Goal: Transaction & Acquisition: Book appointment/travel/reservation

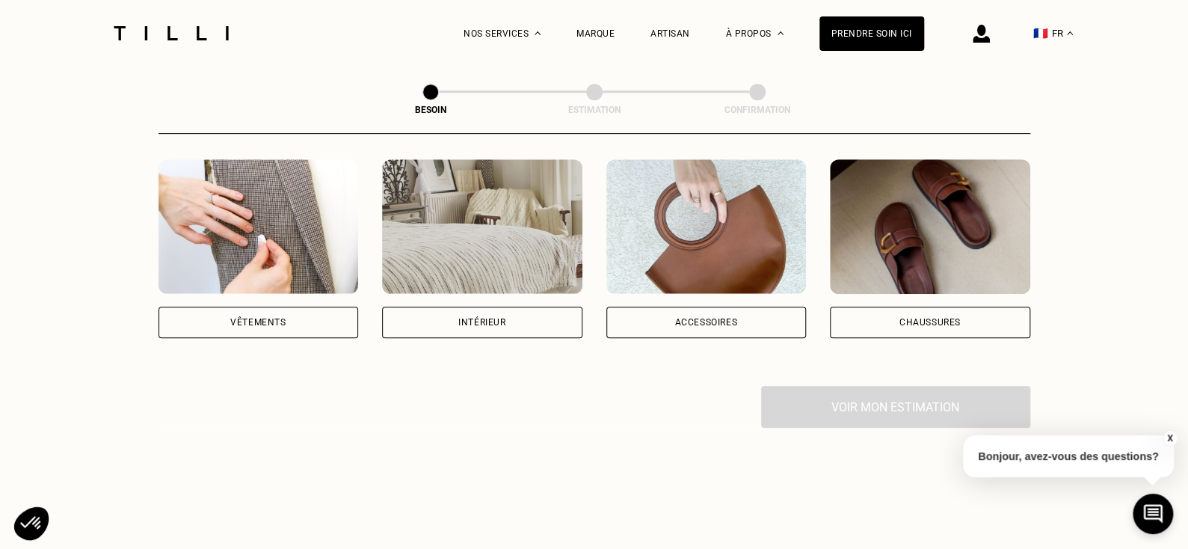
scroll to position [287, 0]
click at [279, 317] on div "Vêtements" at bounding box center [257, 321] width 55 height 9
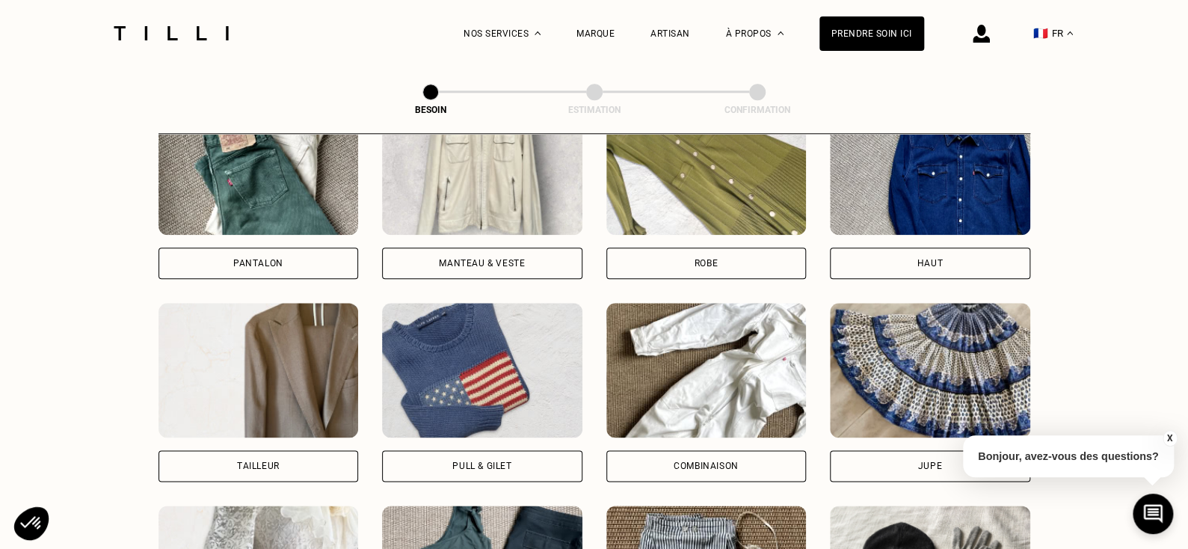
scroll to position [750, 0]
click at [454, 462] on div "Pull & gilet" at bounding box center [481, 466] width 59 height 9
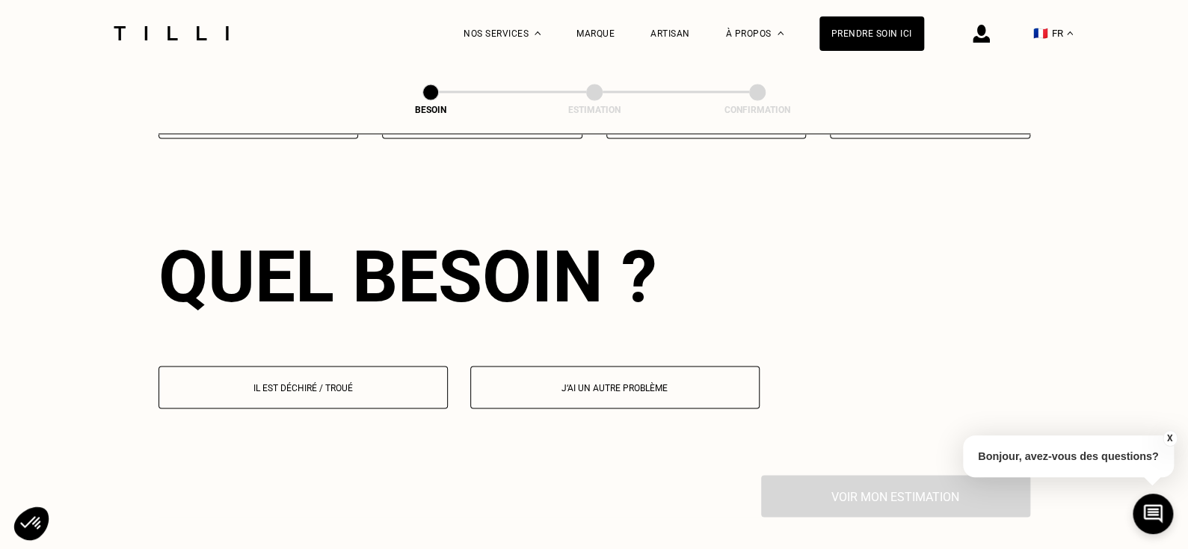
scroll to position [1300, 0]
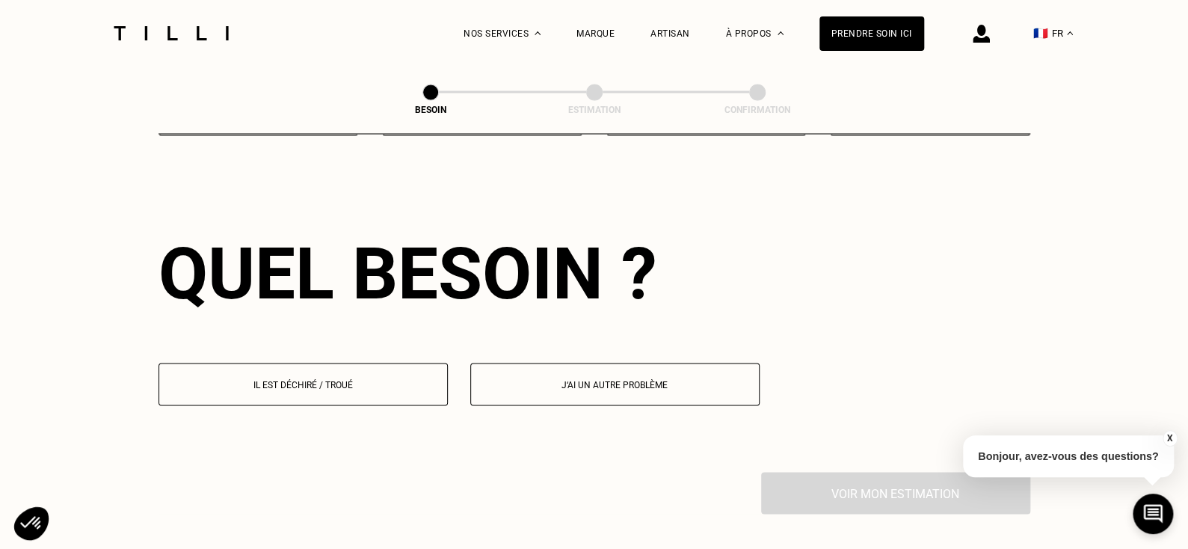
click at [363, 363] on button "Il est déchiré / troué" at bounding box center [302, 384] width 289 height 43
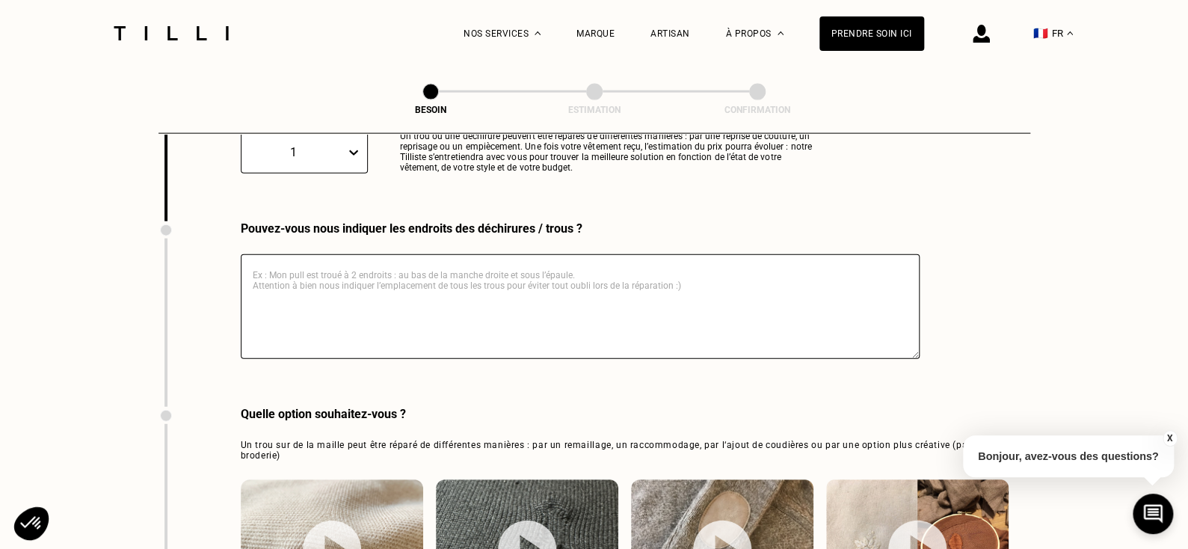
scroll to position [1679, 0]
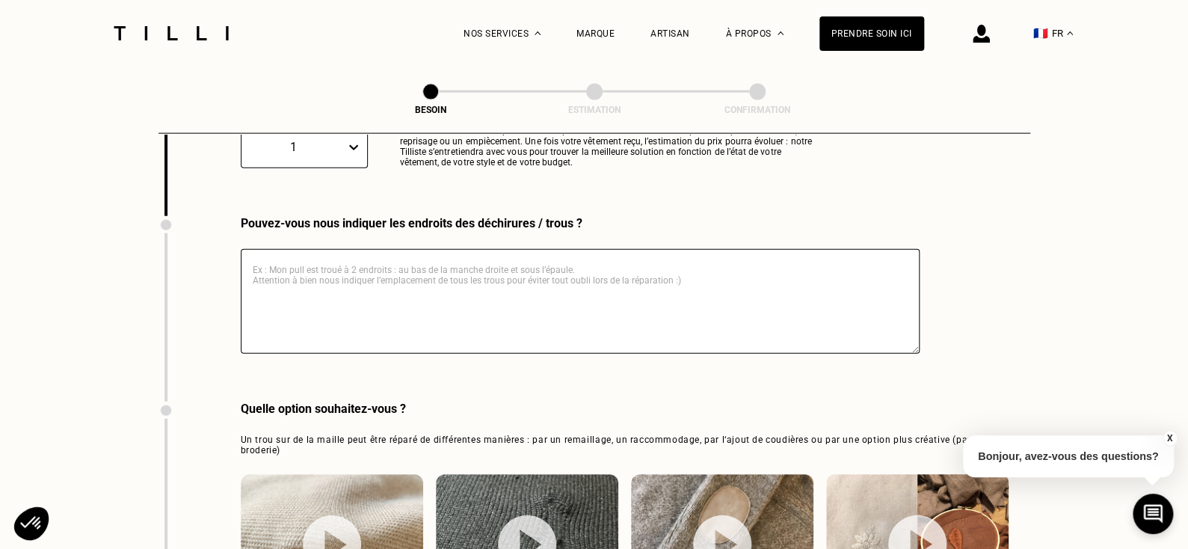
click at [357, 255] on textarea at bounding box center [580, 301] width 679 height 105
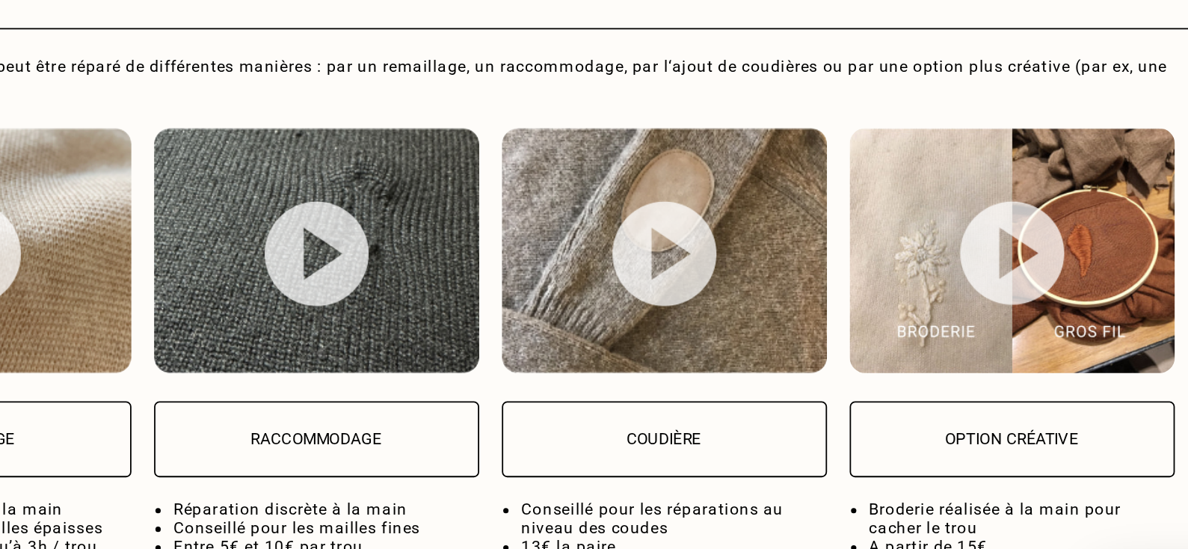
scroll to position [1964, 0]
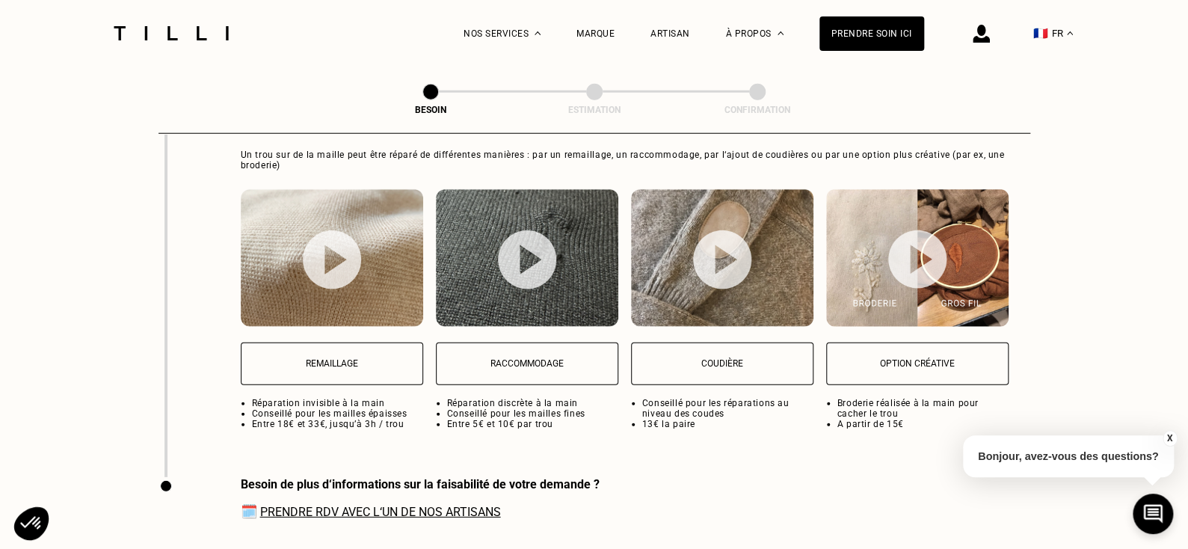
click at [531, 256] on img at bounding box center [527, 259] width 58 height 59
select select "FR"
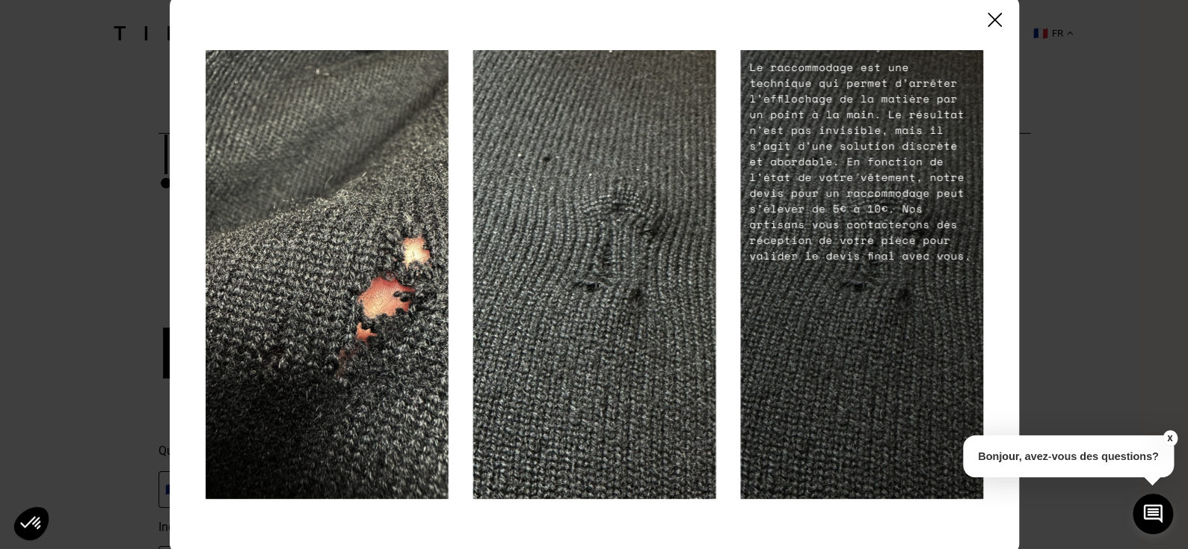
scroll to position [4, 0]
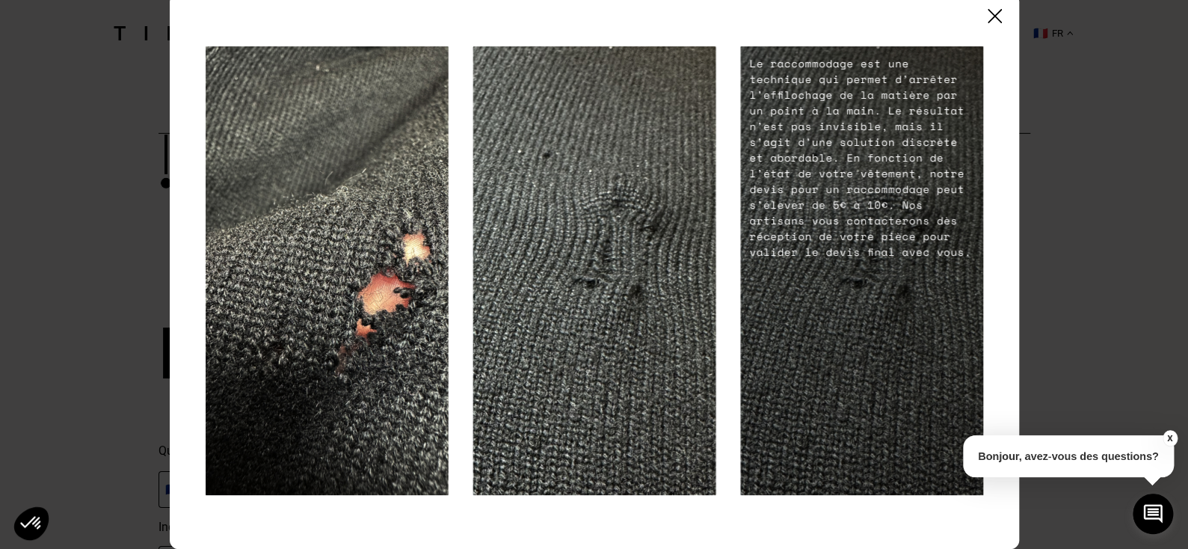
click at [994, 10] on img at bounding box center [994, 16] width 14 height 14
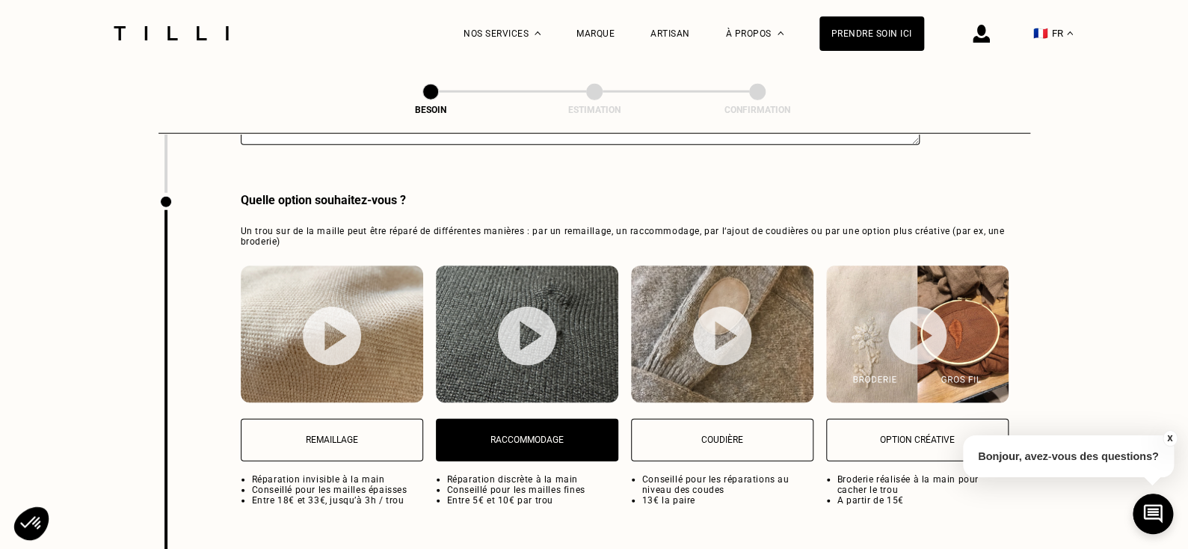
scroll to position [1885, 0]
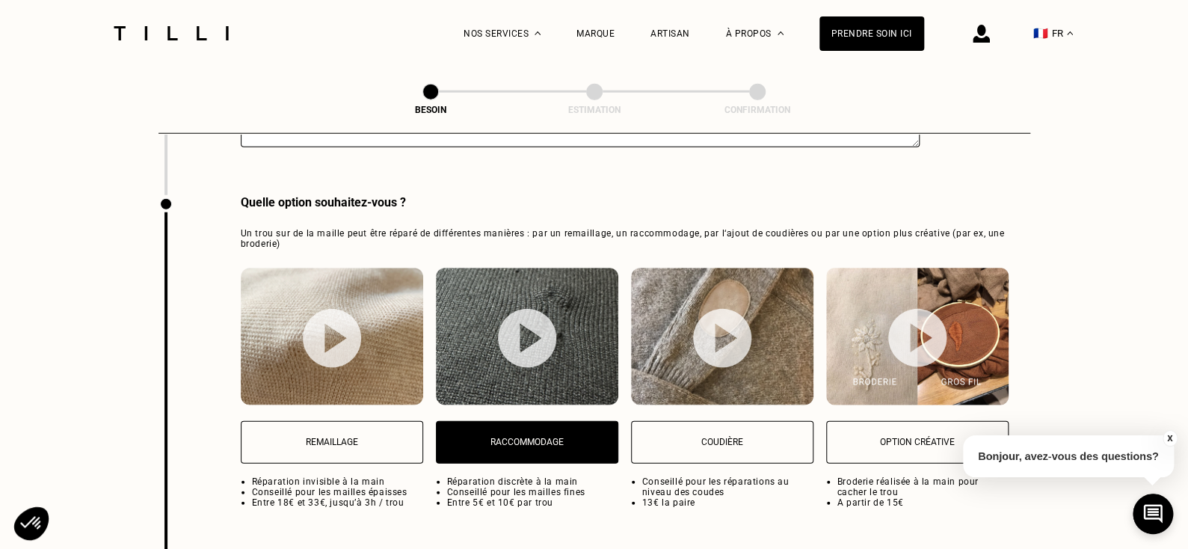
click at [721, 333] on img at bounding box center [722, 338] width 58 height 59
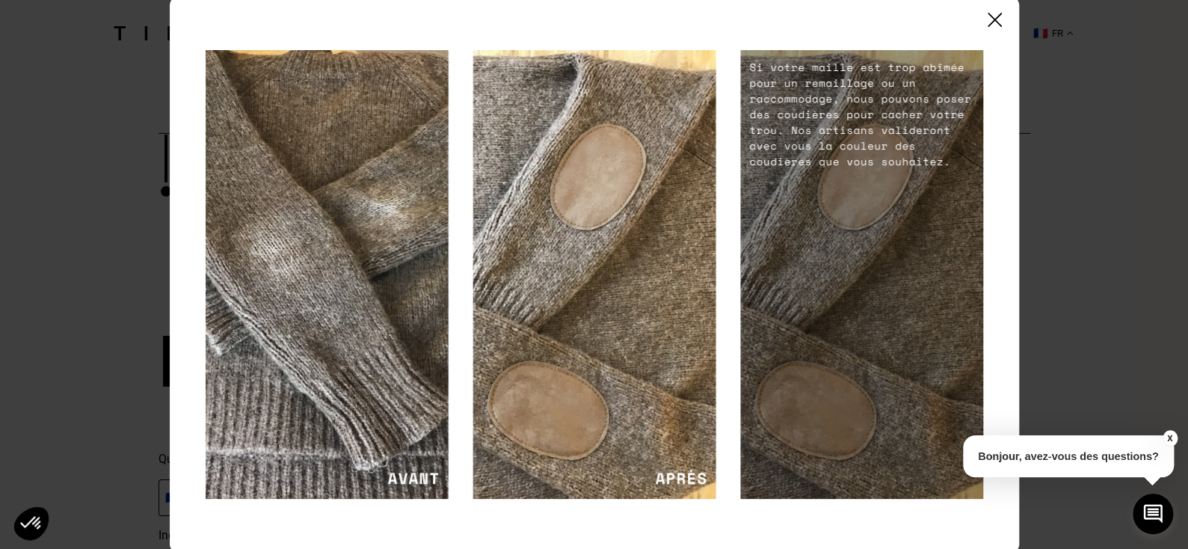
scroll to position [2266, 0]
click at [993, 26] on img at bounding box center [994, 20] width 14 height 14
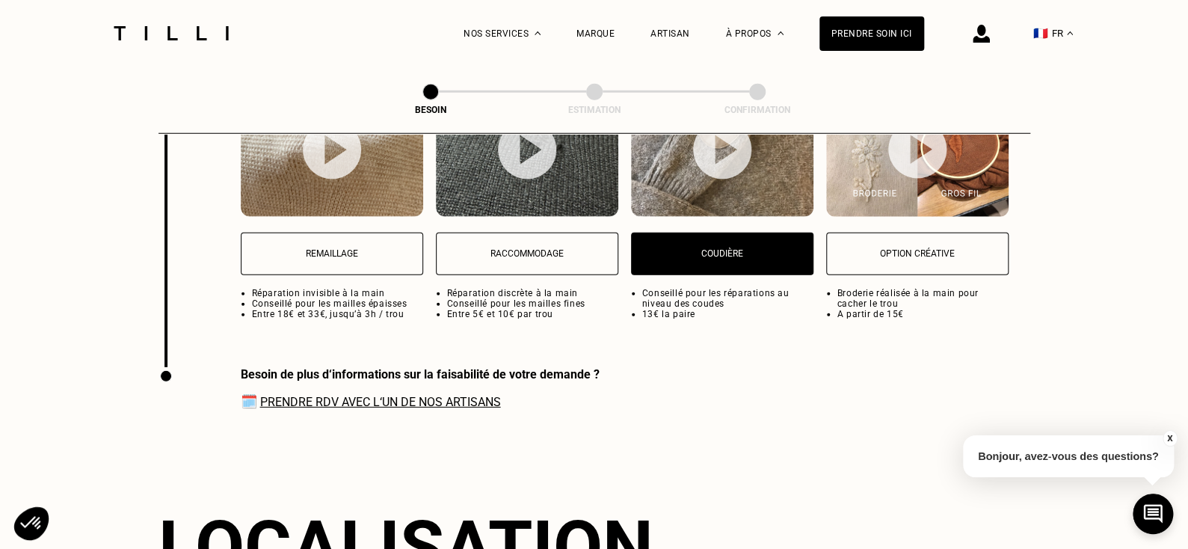
scroll to position [2071, 0]
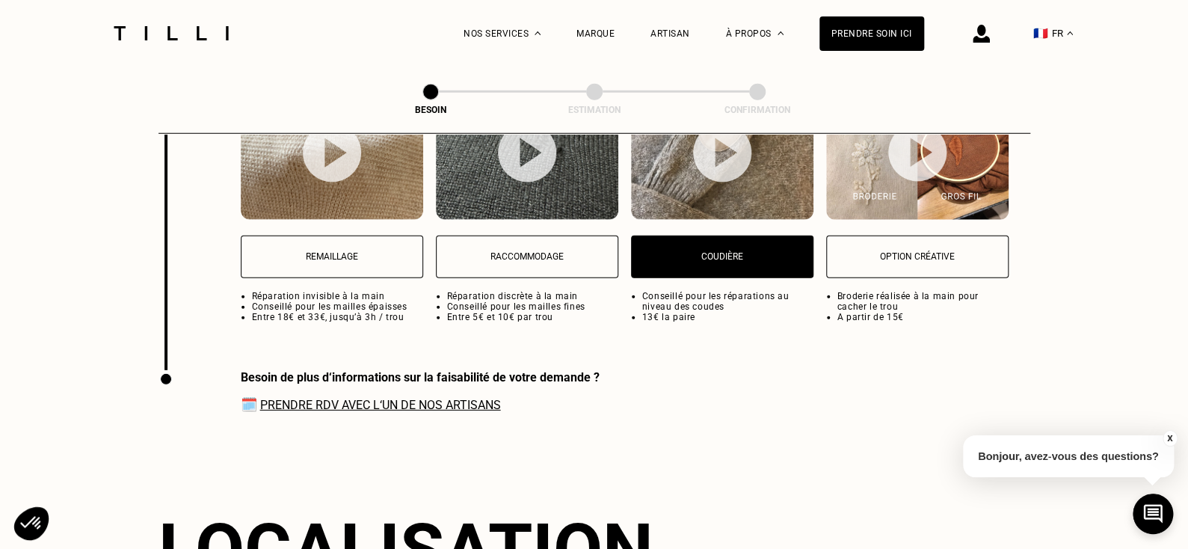
drag, startPoint x: 726, startPoint y: 246, endPoint x: 659, endPoint y: 250, distance: 66.6
click at [659, 251] on p "Coudière" at bounding box center [722, 256] width 166 height 10
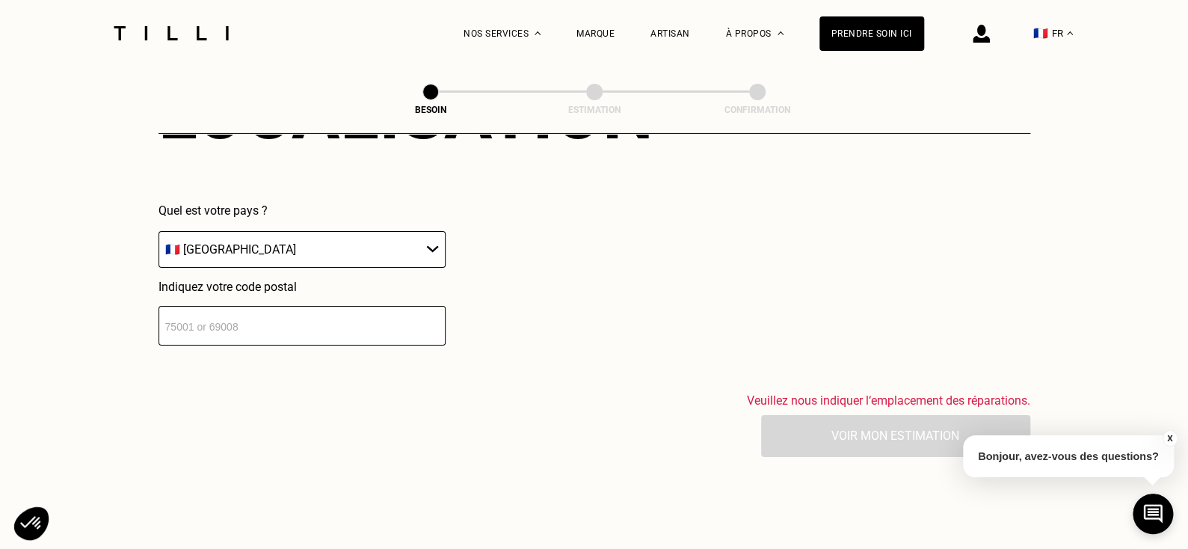
scroll to position [2512, 0]
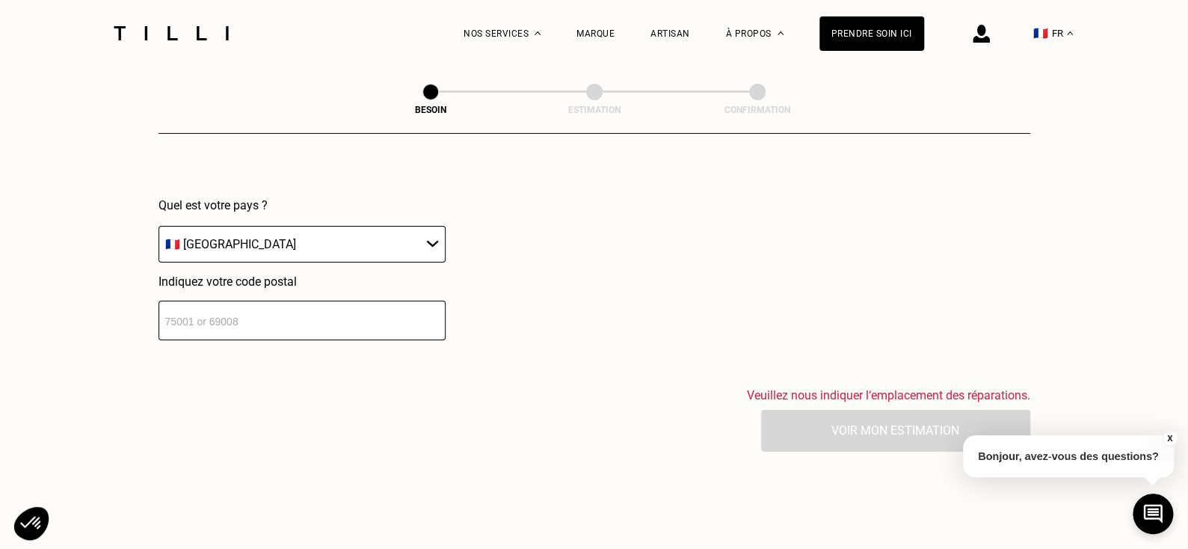
click at [336, 302] on input "number" at bounding box center [301, 320] width 287 height 40
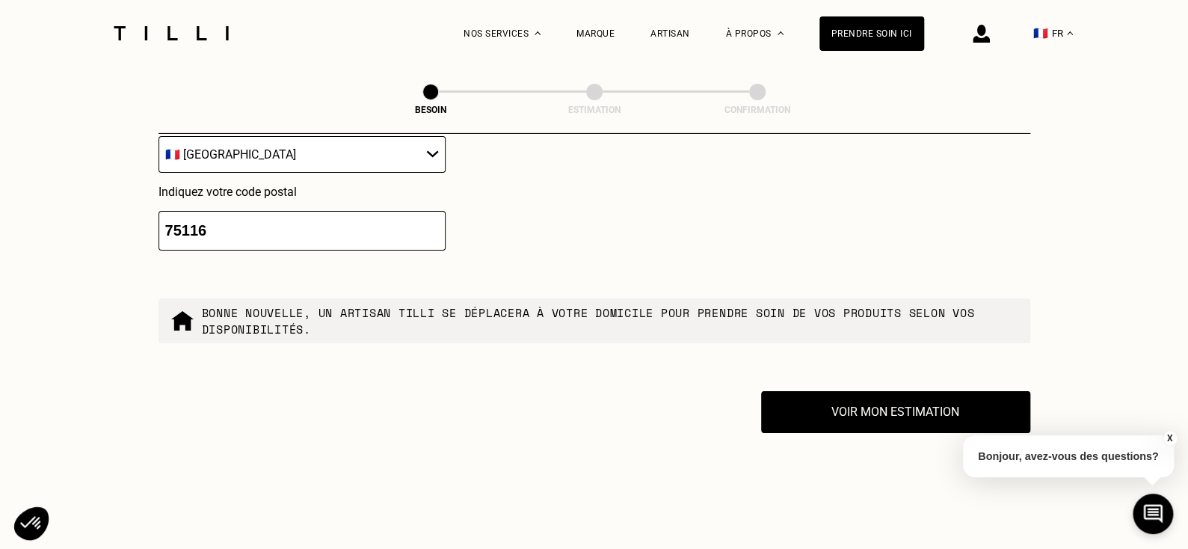
scroll to position [2417, 0]
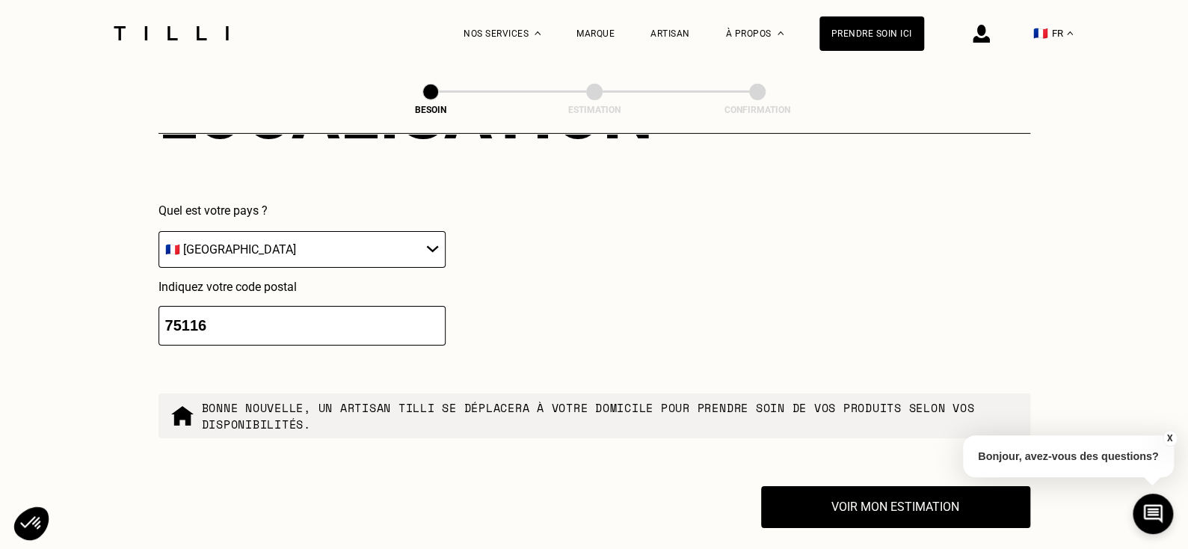
type input "75116"
click at [444, 348] on div "Localisation Quel est votre pays ? 🇩🇪 [GEOGRAPHIC_DATA] 🇦🇹 [GEOGRAPHIC_DATA] 🇧🇪…" at bounding box center [594, 208] width 872 height 369
click at [561, 399] on p "Bonne nouvelle, un artisan tilli se déplacera à votre domicile pour prendre soi…" at bounding box center [610, 415] width 816 height 33
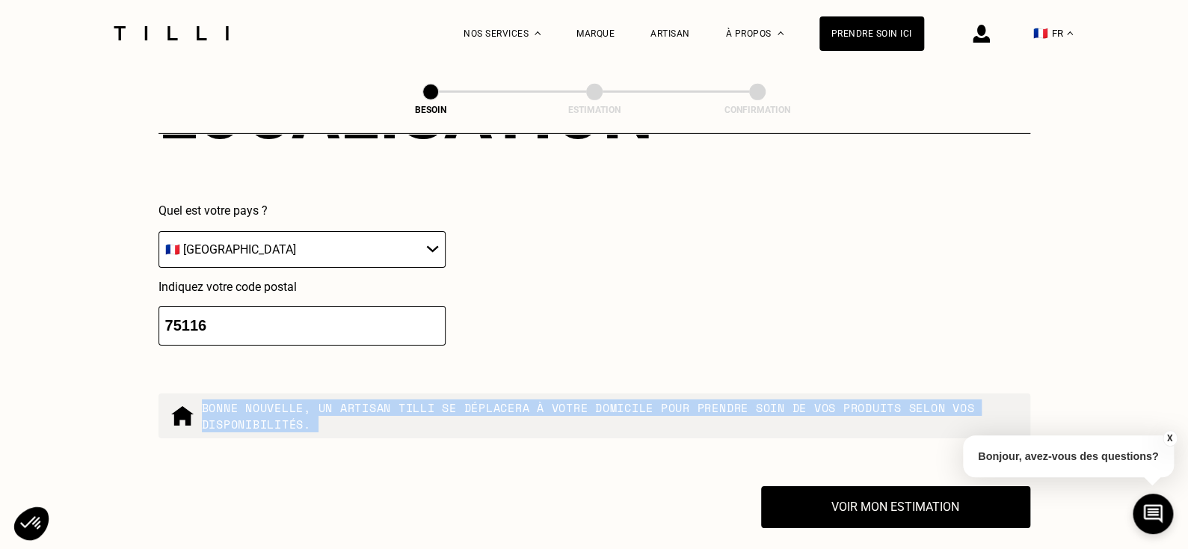
click at [561, 399] on p "Bonne nouvelle, un artisan tilli se déplacera à votre domicile pour prendre soi…" at bounding box center [610, 415] width 816 height 33
click at [519, 399] on p "Bonne nouvelle, un artisan tilli se déplacera à votre domicile pour prendre soi…" at bounding box center [610, 415] width 816 height 33
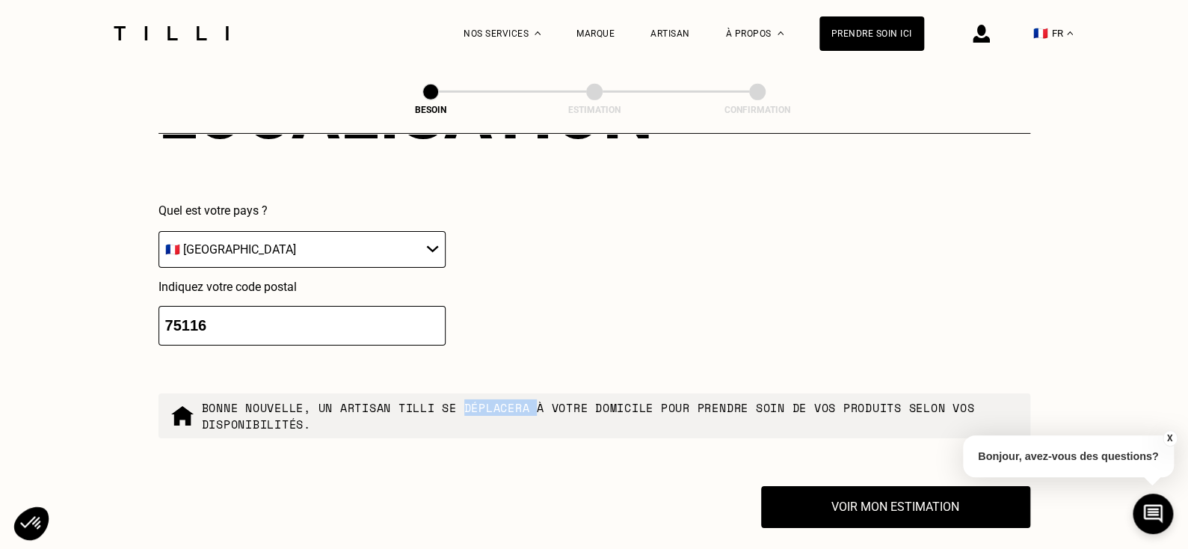
click at [519, 399] on p "Bonne nouvelle, un artisan tilli se déplacera à votre domicile pour prendre soi…" at bounding box center [610, 415] width 816 height 33
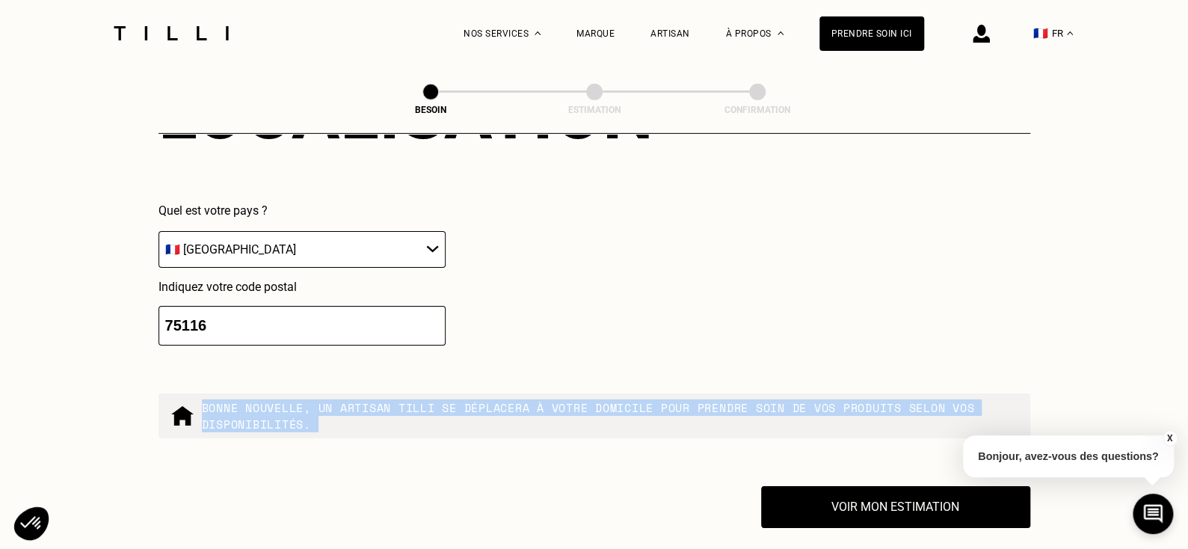
click at [519, 399] on p "Bonne nouvelle, un artisan tilli se déplacera à votre domicile pour prendre soi…" at bounding box center [610, 415] width 816 height 33
click at [543, 399] on p "Bonne nouvelle, un artisan tilli se déplacera à votre domicile pour prendre soi…" at bounding box center [610, 415] width 816 height 33
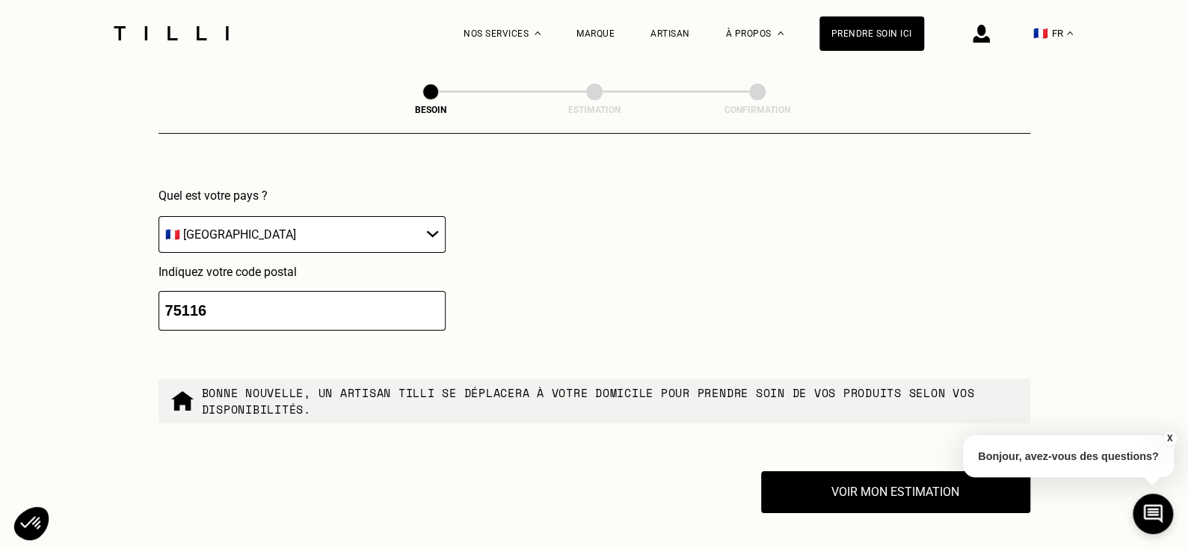
scroll to position [2432, 0]
click at [336, 377] on div "Bonne nouvelle, un artisan tilli se déplacera à votre domicile pour prendre soi…" at bounding box center [594, 399] width 872 height 45
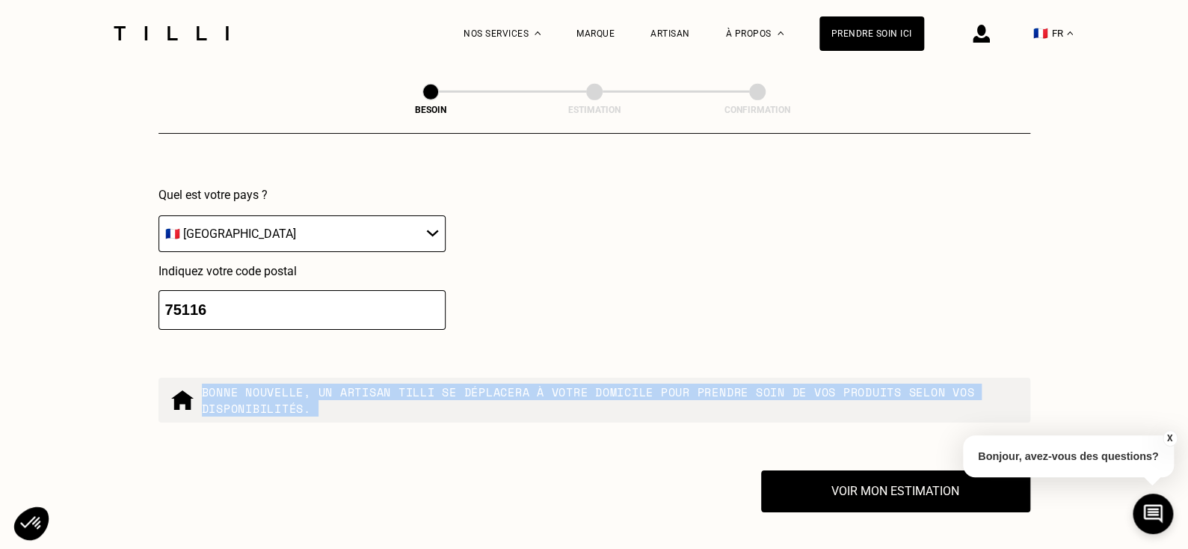
click at [336, 377] on div "Bonne nouvelle, un artisan tilli se déplacera à votre domicile pour prendre soi…" at bounding box center [594, 399] width 872 height 45
click at [419, 383] on p "Bonne nouvelle, un artisan tilli se déplacera à votre domicile pour prendre soi…" at bounding box center [610, 399] width 816 height 33
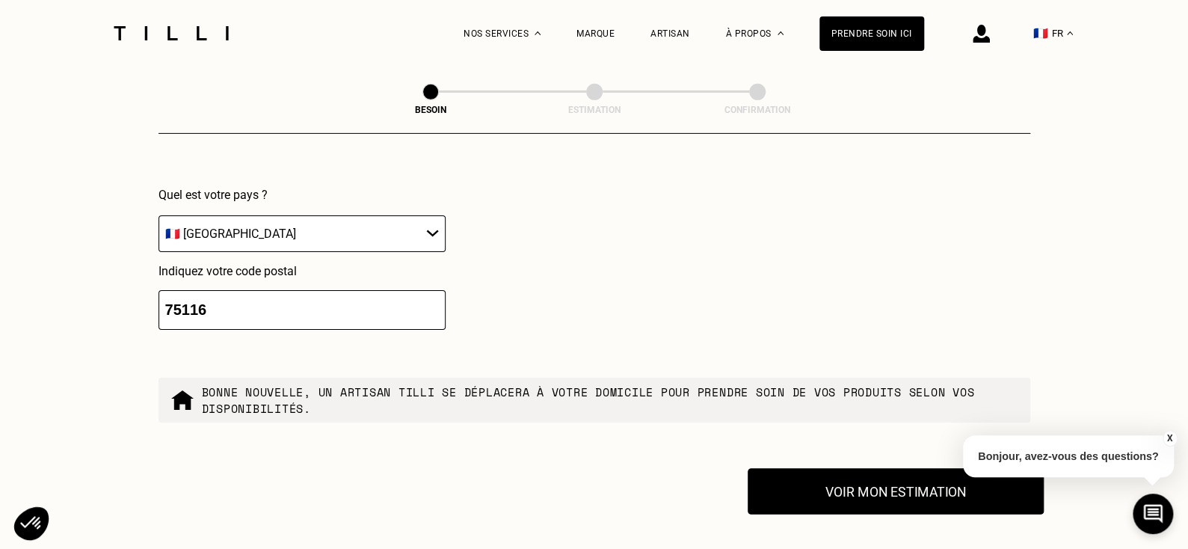
click at [811, 477] on button "Voir mon estimation" at bounding box center [895, 491] width 296 height 46
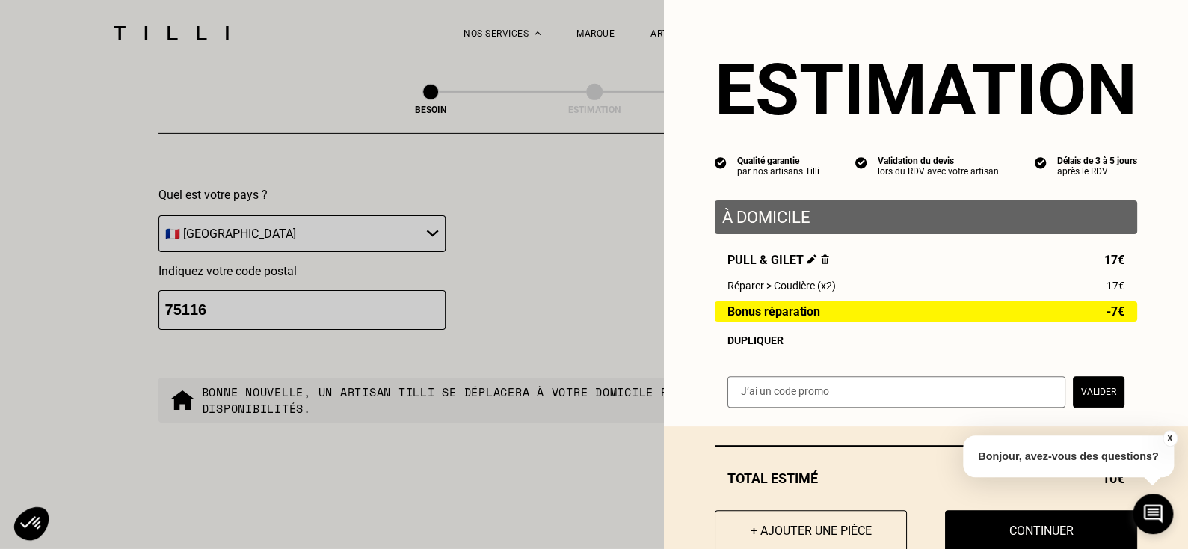
scroll to position [46, 0]
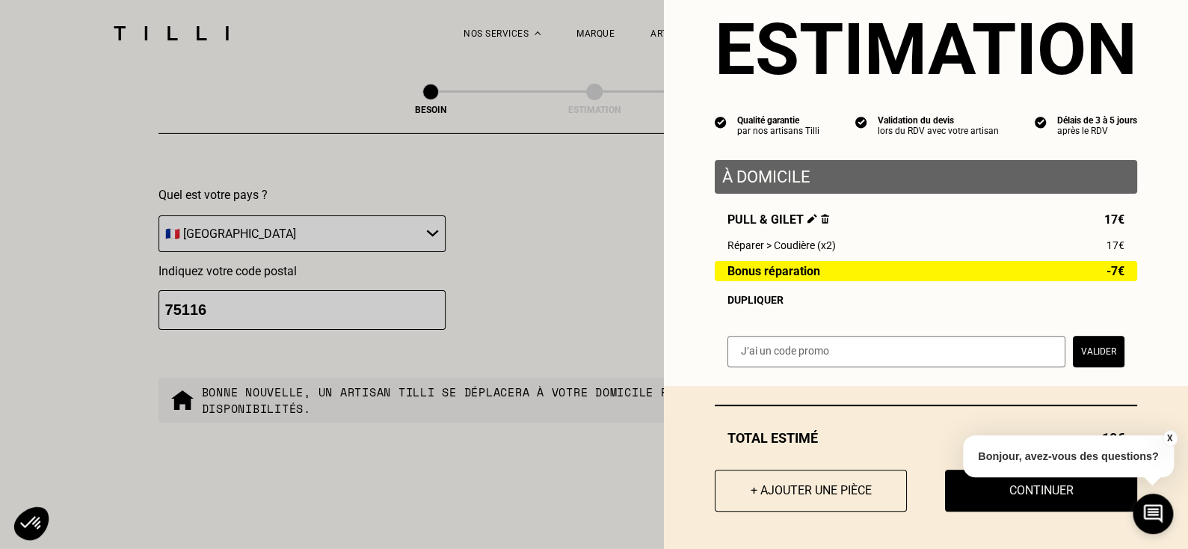
click at [1165, 436] on button "X" at bounding box center [1169, 438] width 15 height 16
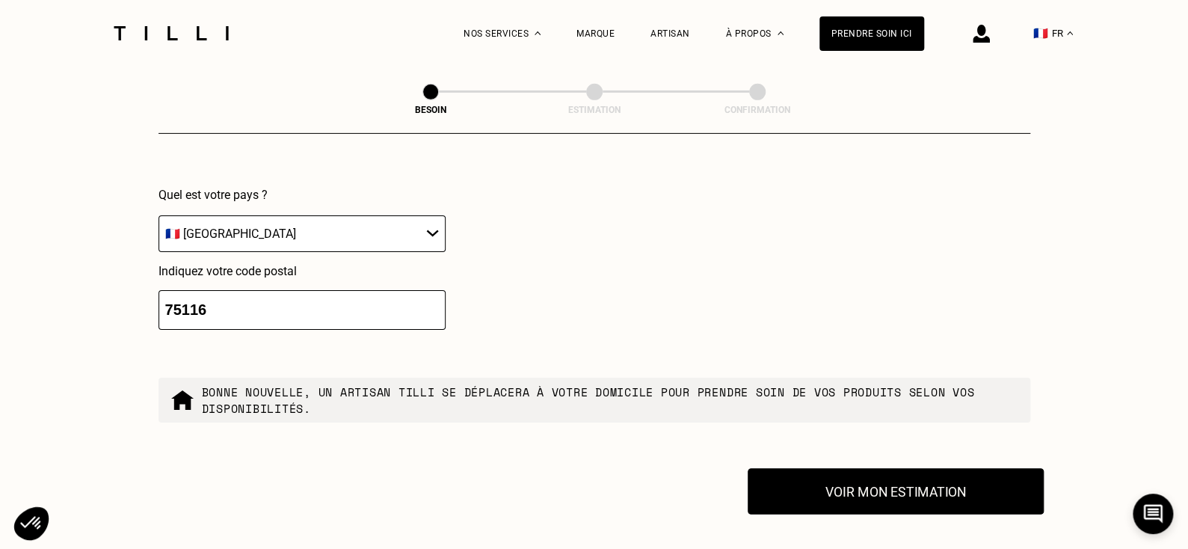
click at [860, 481] on button "Voir mon estimation" at bounding box center [895, 491] width 296 height 46
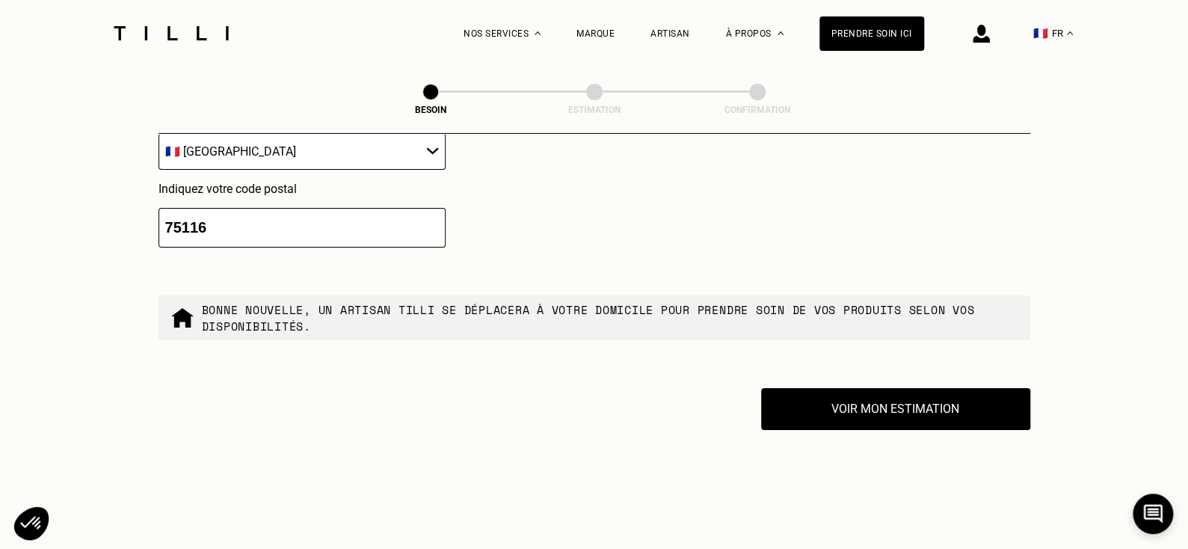
scroll to position [2517, 0]
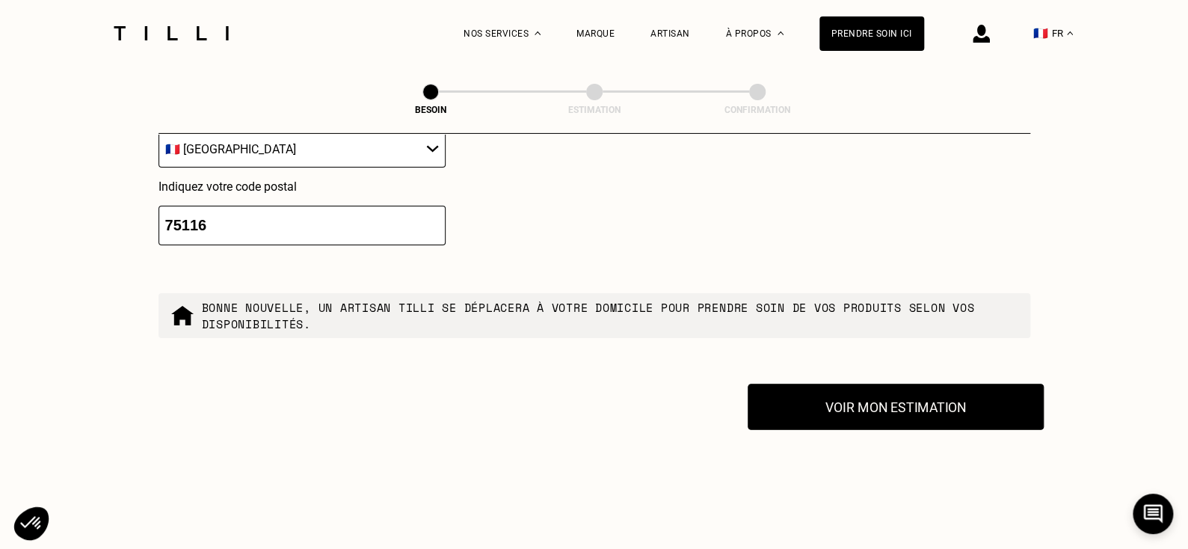
click at [801, 383] on button "Voir mon estimation" at bounding box center [895, 406] width 296 height 46
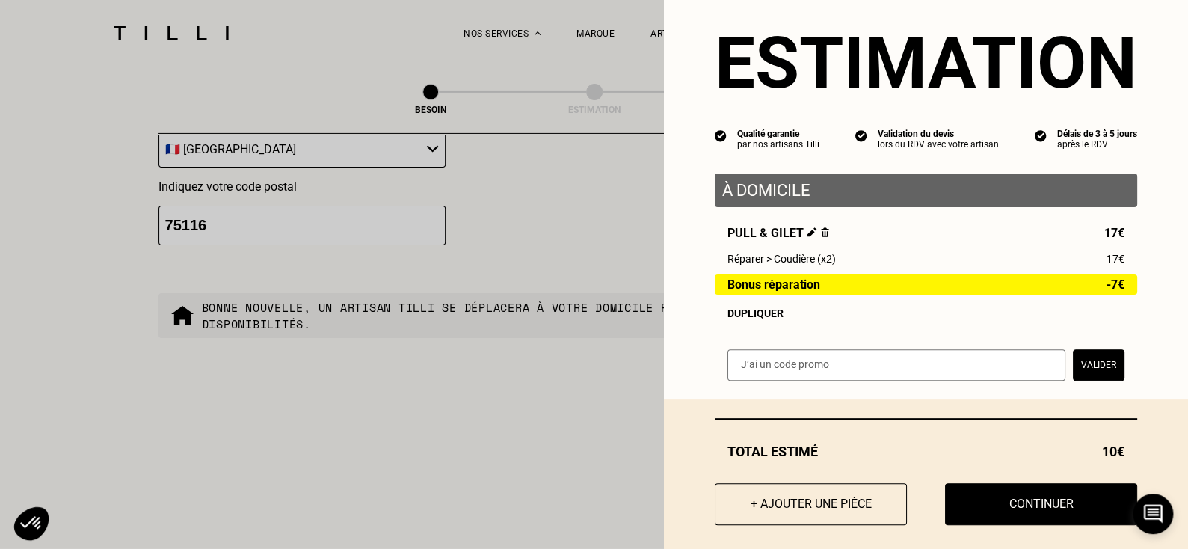
scroll to position [30, 0]
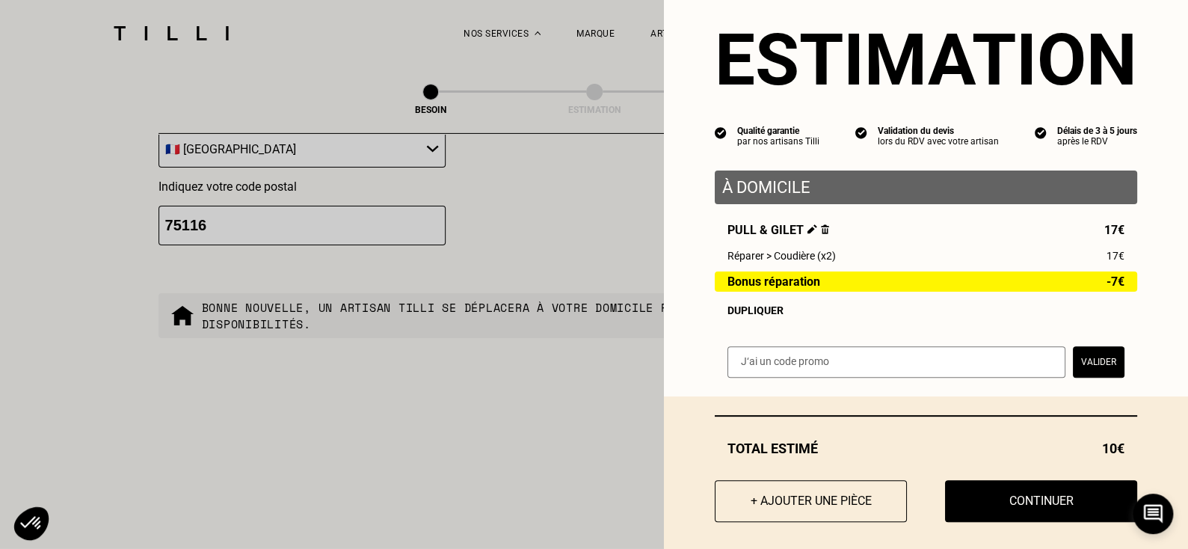
click at [866, 366] on input "text" at bounding box center [896, 361] width 338 height 31
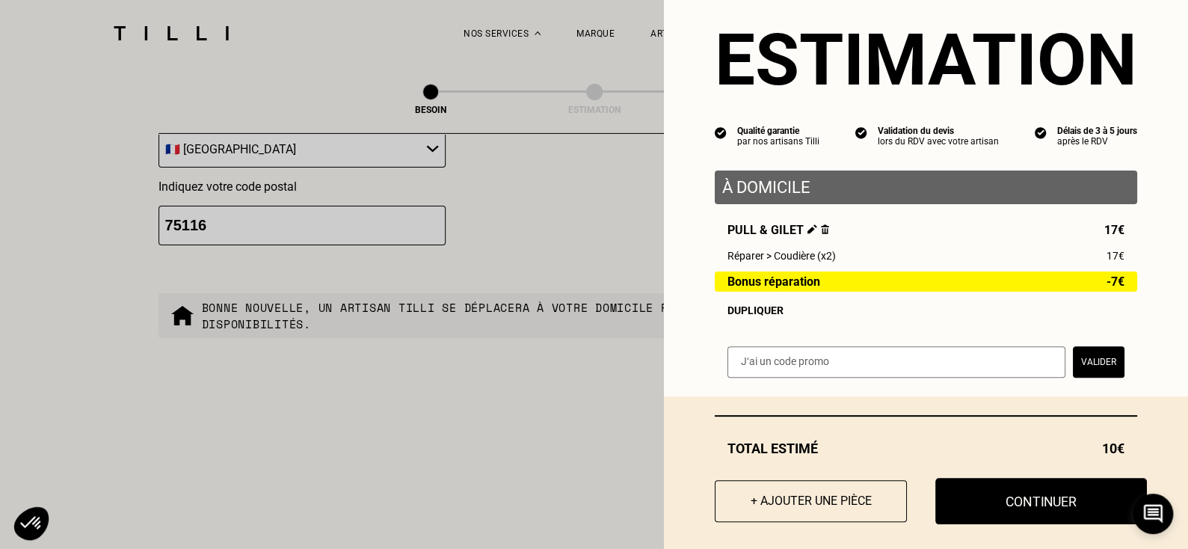
click at [1015, 513] on button "Continuer" at bounding box center [1041, 501] width 212 height 46
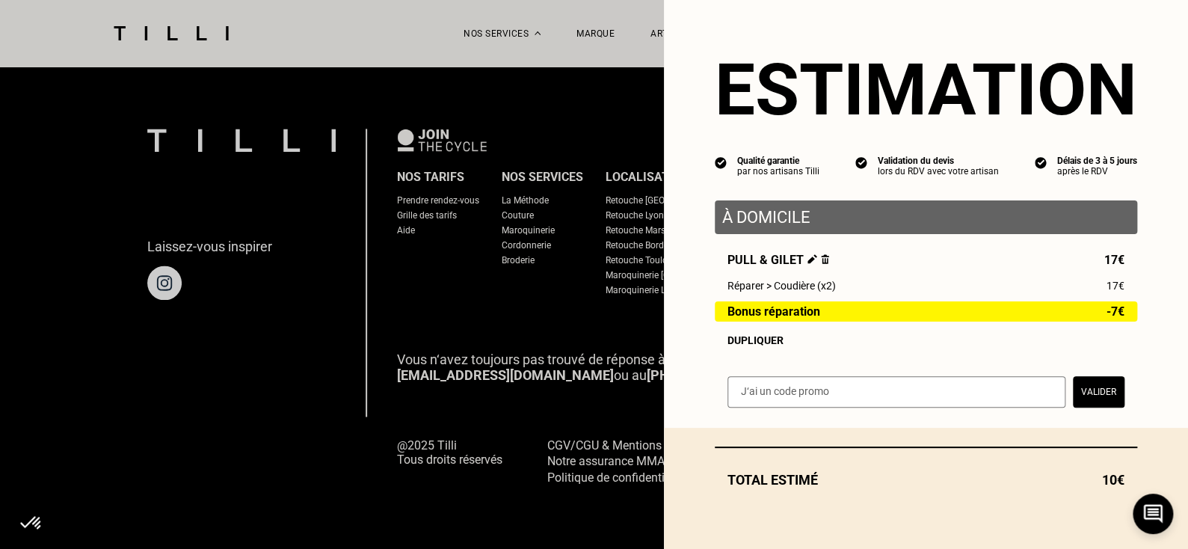
scroll to position [4, 0]
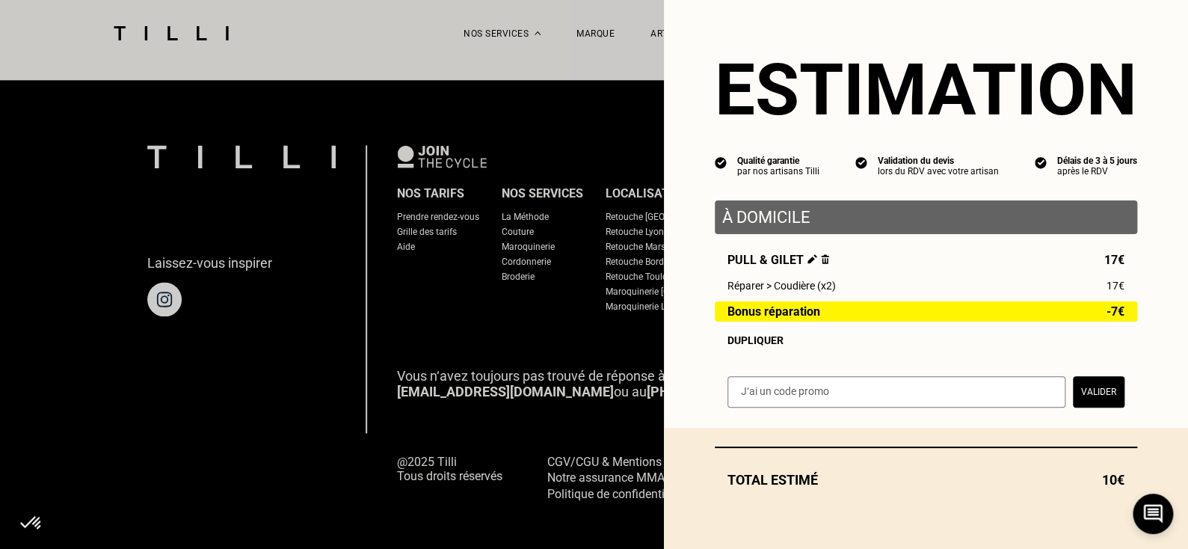
select select "FR"
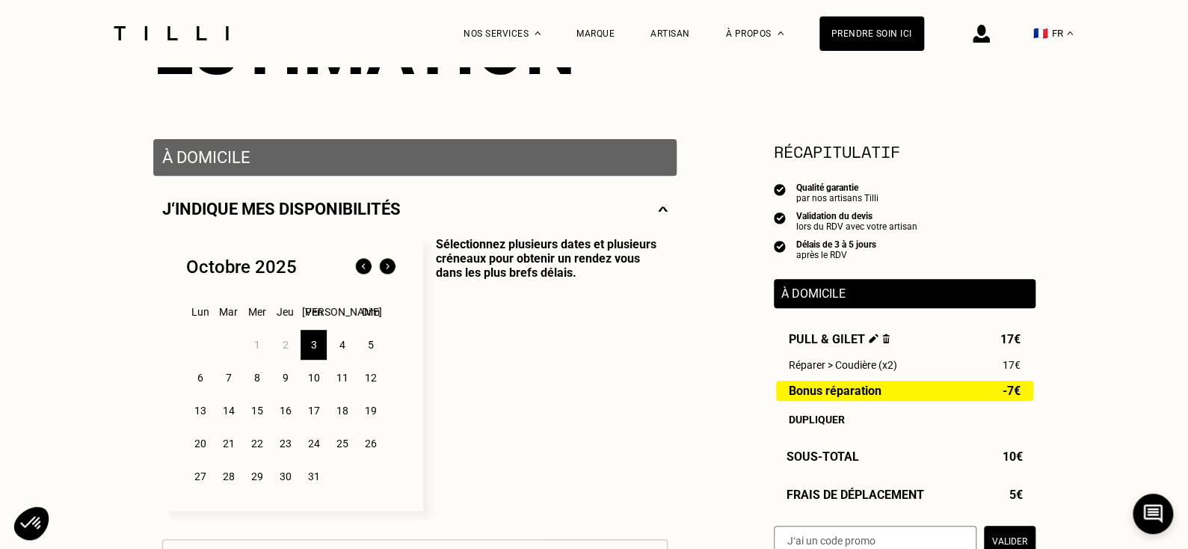
scroll to position [235, 0]
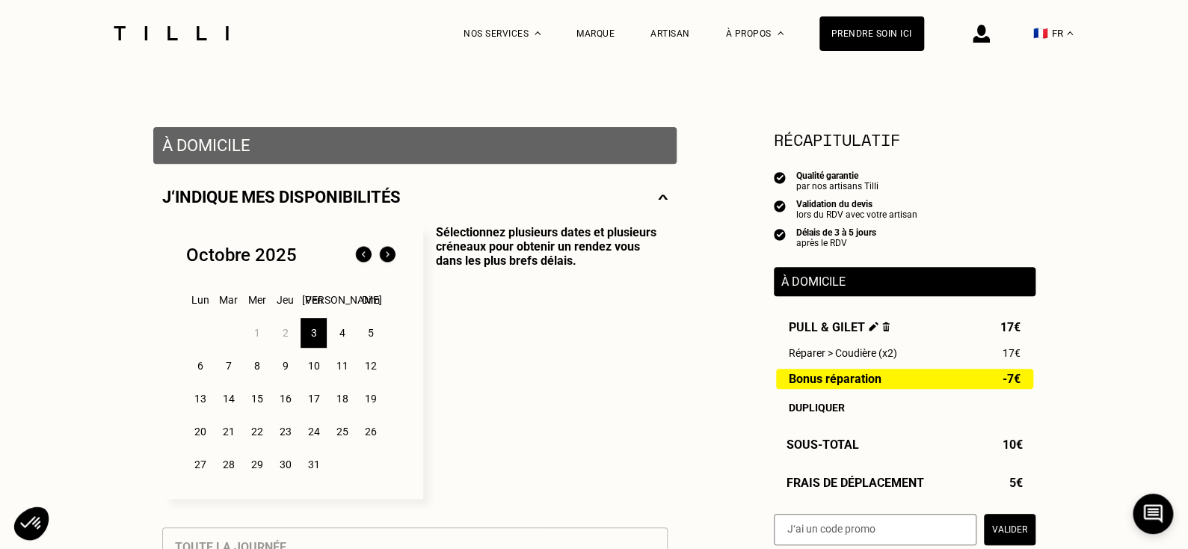
click at [562, 244] on p "Sélectionnez plusieurs dates et plusieurs créneaux pour obtenir un rendez vous …" at bounding box center [545, 362] width 244 height 274
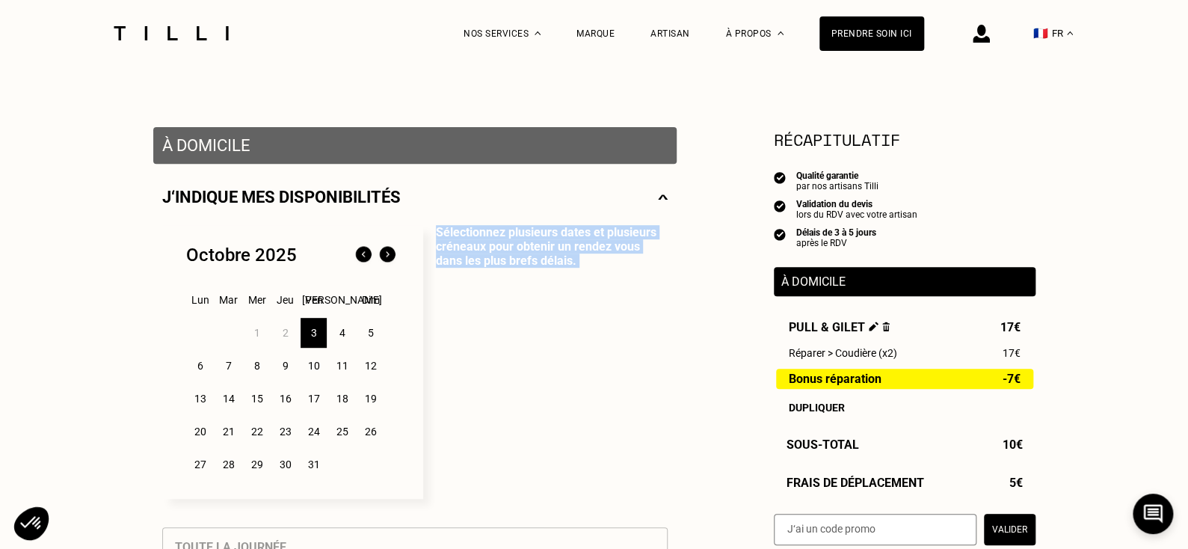
click at [562, 244] on p "Sélectionnez plusieurs dates et plusieurs créneaux pour obtenir un rendez vous …" at bounding box center [545, 362] width 244 height 274
click at [519, 243] on p "Sélectionnez plusieurs dates et plusieurs créneaux pour obtenir un rendez vous …" at bounding box center [545, 362] width 244 height 274
click at [543, 241] on p "Sélectionnez plusieurs dates et plusieurs créneaux pour obtenir un rendez vous …" at bounding box center [545, 362] width 244 height 274
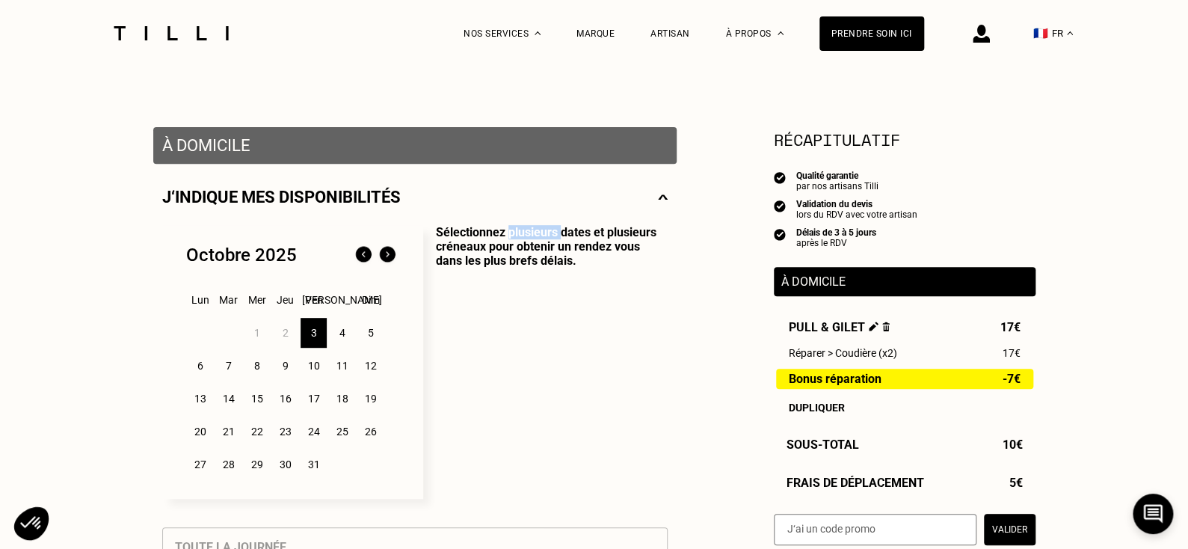
click at [543, 241] on p "Sélectionnez plusieurs dates et plusieurs créneaux pour obtenir un rendez vous …" at bounding box center [545, 362] width 244 height 274
click at [522, 249] on p "Sélectionnez plusieurs dates et plusieurs créneaux pour obtenir un rendez vous …" at bounding box center [545, 362] width 244 height 274
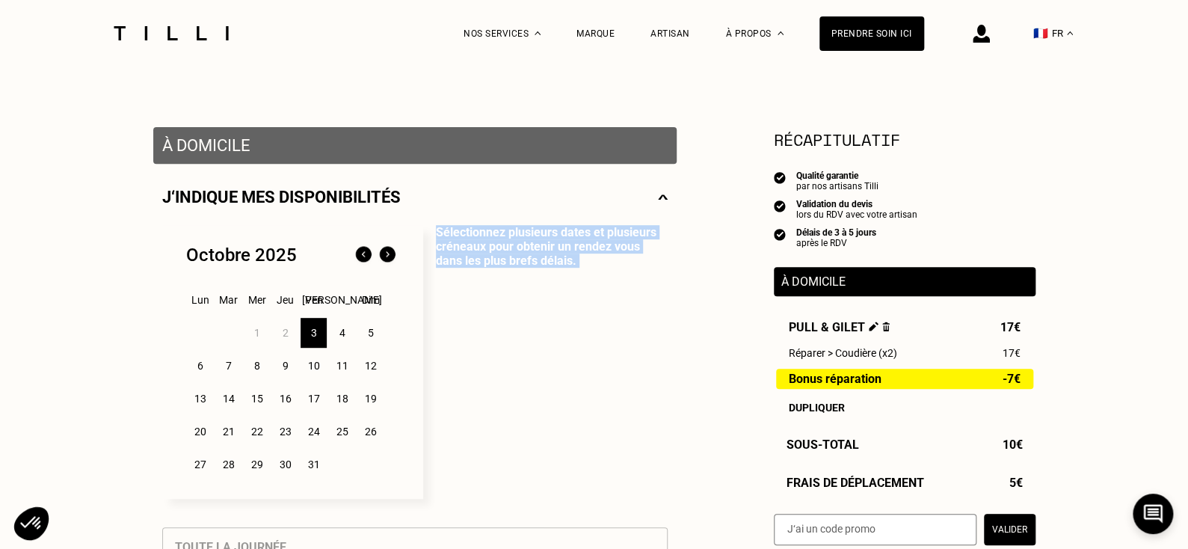
click at [562, 253] on p "Sélectionnez plusieurs dates et plusieurs créneaux pour obtenir un rendez vous …" at bounding box center [545, 362] width 244 height 274
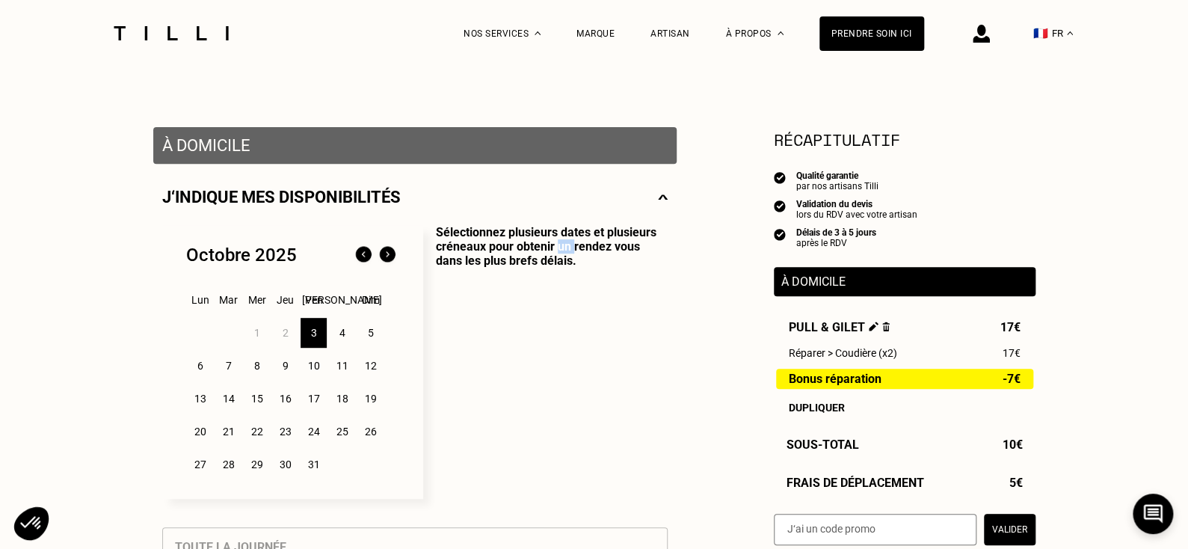
click at [562, 253] on p "Sélectionnez plusieurs dates et plusieurs créneaux pour obtenir un rendez vous …" at bounding box center [545, 362] width 244 height 274
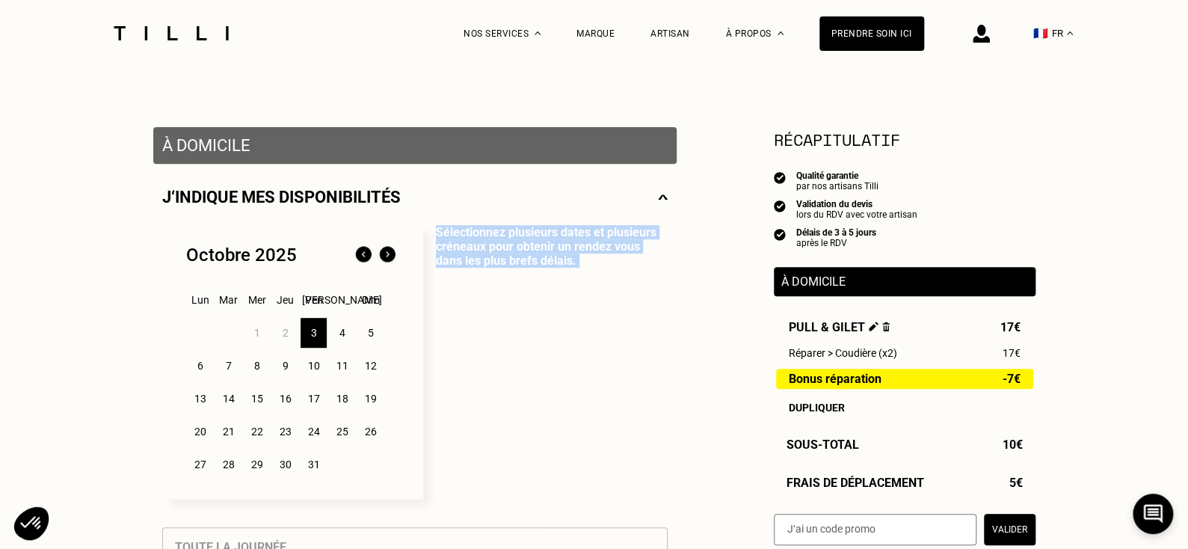
click at [562, 253] on p "Sélectionnez plusieurs dates et plusieurs créneaux pour obtenir un rendez vous …" at bounding box center [545, 362] width 244 height 274
click at [528, 253] on p "Sélectionnez plusieurs dates et plusieurs créneaux pour obtenir un rendez vous …" at bounding box center [545, 362] width 244 height 274
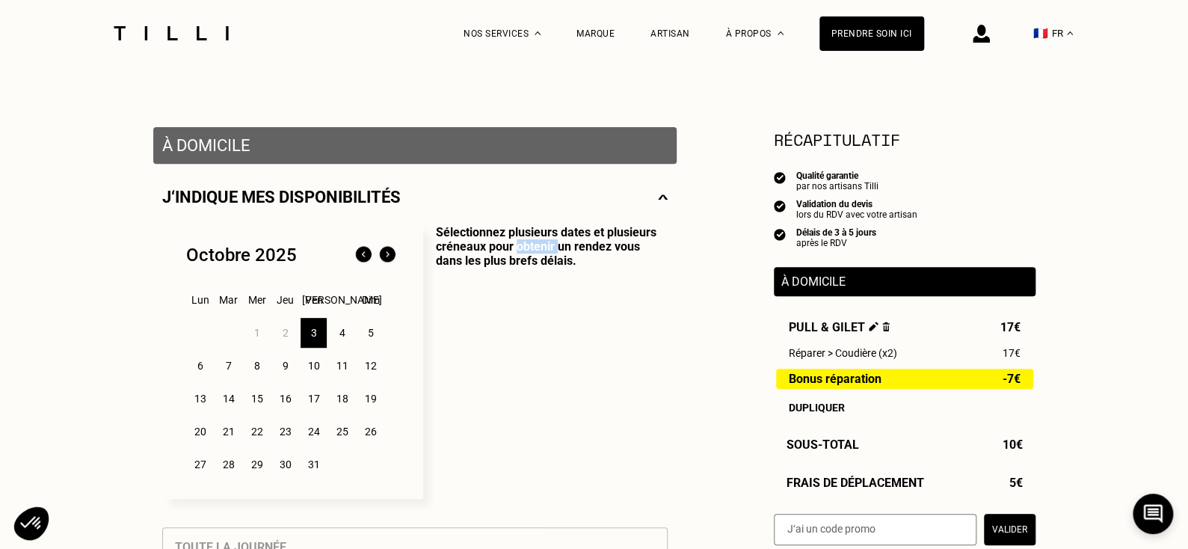
click at [528, 253] on p "Sélectionnez plusieurs dates et plusieurs créneaux pour obtenir un rendez vous …" at bounding box center [545, 362] width 244 height 274
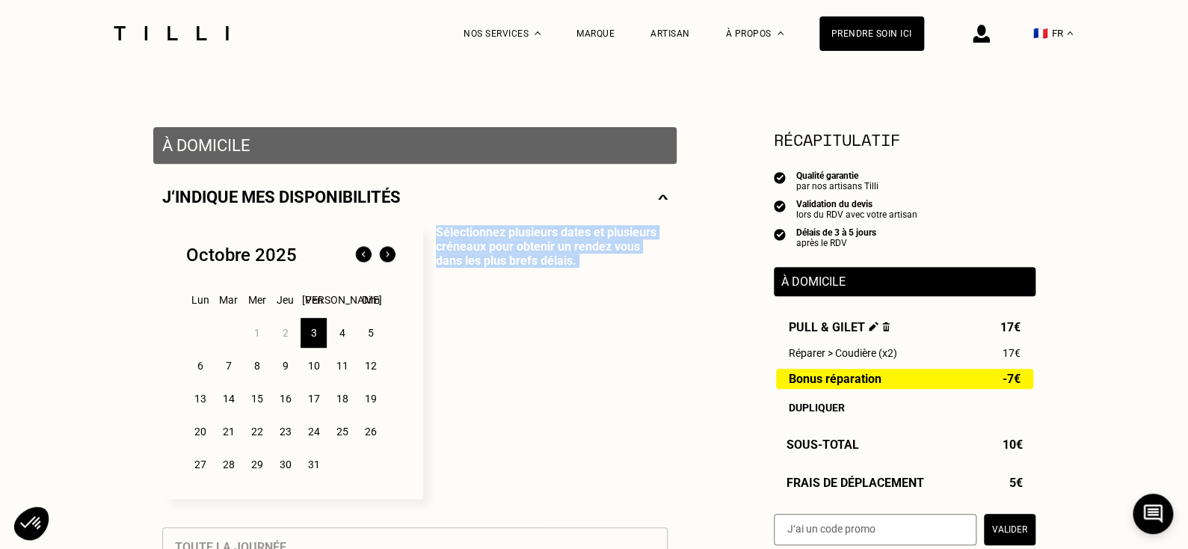
click at [528, 253] on p "Sélectionnez plusieurs dates et plusieurs créneaux pour obtenir un rendez vous …" at bounding box center [545, 362] width 244 height 274
click at [561, 253] on p "Sélectionnez plusieurs dates et plusieurs créneaux pour obtenir un rendez vous …" at bounding box center [545, 362] width 244 height 274
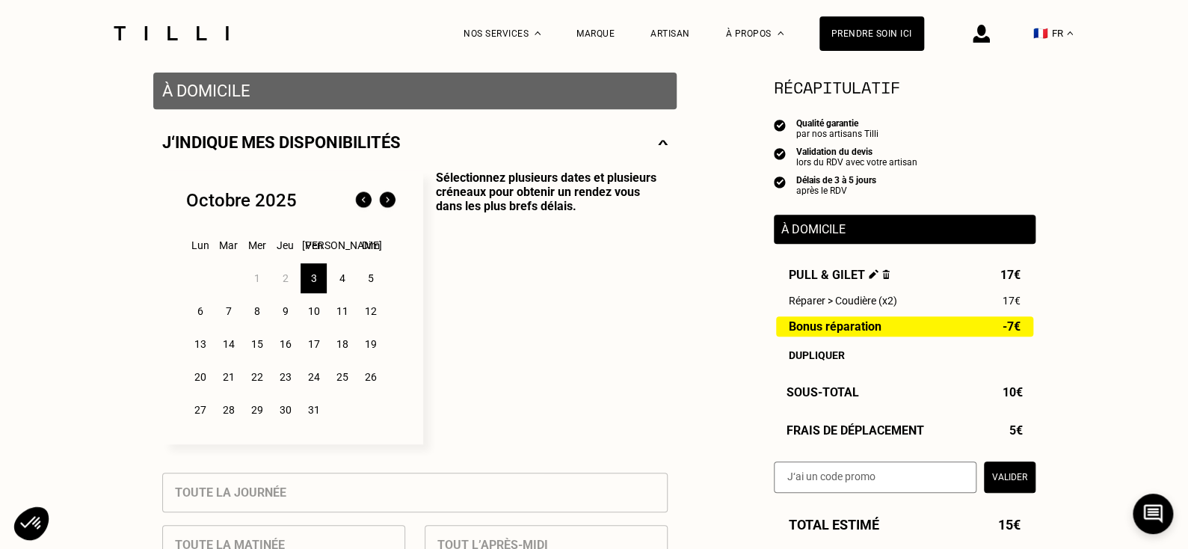
scroll to position [290, 0]
drag, startPoint x: 799, startPoint y: 138, endPoint x: 880, endPoint y: 138, distance: 80.7
click at [880, 138] on div "Qualité garantie par nos artisans Tilli" at bounding box center [905, 128] width 262 height 21
drag, startPoint x: 799, startPoint y: 167, endPoint x: 887, endPoint y: 165, distance: 87.5
click at [887, 165] on div "lors du RDV avec votre artisan" at bounding box center [856, 162] width 121 height 10
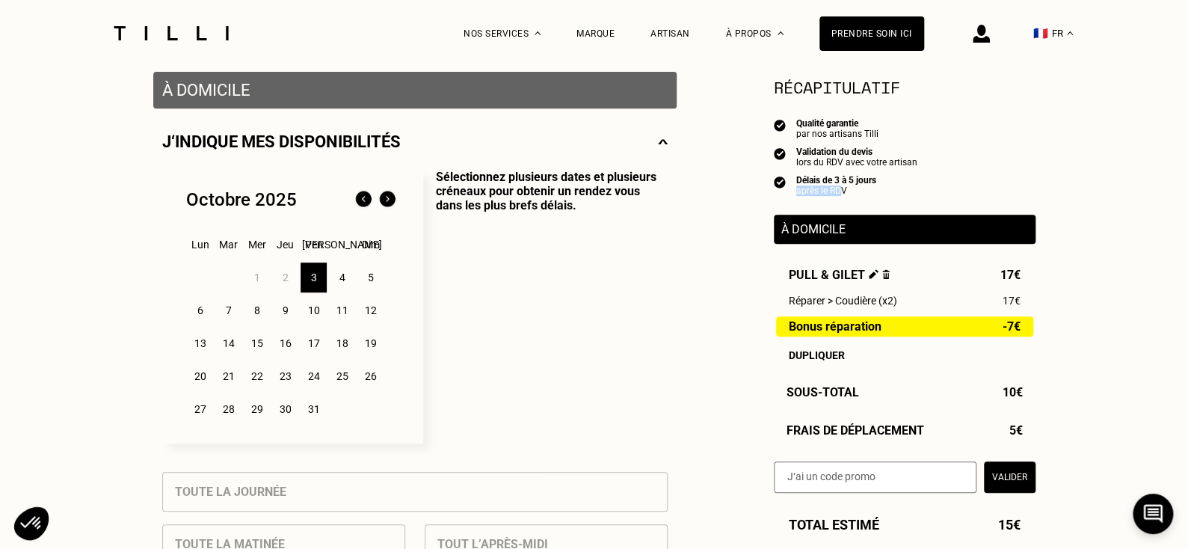
drag, startPoint x: 838, startPoint y: 197, endPoint x: 869, endPoint y: 200, distance: 31.6
click at [869, 200] on div "Récapitulatif Qualité garantie par nos artisans Tilli Validation du devis lors …" at bounding box center [905, 284] width 262 height 418
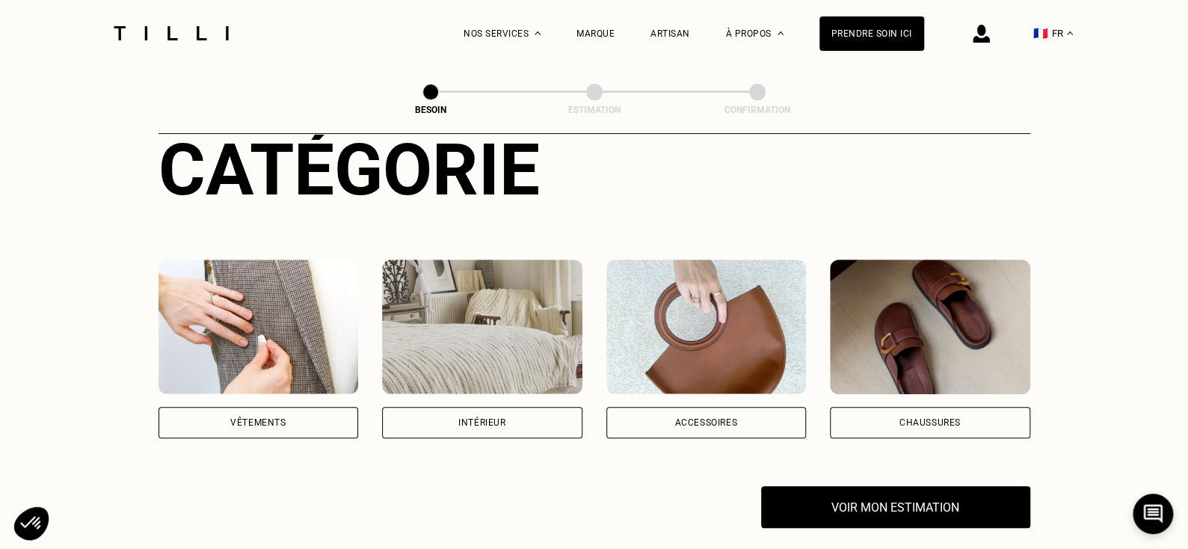
scroll to position [189, 0]
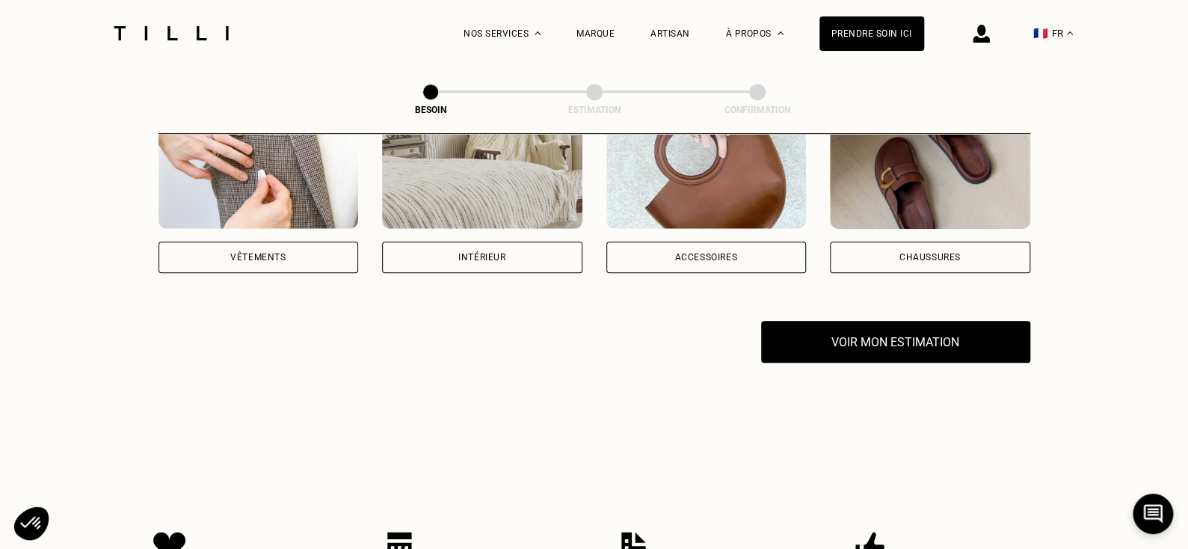
click at [902, 253] on div "Chaussures" at bounding box center [930, 256] width 200 height 31
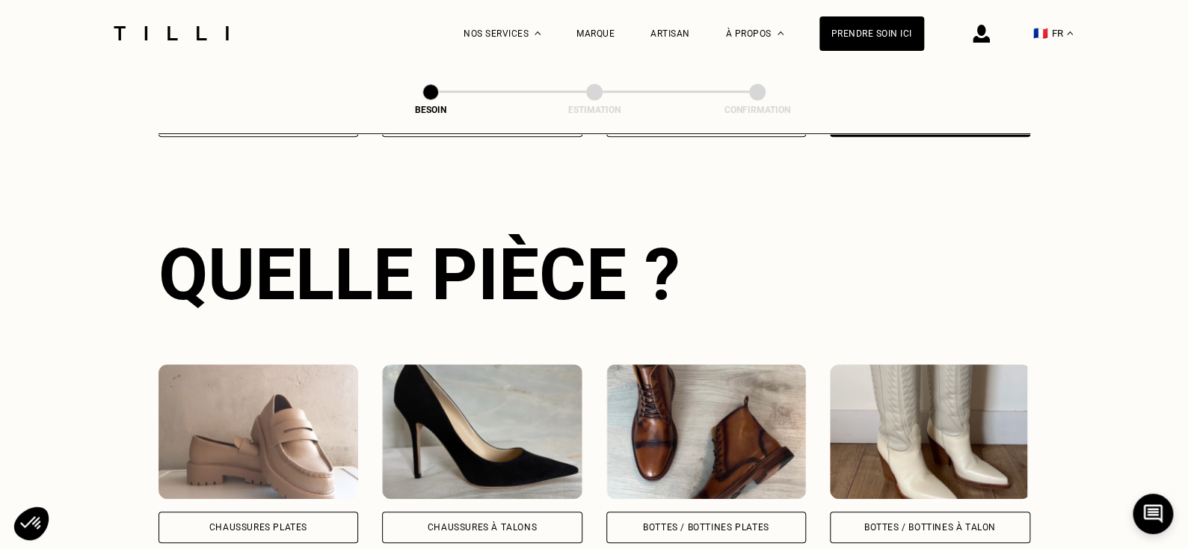
scroll to position [613, 0]
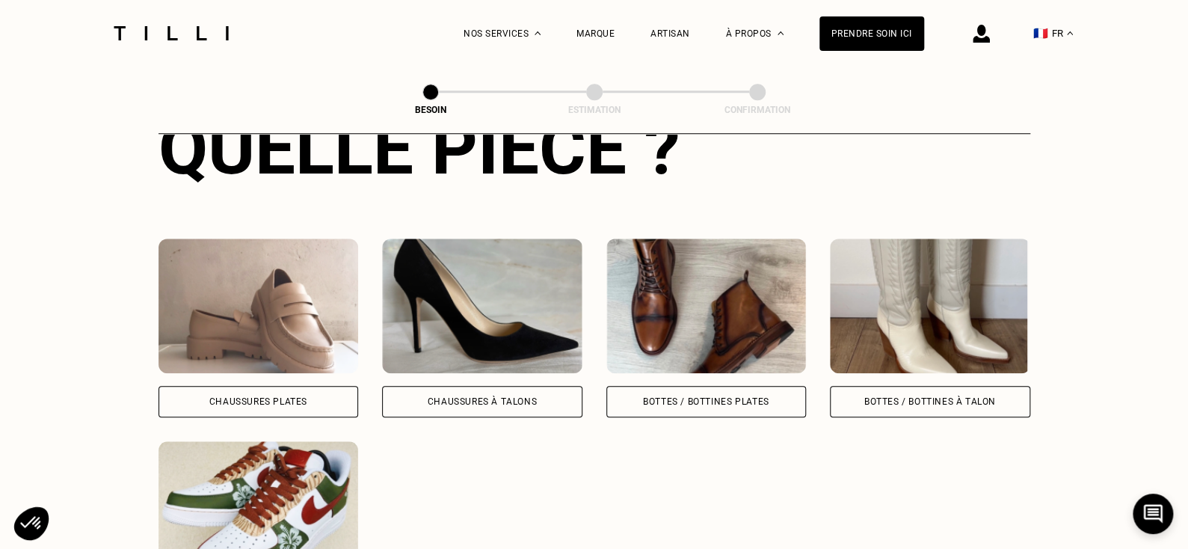
click at [709, 395] on div "Bottes / Bottines plates" at bounding box center [706, 401] width 200 height 31
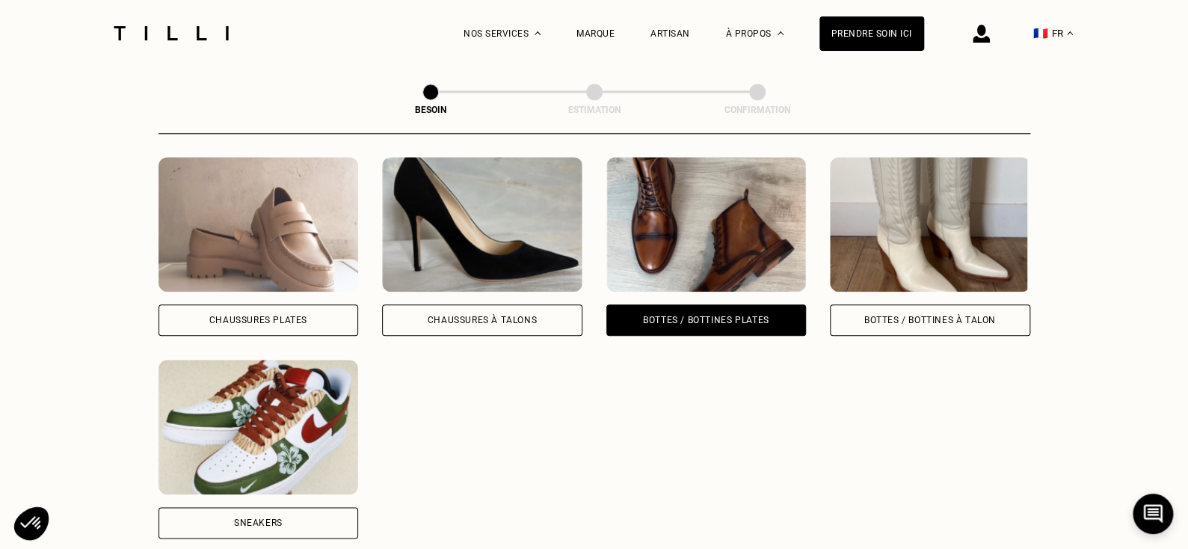
scroll to position [694, 0]
click at [277, 288] on div "Chaussures Plates" at bounding box center [258, 247] width 200 height 179
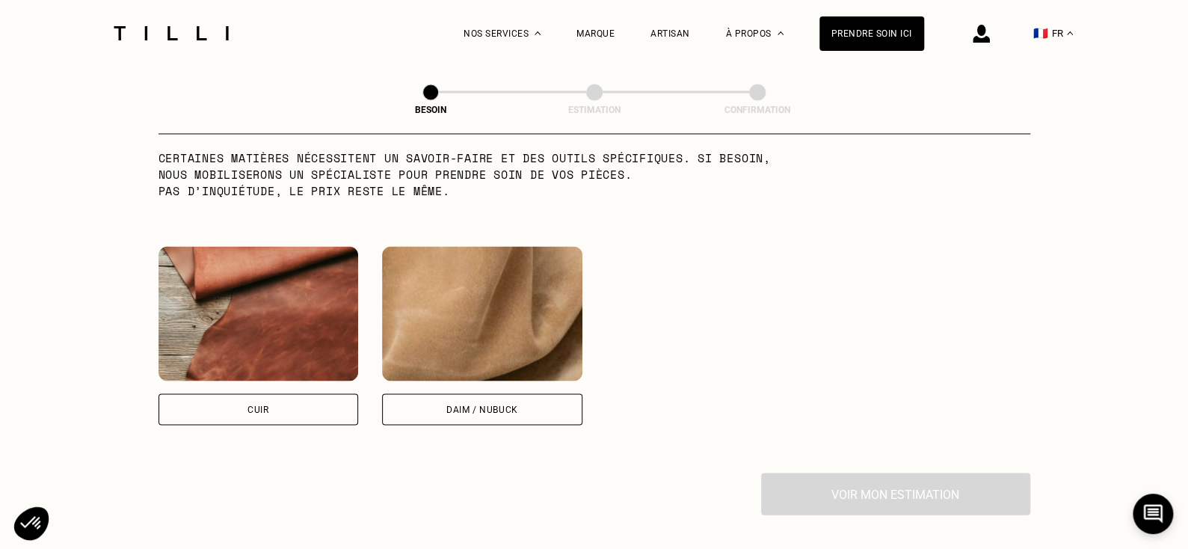
scroll to position [1317, 0]
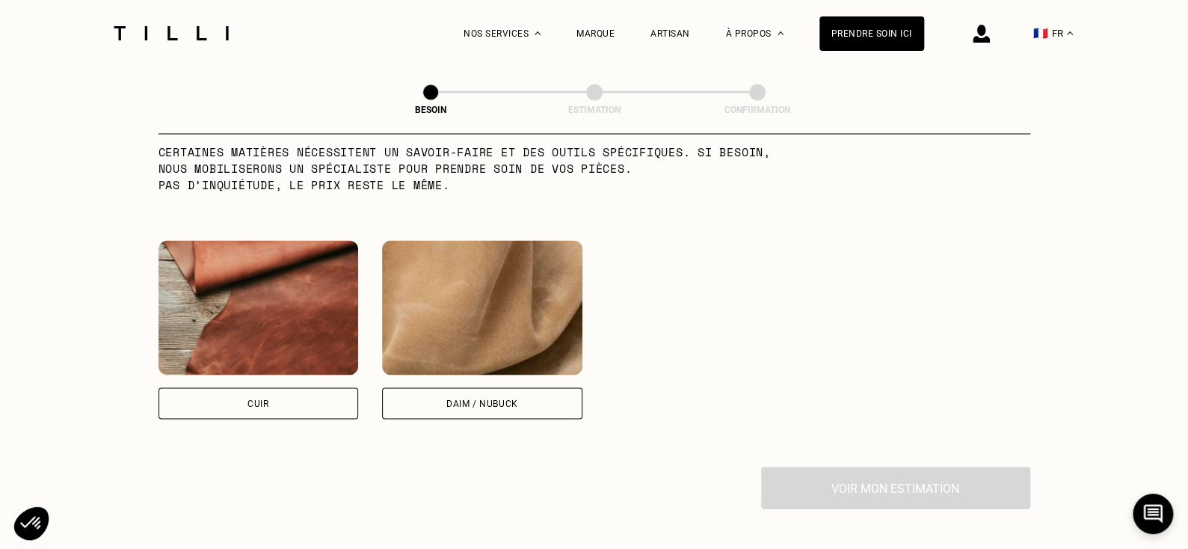
click at [239, 387] on div "Cuir" at bounding box center [258, 402] width 200 height 31
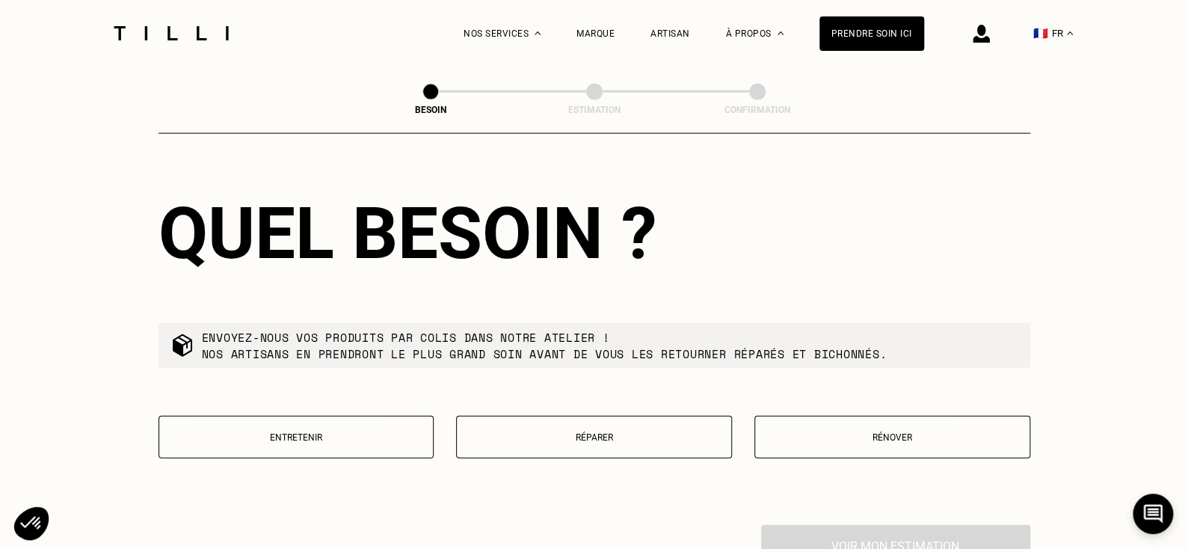
scroll to position [1602, 0]
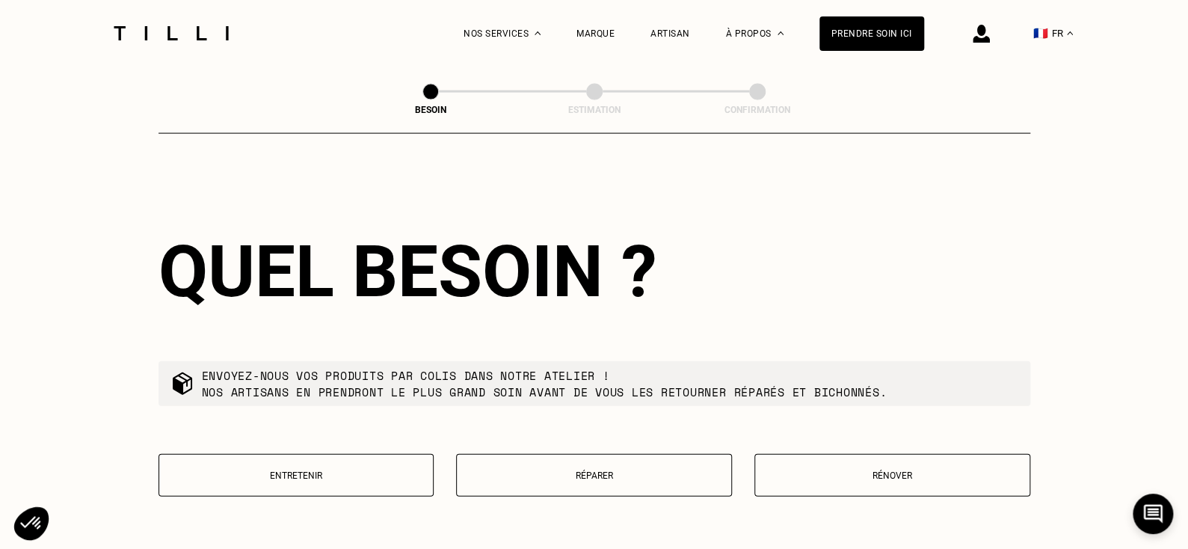
click at [692, 470] on p "Réparer" at bounding box center [593, 475] width 259 height 10
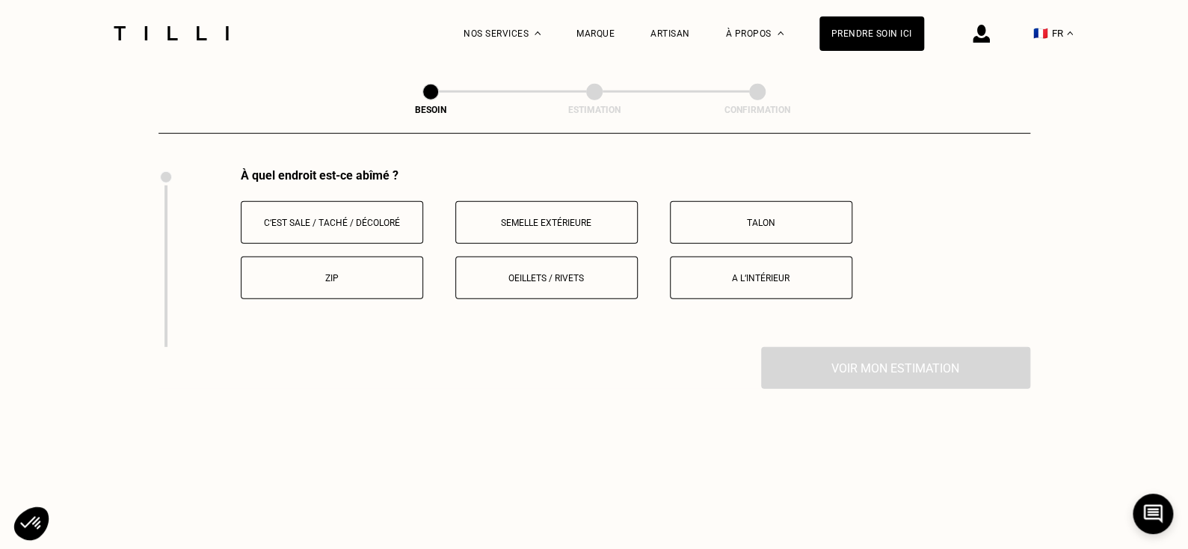
scroll to position [1997, 0]
click at [700, 272] on p "A l‘intérieur" at bounding box center [761, 277] width 166 height 10
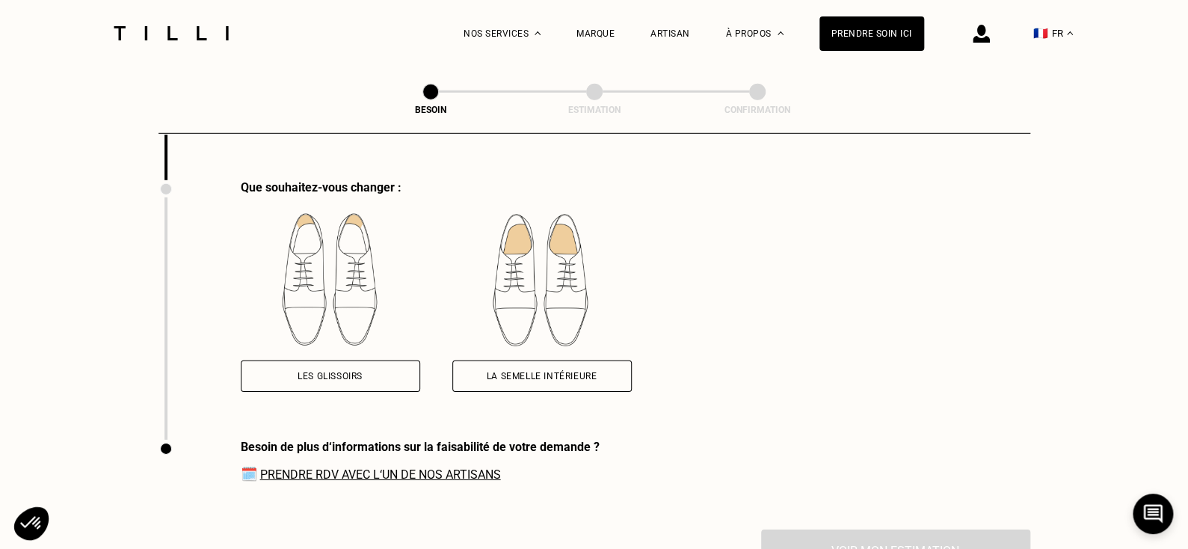
scroll to position [2164, 0]
click at [483, 370] on div "La semelle intérieure" at bounding box center [541, 375] width 179 height 31
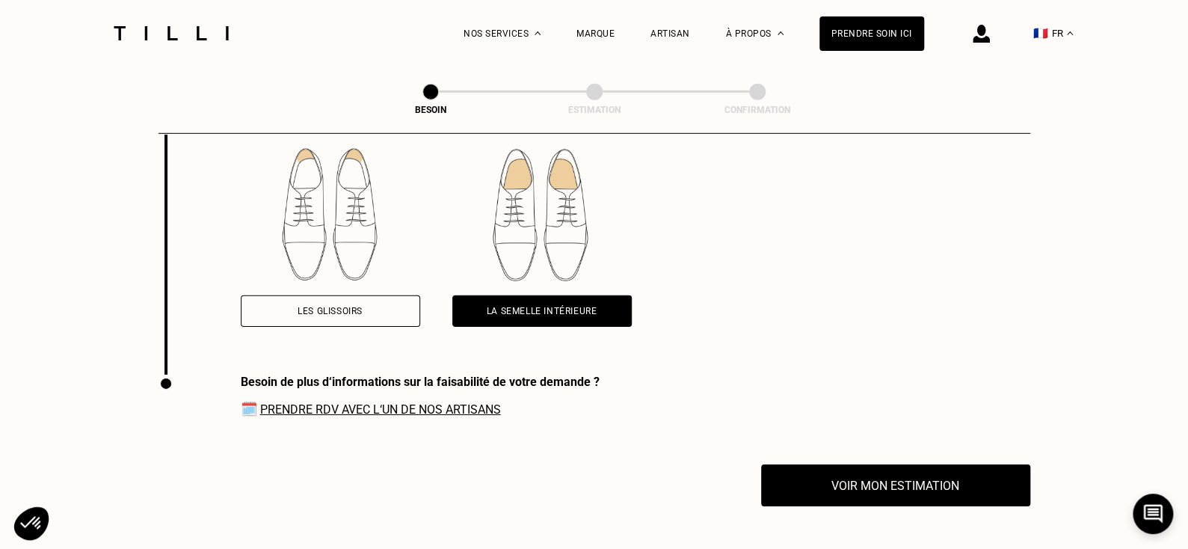
scroll to position [2230, 0]
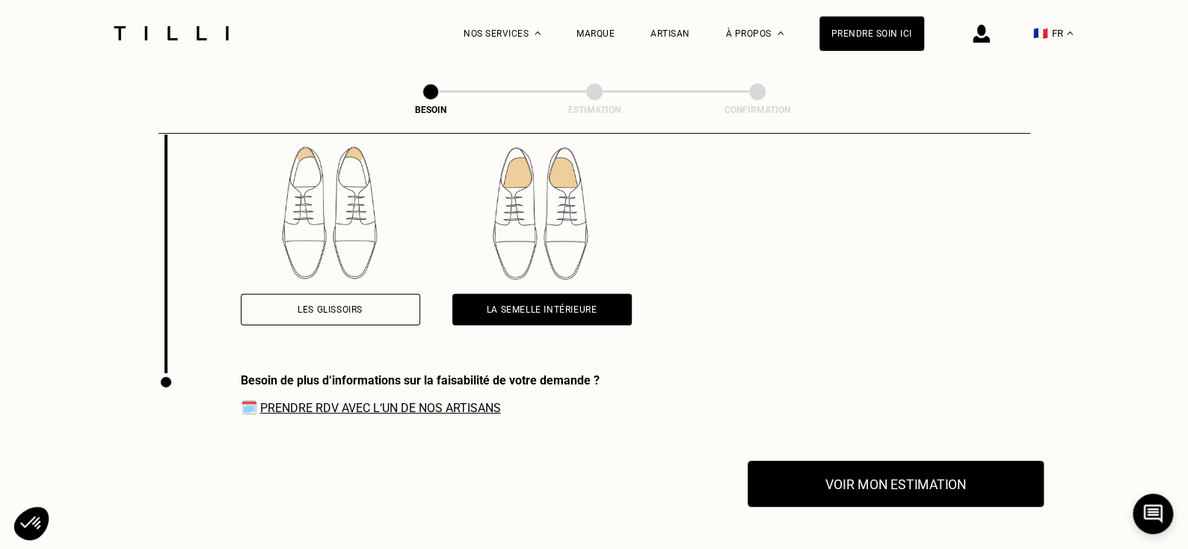
click at [859, 478] on button "Voir mon estimation" at bounding box center [895, 483] width 296 height 46
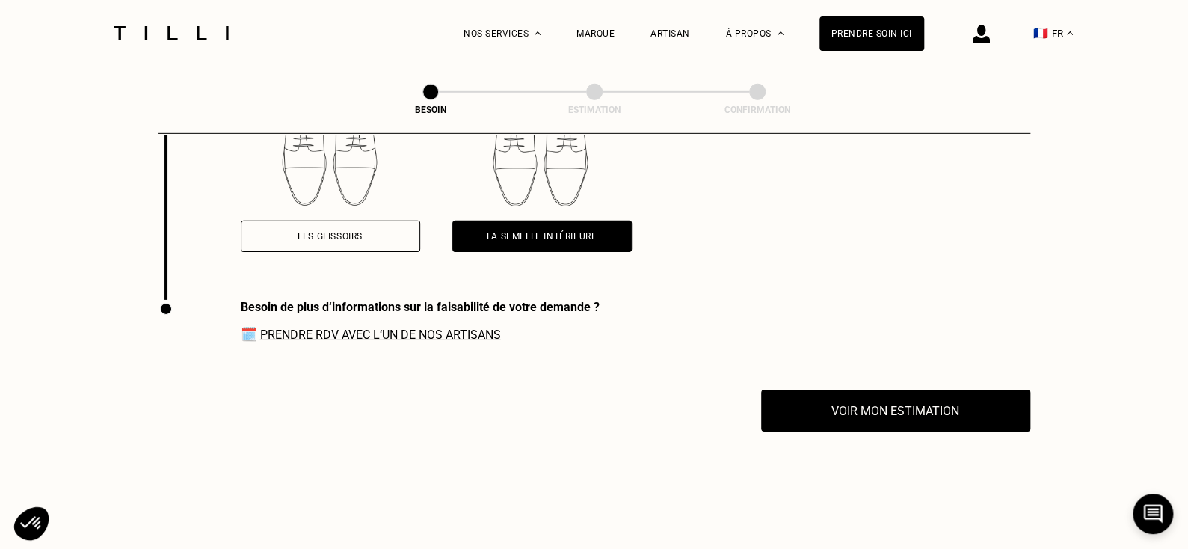
scroll to position [2309, 0]
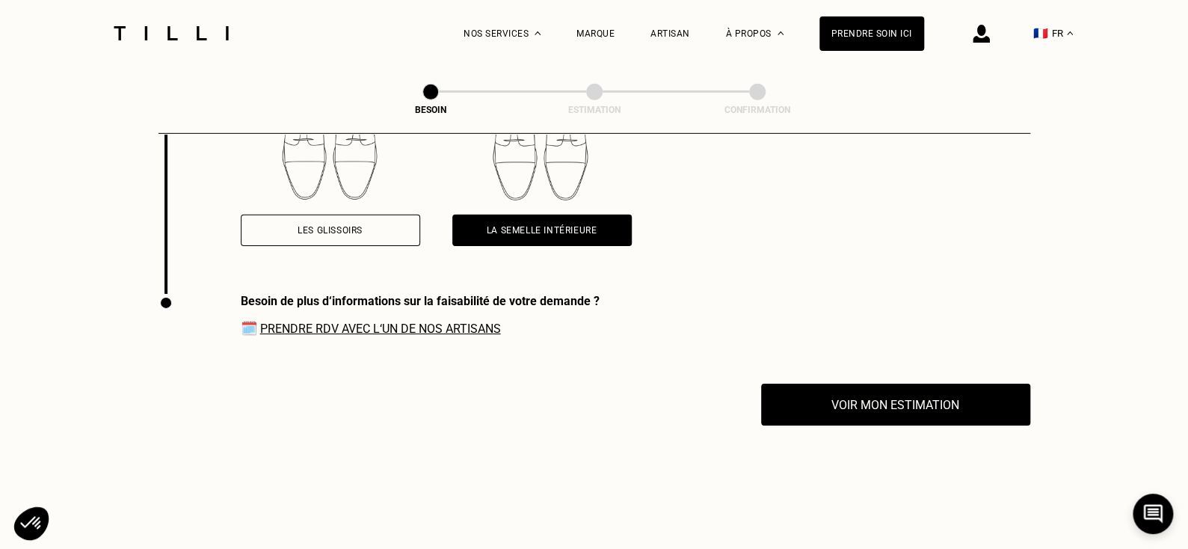
click at [403, 320] on span "🗓️ Prendre RDV avec l‘un de nos artisans" at bounding box center [420, 328] width 359 height 16
click at [370, 321] on link "Prendre RDV avec l‘un de nos artisans" at bounding box center [380, 328] width 241 height 14
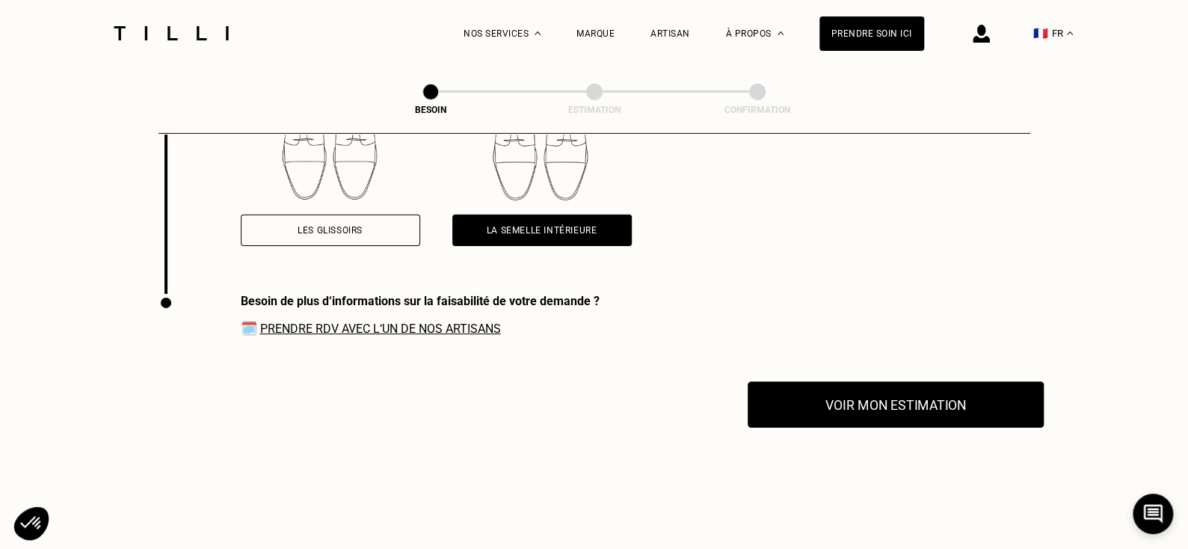
click at [872, 397] on button "Voir mon estimation" at bounding box center [895, 404] width 296 height 46
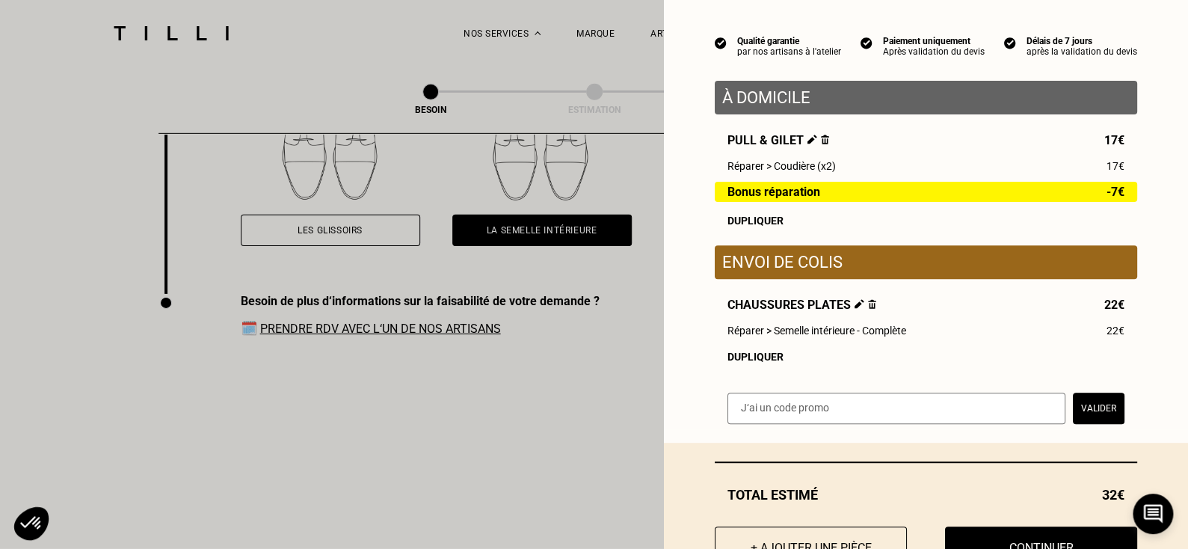
scroll to position [120, 0]
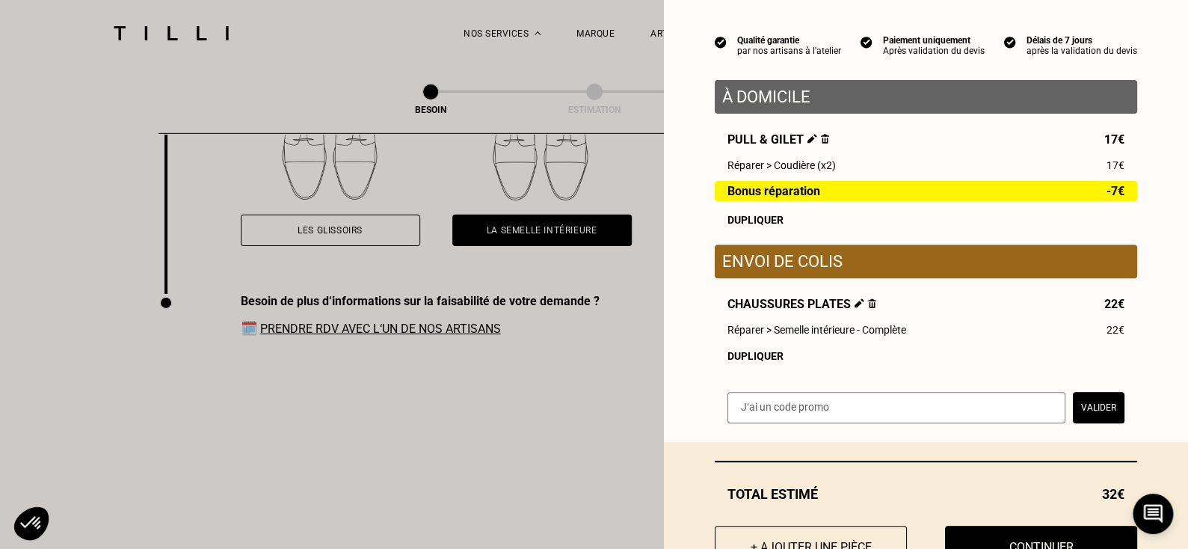
click at [821, 143] on img at bounding box center [825, 139] width 8 height 10
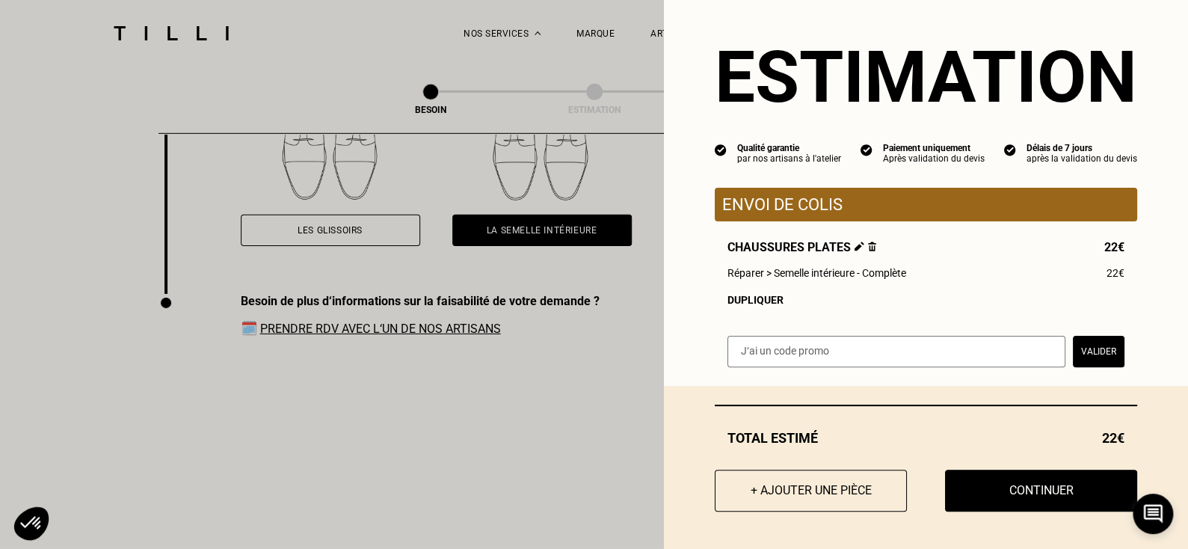
scroll to position [18, 0]
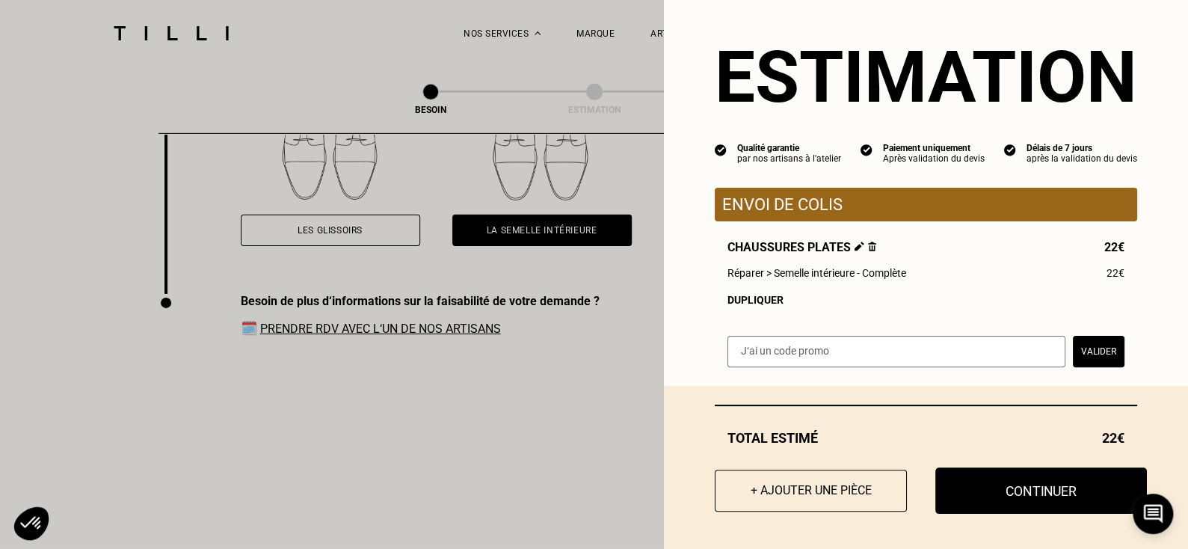
click at [1027, 497] on button "Continuer" at bounding box center [1041, 490] width 212 height 46
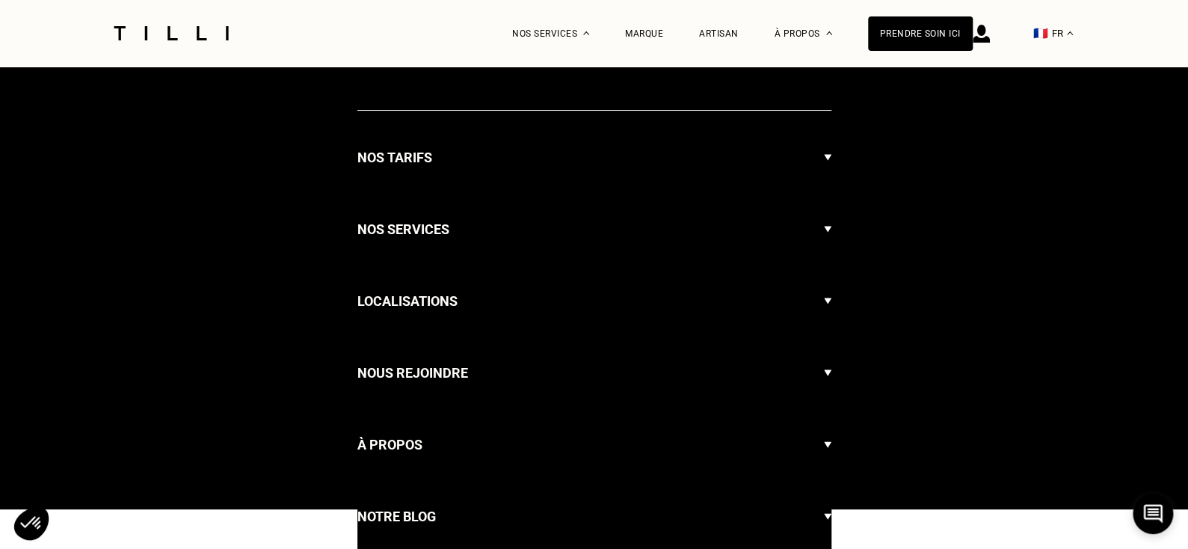
select select "FR"
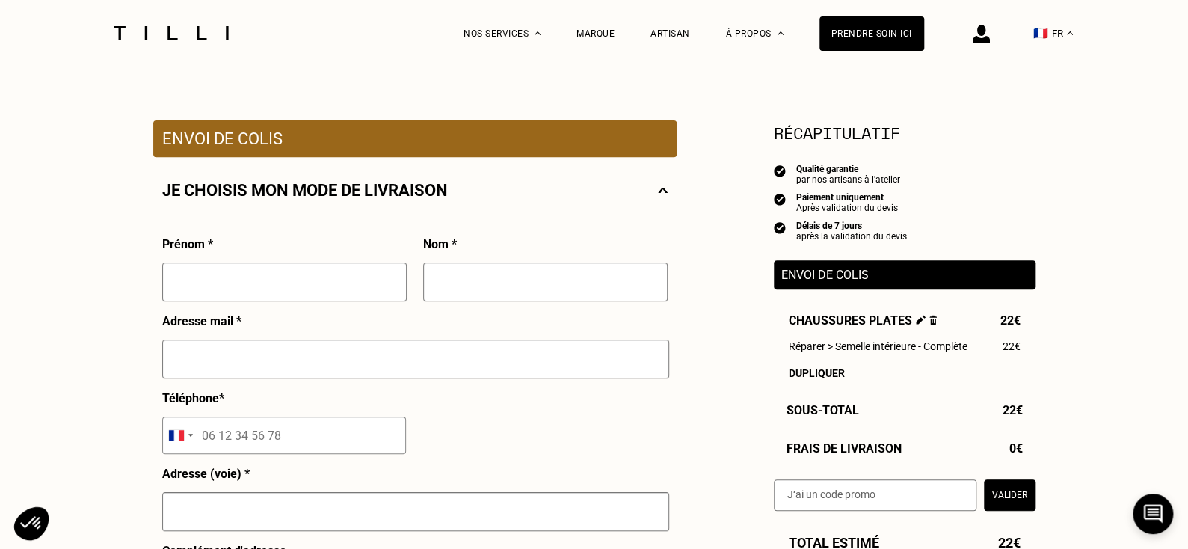
scroll to position [280, 0]
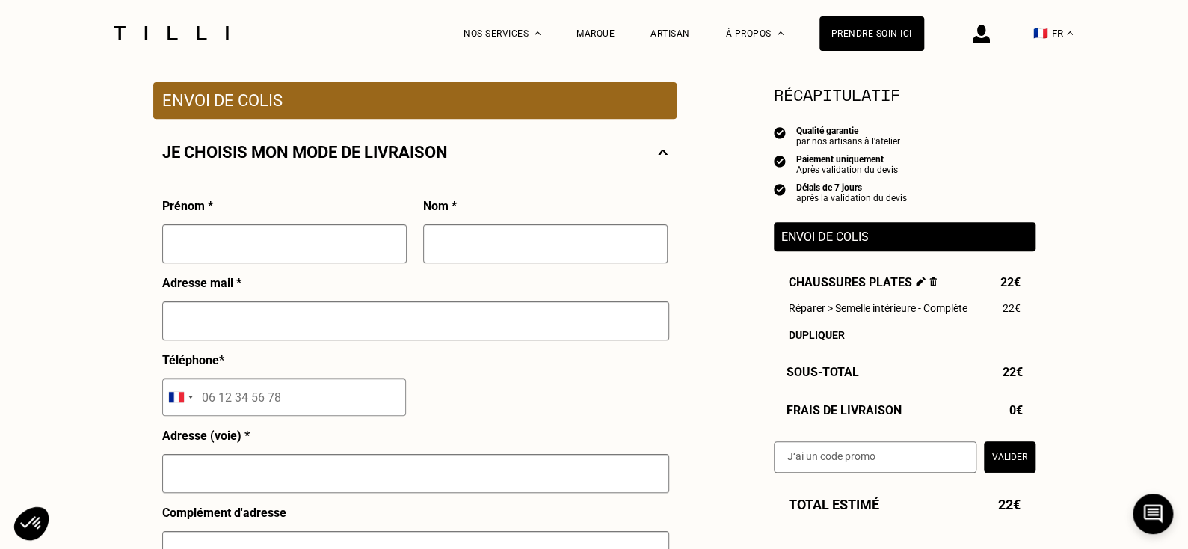
click at [665, 159] on img at bounding box center [663, 152] width 10 height 19
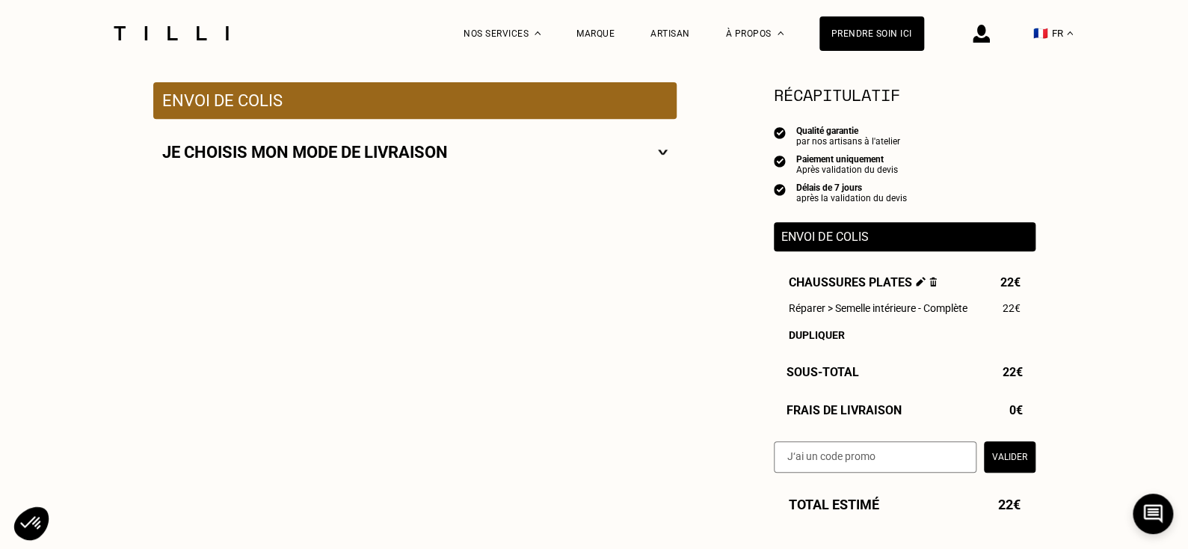
click at [659, 155] on img at bounding box center [663, 152] width 10 height 19
select select "FR"
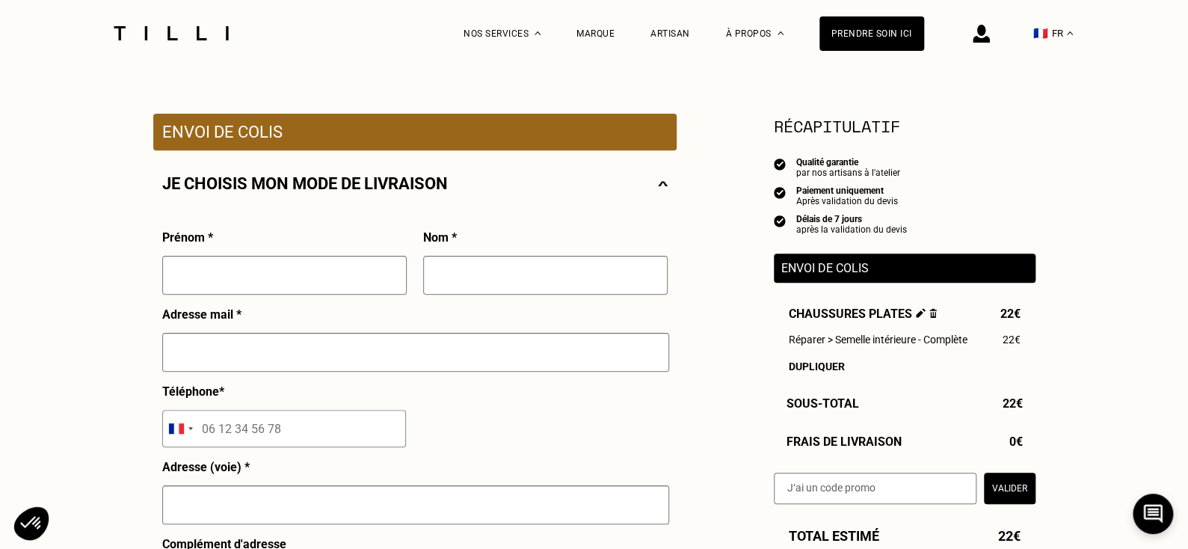
scroll to position [244, 0]
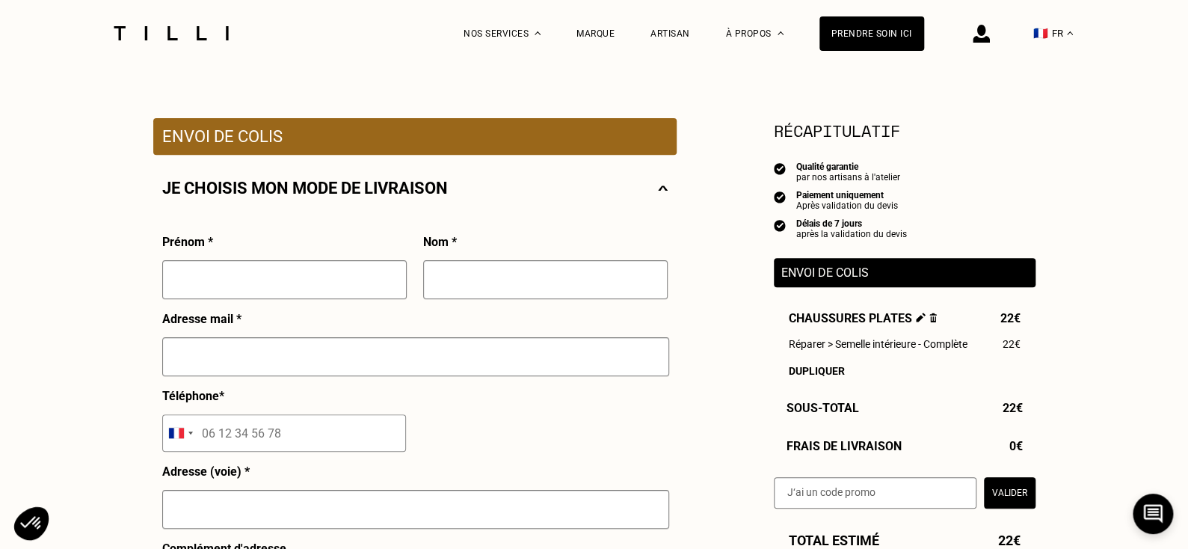
click at [287, 303] on div at bounding box center [284, 286] width 244 height 52
click at [253, 290] on input "text" at bounding box center [284, 279] width 244 height 39
type input "max"
type input "hodebourg"
click at [242, 353] on input "text" at bounding box center [415, 356] width 507 height 39
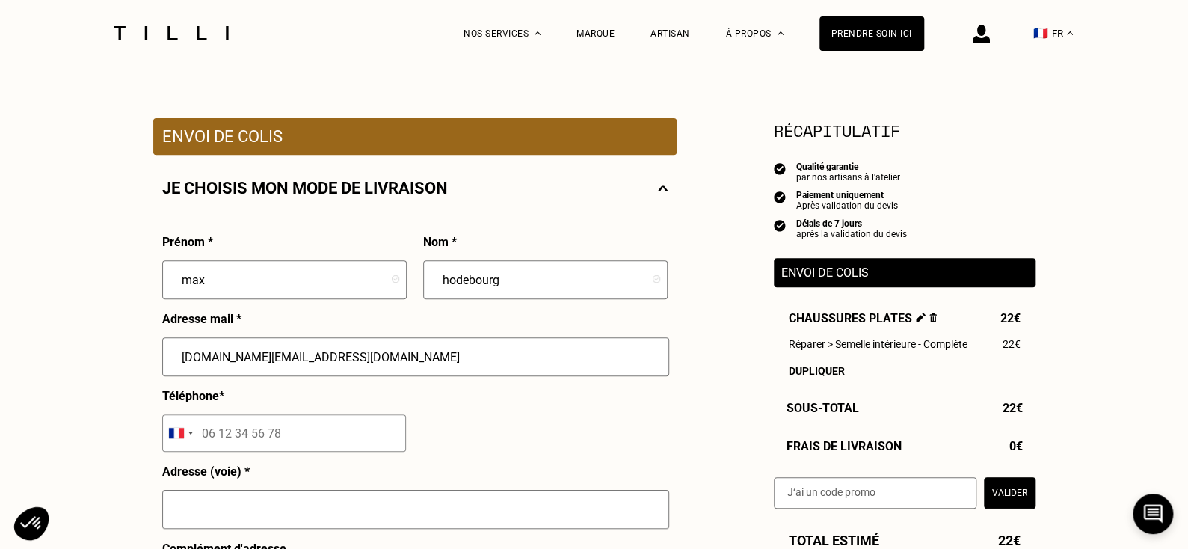
scroll to position [354, 0]
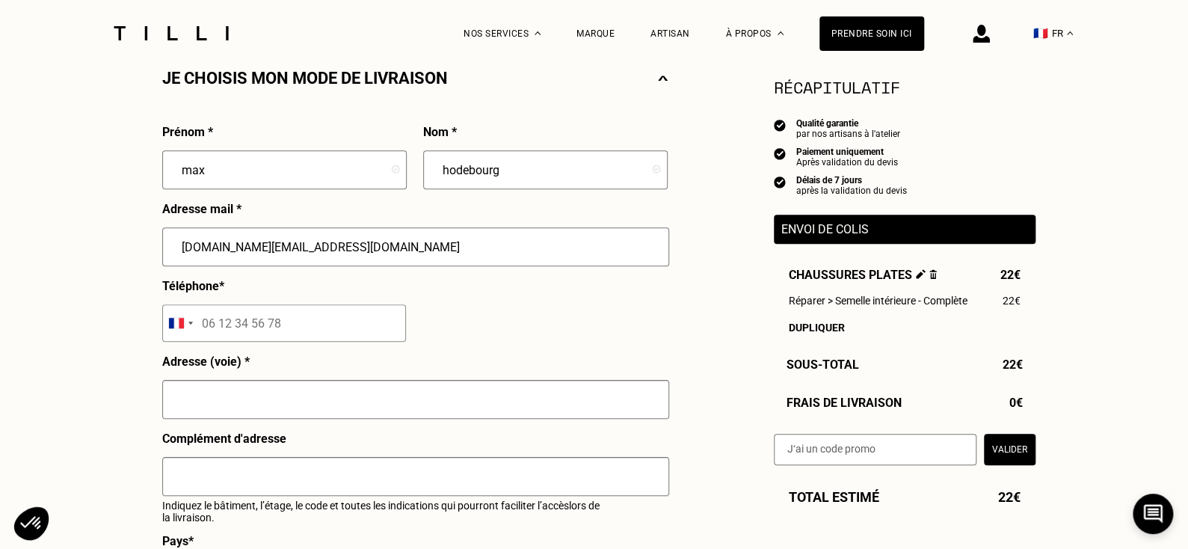
type input "[DOMAIN_NAME][EMAIL_ADDRESS][DOMAIN_NAME]"
click at [231, 336] on input "tel" at bounding box center [284, 322] width 244 height 37
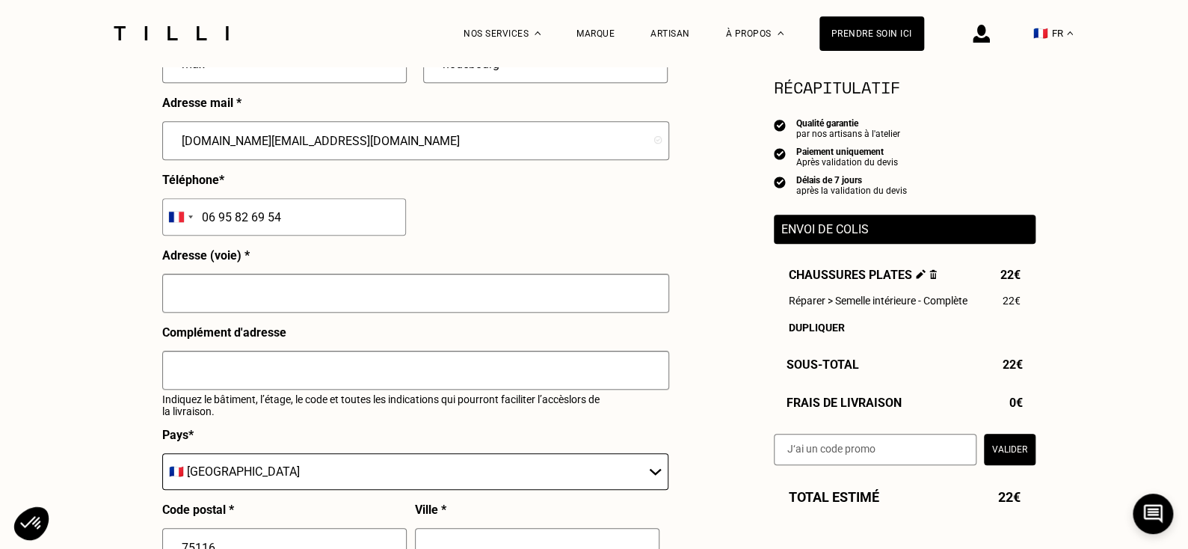
scroll to position [460, 0]
type input "06 95 82 69 54"
click at [216, 301] on input "text" at bounding box center [415, 292] width 507 height 39
type input "[STREET_ADDRESS]"
type input "[GEOGRAPHIC_DATA]"
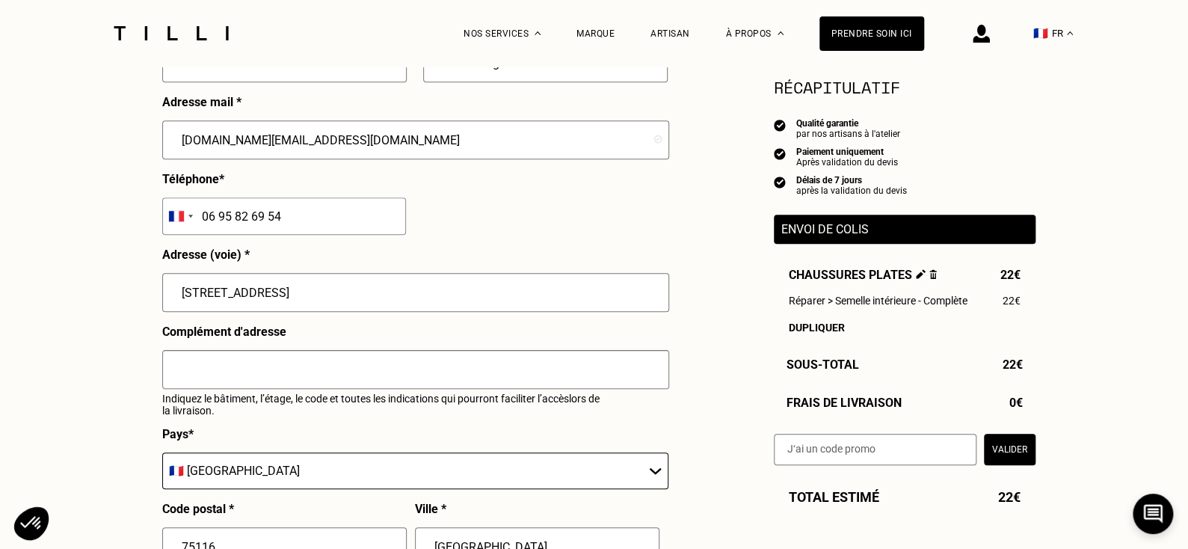
click at [304, 287] on input "[STREET_ADDRESS]" at bounding box center [415, 292] width 507 height 39
click at [347, 295] on input "[STREET_ADDRESS]" at bounding box center [415, 292] width 507 height 39
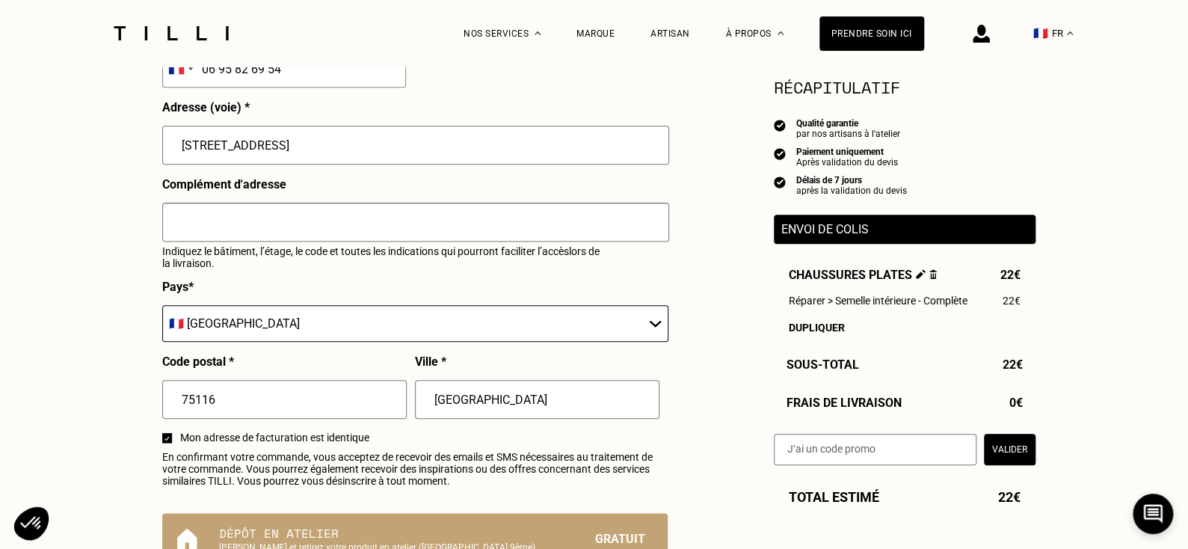
click at [476, 303] on div "Pays * 🇩🇪 [GEOGRAPHIC_DATA] 🇦🇹 [GEOGRAPHIC_DATA] 🇧🇪 [GEOGRAPHIC_DATA] 🇧🇬 Bulgar…" at bounding box center [415, 317] width 506 height 75
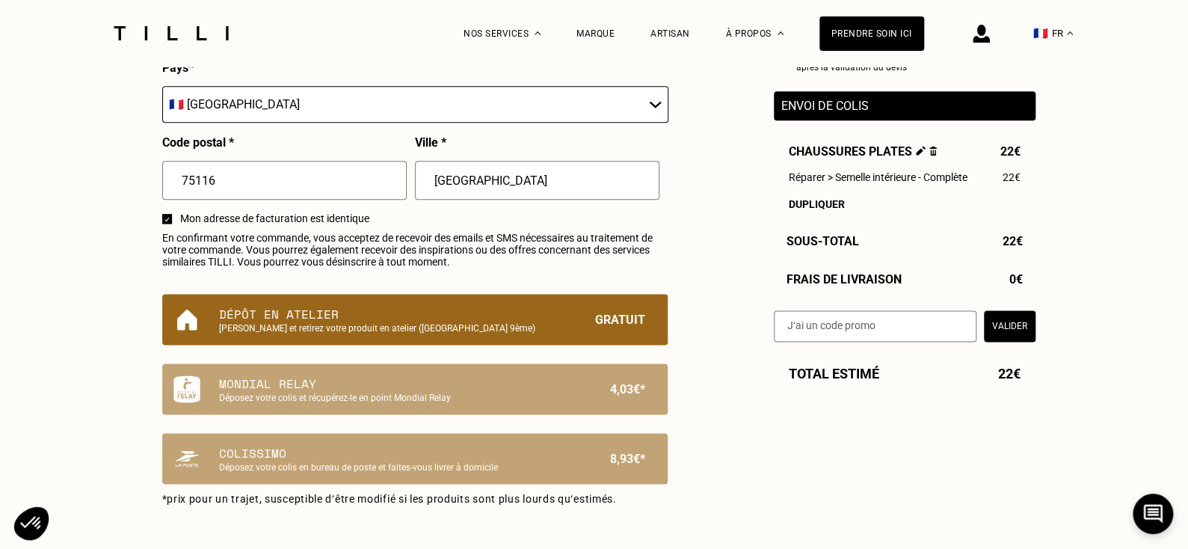
scroll to position [827, 0]
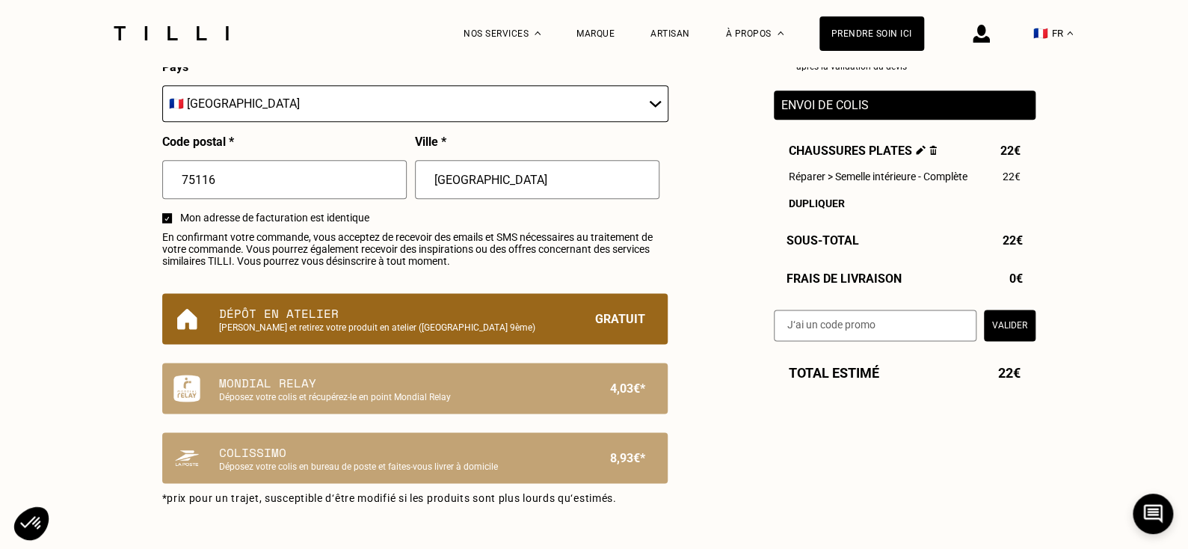
click at [448, 310] on p "Dépôt en atelier" at bounding box center [389, 313] width 341 height 18
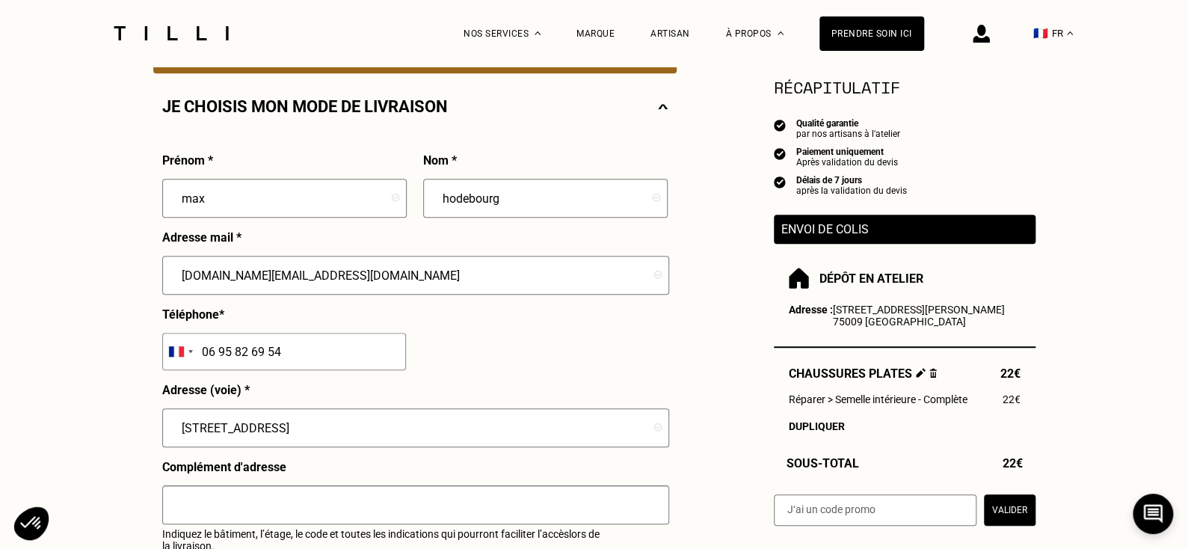
scroll to position [312, 0]
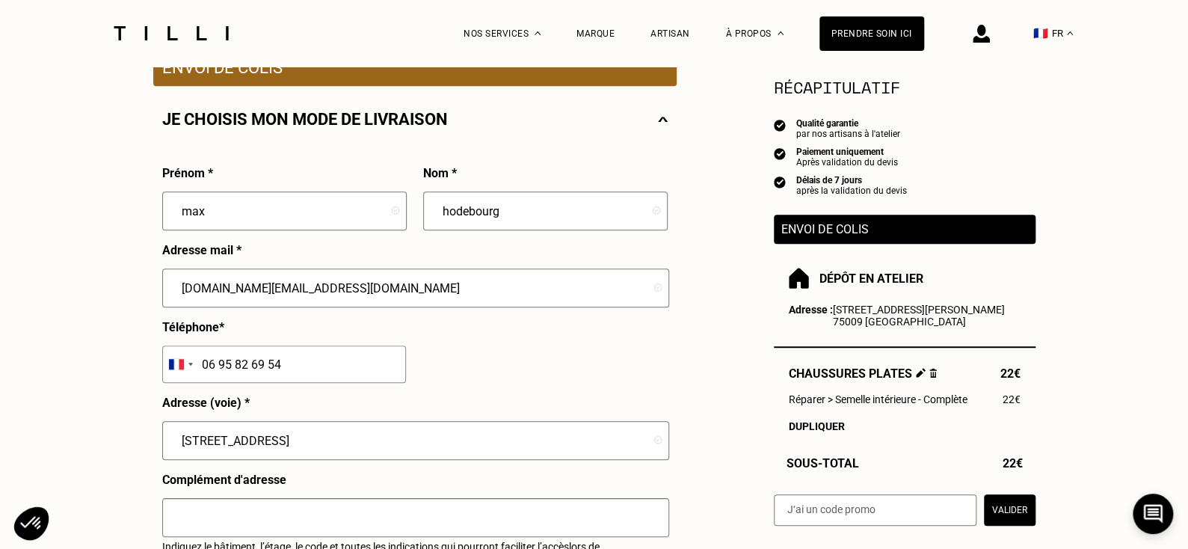
click at [906, 517] on input "text" at bounding box center [875, 509] width 203 height 31
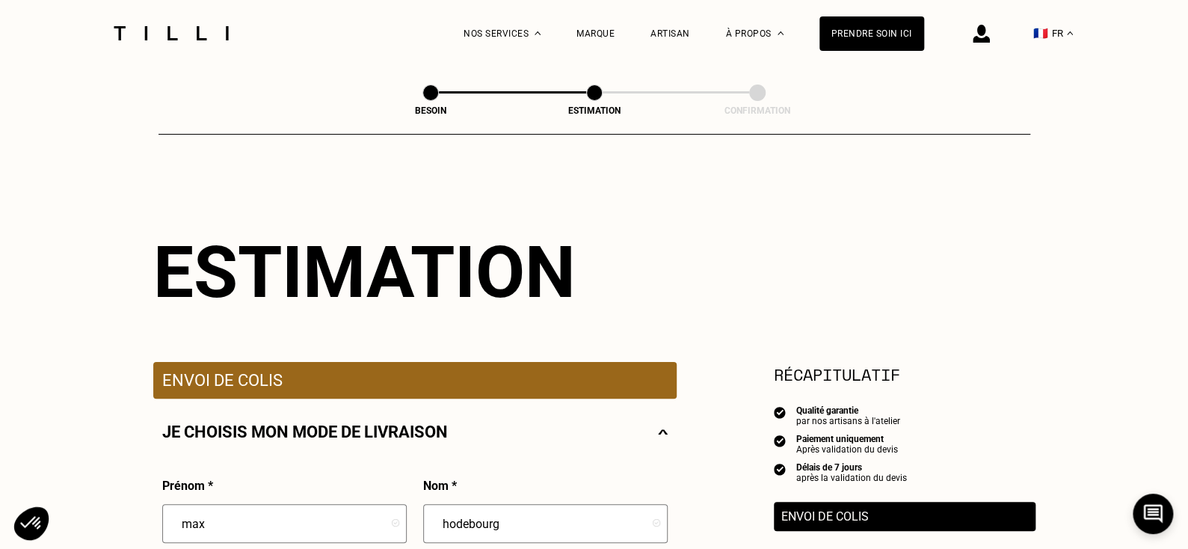
click at [216, 28] on img at bounding box center [171, 33] width 126 height 14
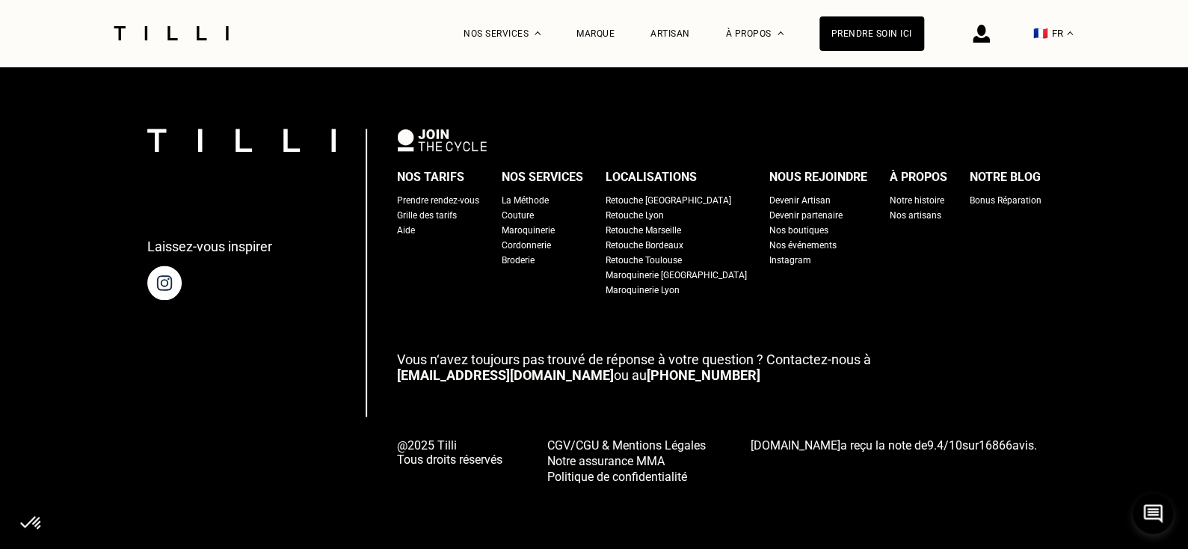
scroll to position [3919, 0]
click at [438, 209] on div "Grille des tarifs" at bounding box center [427, 215] width 60 height 15
select select "FR"
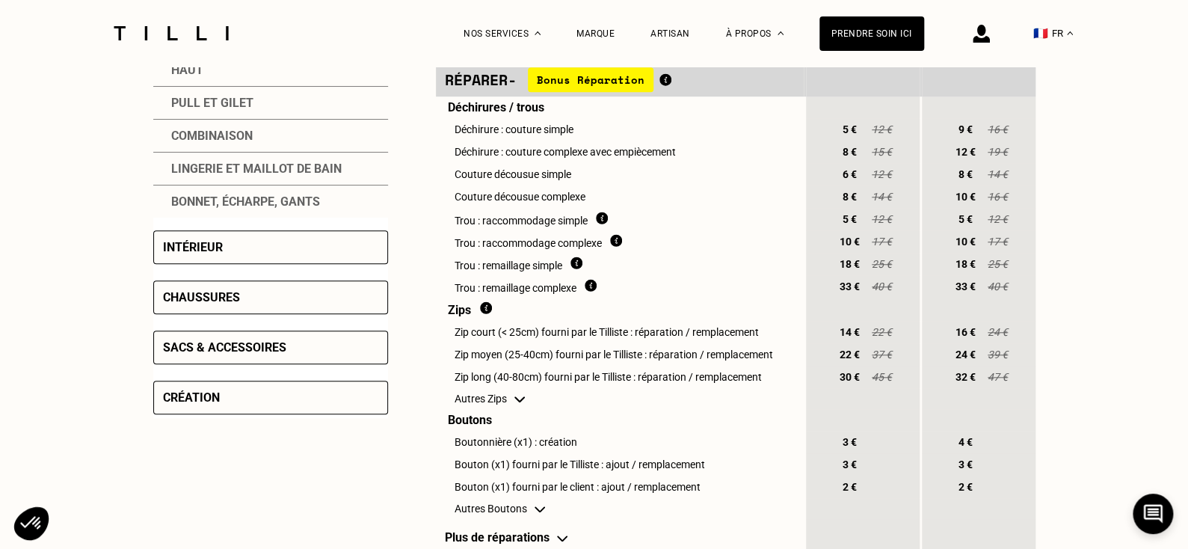
scroll to position [547, 0]
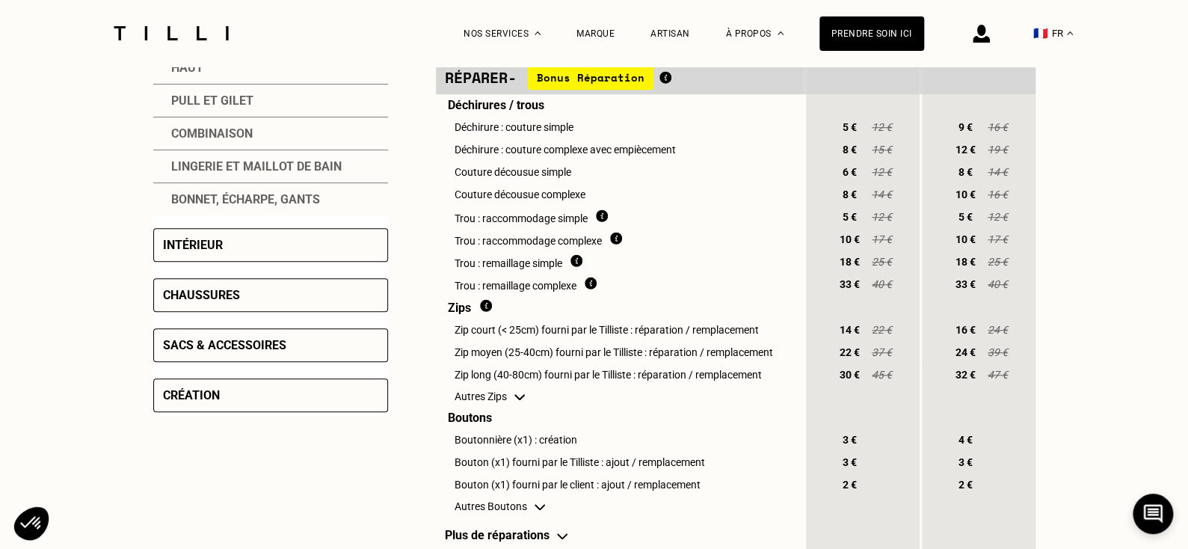
click at [215, 310] on div "Chaussures" at bounding box center [270, 295] width 235 height 34
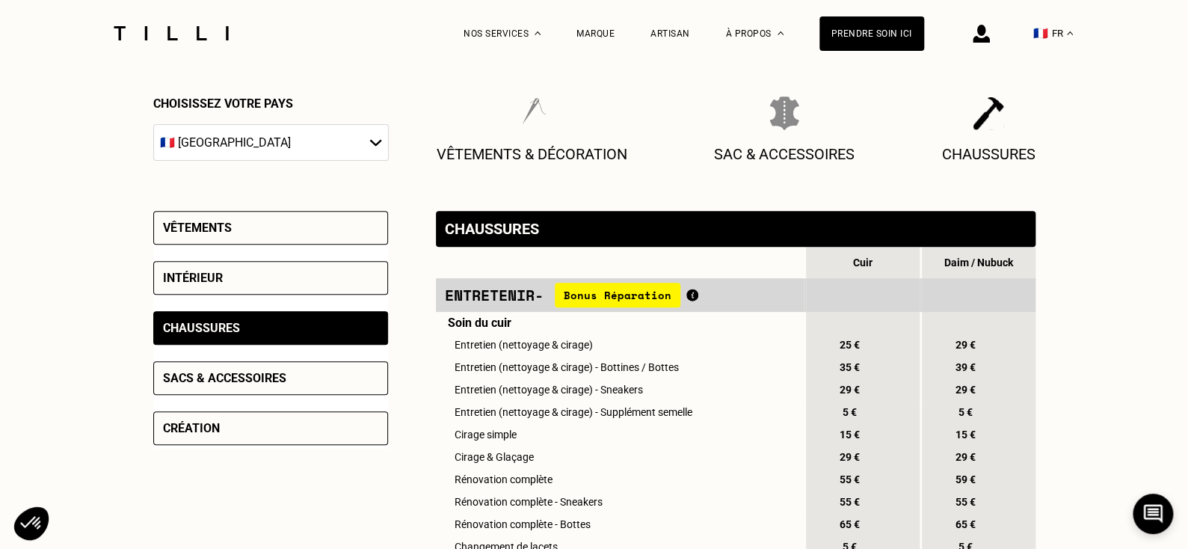
scroll to position [185, 0]
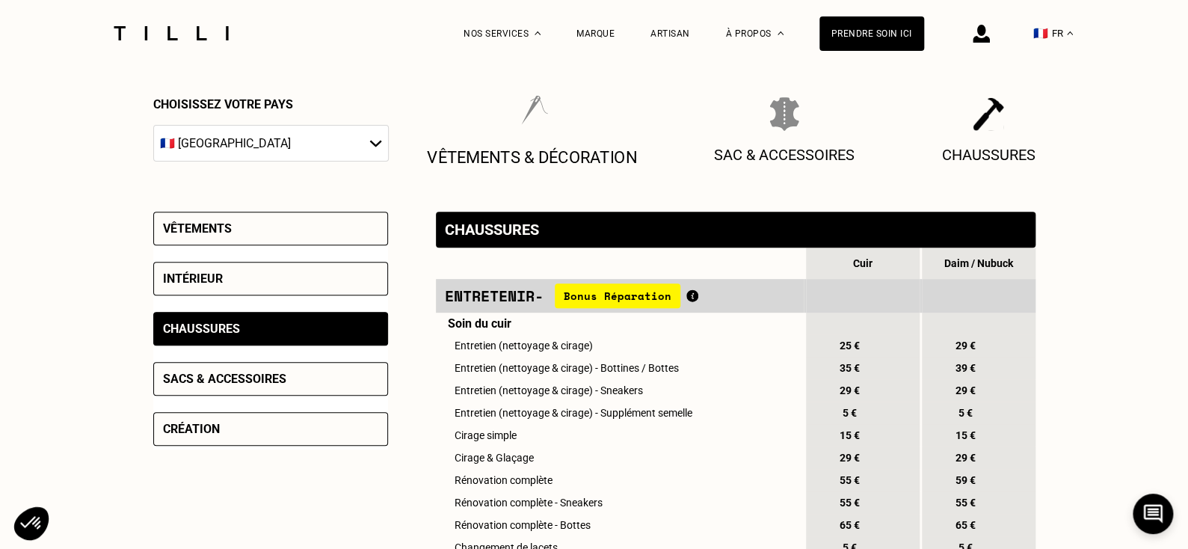
click at [587, 144] on div "Vêtements & décoration" at bounding box center [532, 130] width 210 height 73
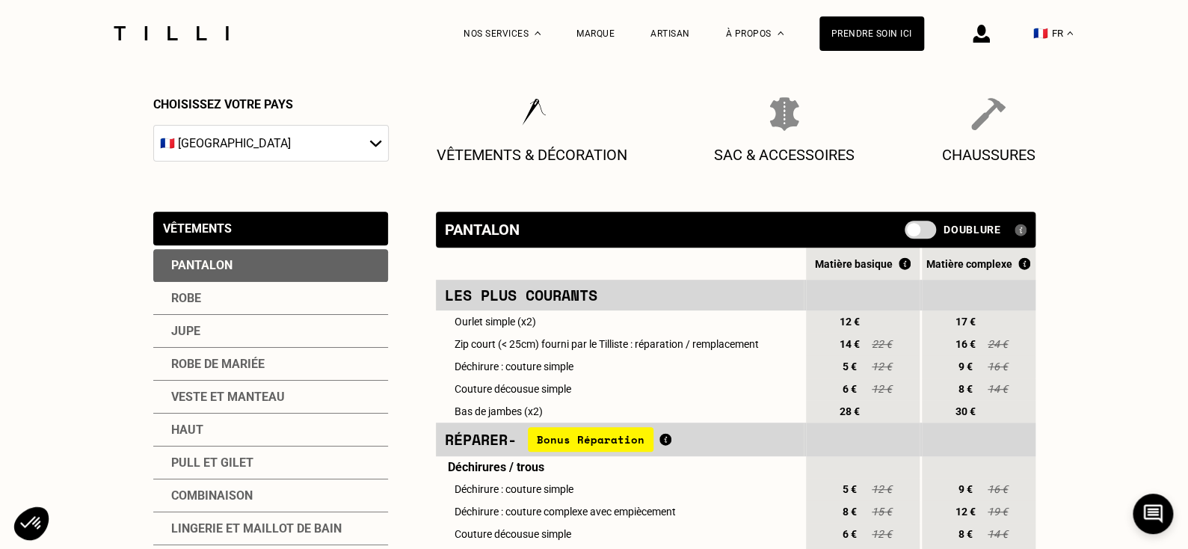
click at [933, 124] on div "Vêtements & décoration Sac & Accessoires Chaussures" at bounding box center [736, 130] width 599 height 67
click at [735, 135] on div "Sac & Accessoires" at bounding box center [784, 130] width 155 height 73
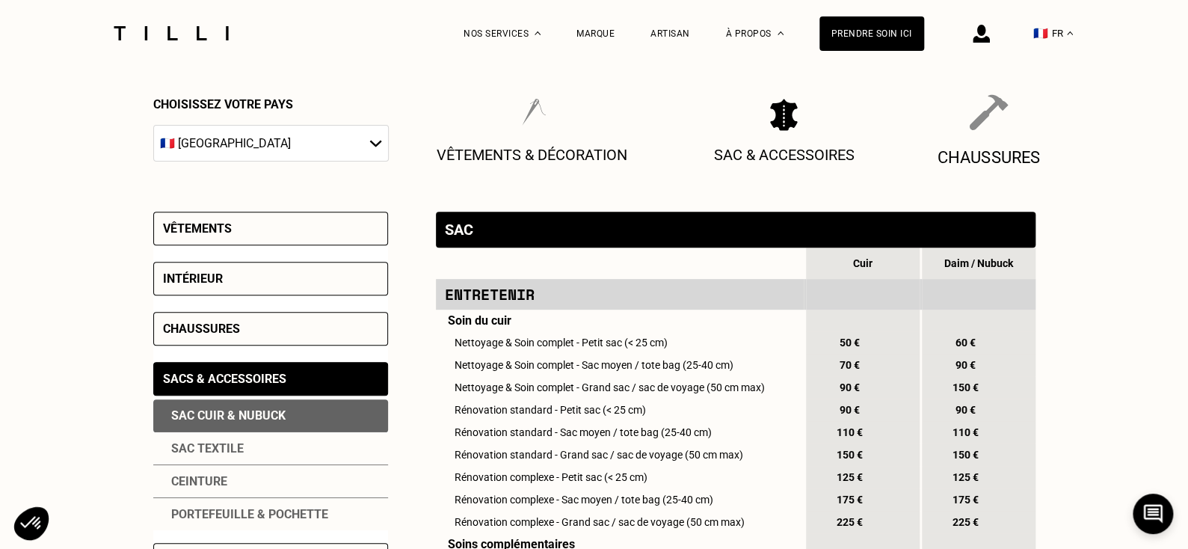
click at [991, 149] on p "Chaussures" at bounding box center [988, 156] width 103 height 19
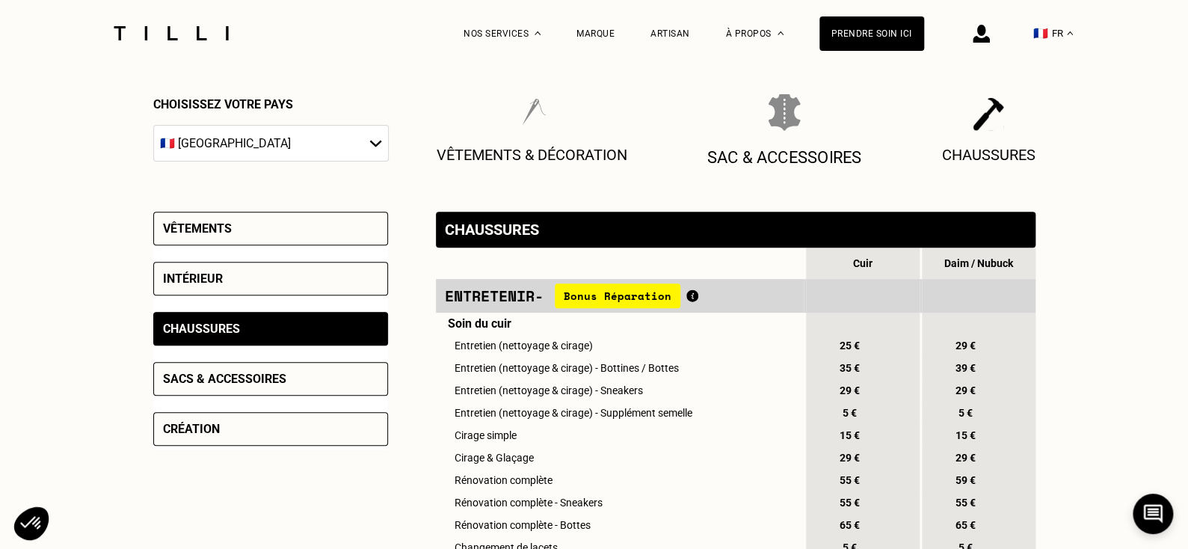
click at [807, 155] on p "Sac & Accessoires" at bounding box center [784, 156] width 155 height 19
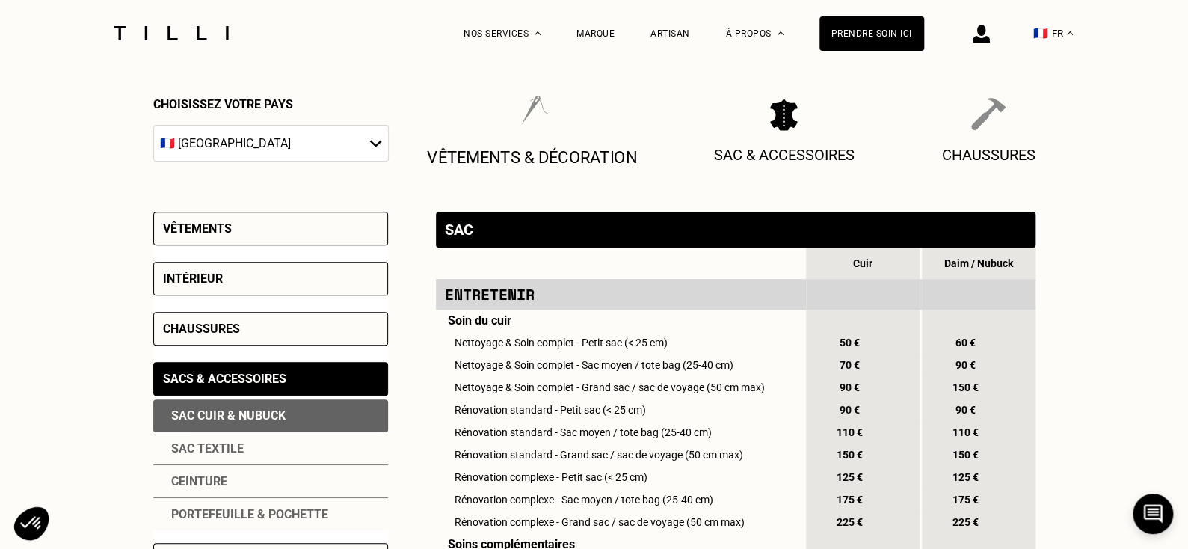
click at [588, 154] on p "Vêtements & décoration" at bounding box center [532, 156] width 210 height 19
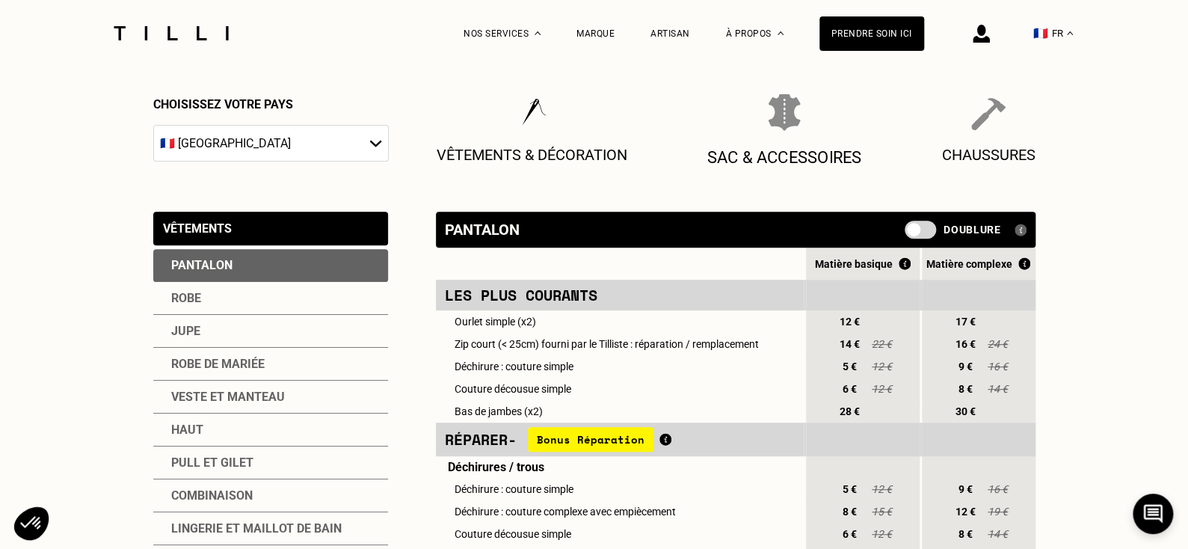
click at [815, 146] on div "Sac & Accessoires" at bounding box center [784, 130] width 155 height 73
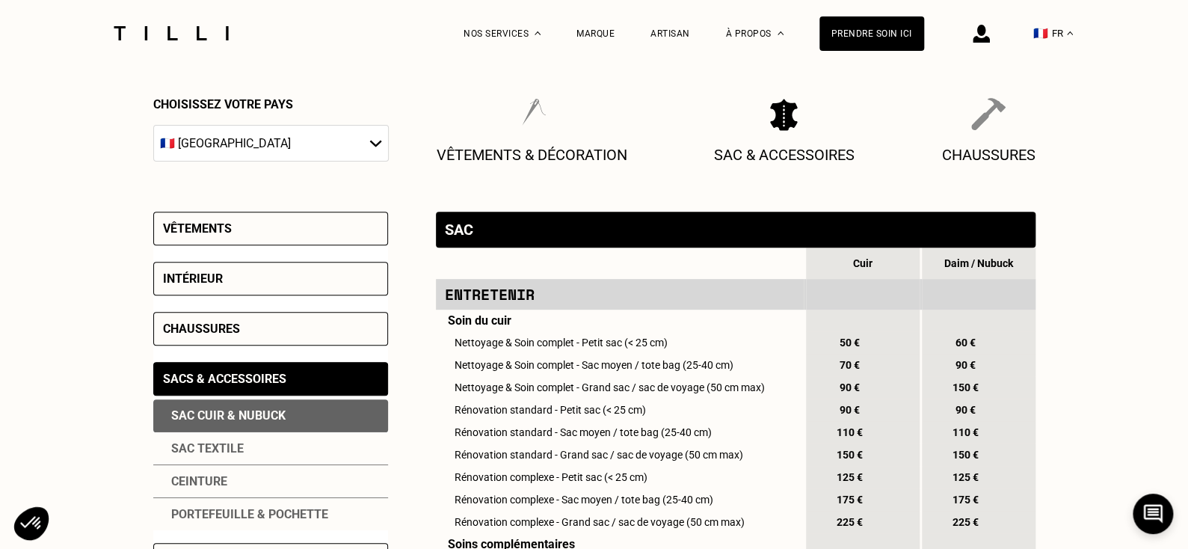
click at [916, 133] on div "Vêtements & décoration Sac & Accessoires Chaussures" at bounding box center [736, 130] width 599 height 67
click at [985, 151] on p "Chaussures" at bounding box center [988, 156] width 103 height 19
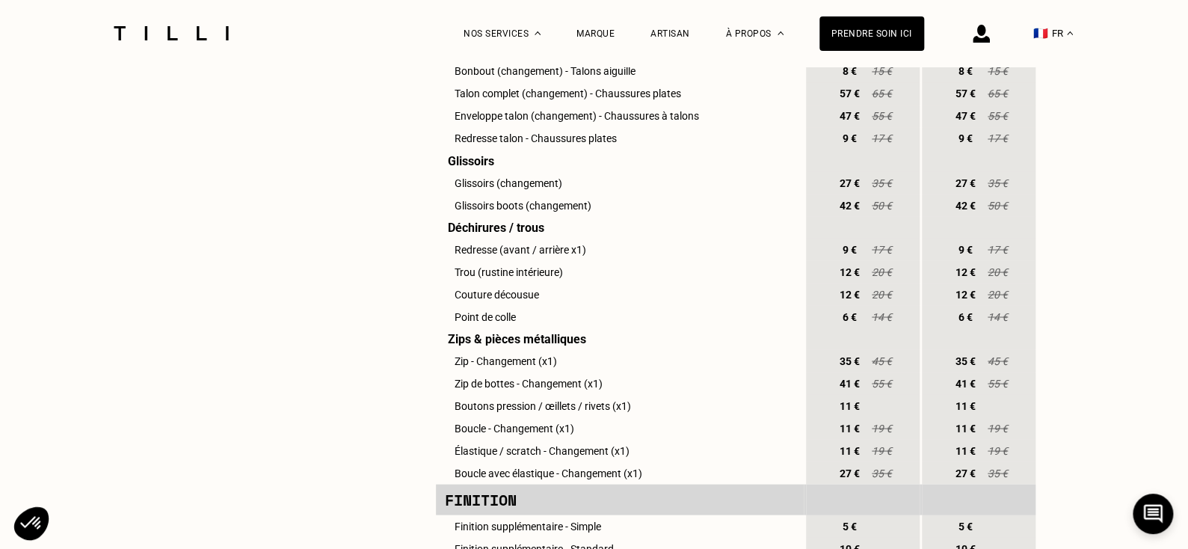
scroll to position [1290, 0]
click at [486, 281] on td "Trou (rustine intérieure)" at bounding box center [620, 270] width 368 height 22
click at [477, 303] on td "Couture décousue" at bounding box center [620, 292] width 368 height 22
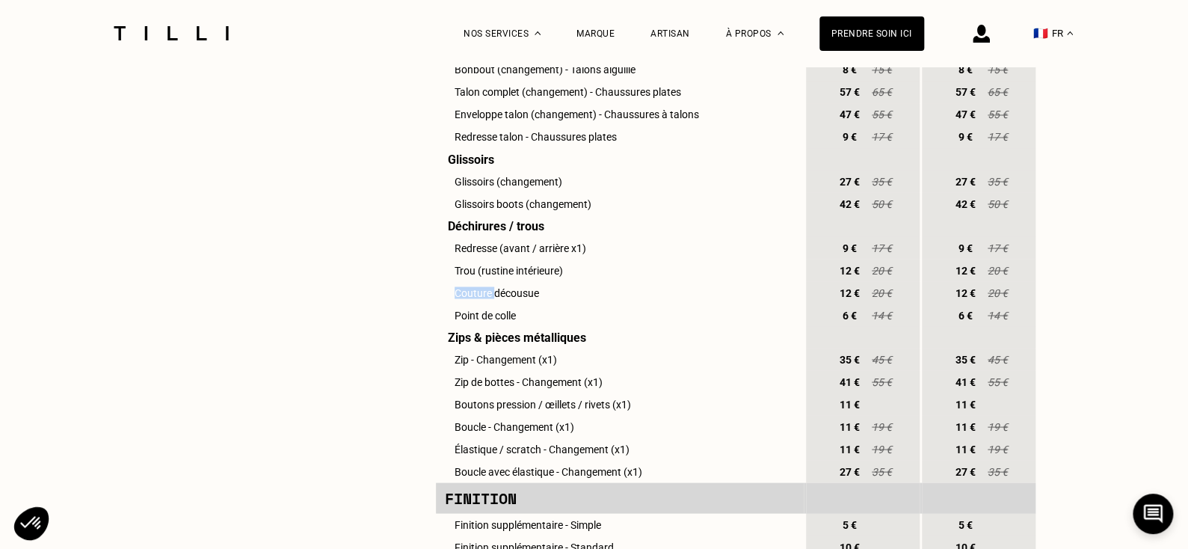
click at [477, 303] on td "Couture décousue" at bounding box center [620, 292] width 368 height 22
click at [492, 303] on td "Couture décousue" at bounding box center [620, 292] width 368 height 22
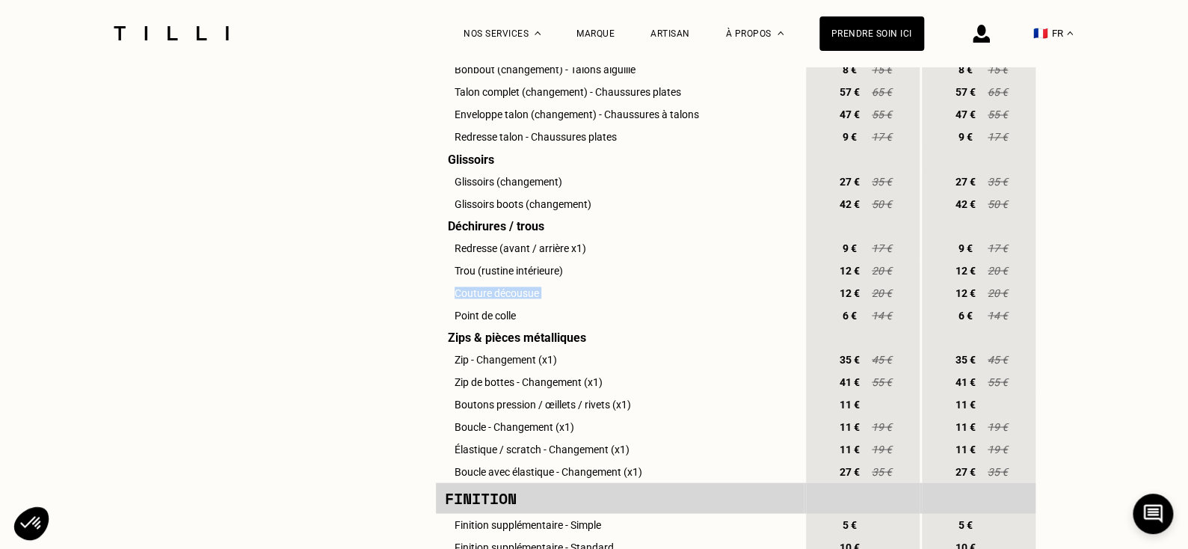
click at [480, 303] on td "Couture décousue" at bounding box center [620, 292] width 368 height 22
click at [481, 326] on td "Point de colle" at bounding box center [620, 314] width 368 height 22
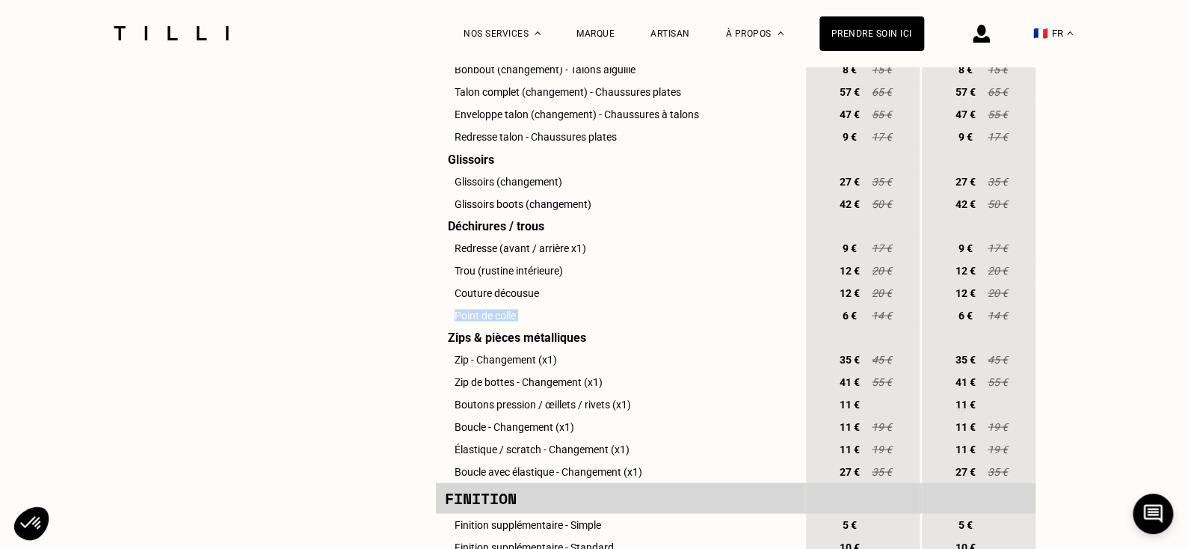
click at [481, 326] on td "Point de colle" at bounding box center [620, 314] width 368 height 22
click at [508, 326] on td "Point de colle" at bounding box center [620, 314] width 368 height 22
click at [471, 303] on td "Couture décousue" at bounding box center [620, 292] width 368 height 22
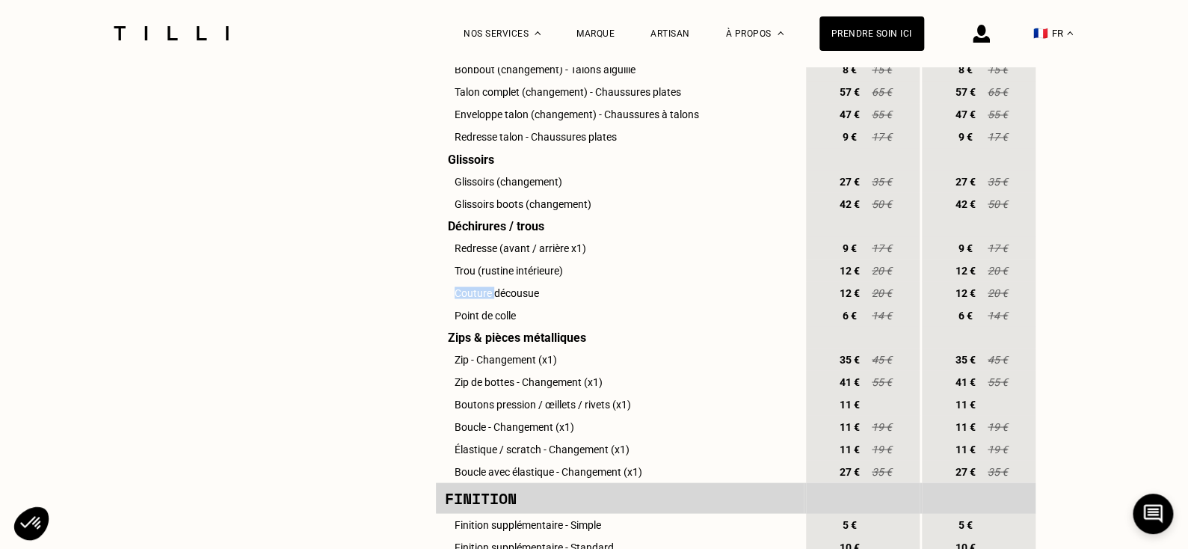
click at [471, 303] on td "Couture décousue" at bounding box center [620, 292] width 368 height 22
click at [475, 259] on td "Redresse (avant / arrière x1)" at bounding box center [620, 247] width 368 height 22
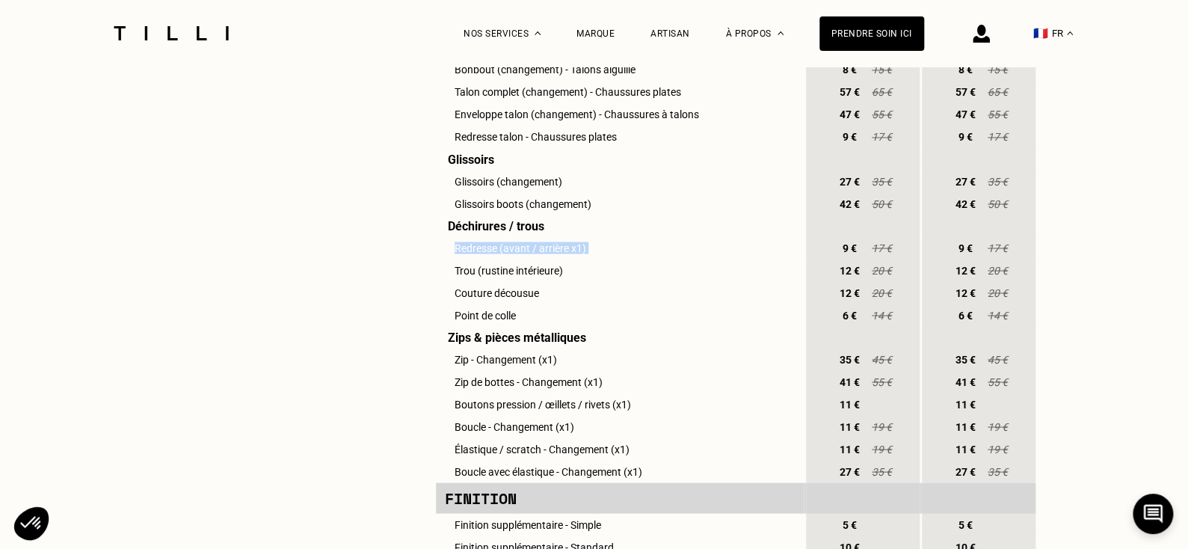
click at [509, 259] on td "Redresse (avant / arrière x1)" at bounding box center [620, 247] width 368 height 22
click at [490, 259] on td "Redresse (avant / arrière x1)" at bounding box center [620, 247] width 368 height 22
click at [496, 215] on td "Glissoirs boots (changement)" at bounding box center [620, 203] width 368 height 22
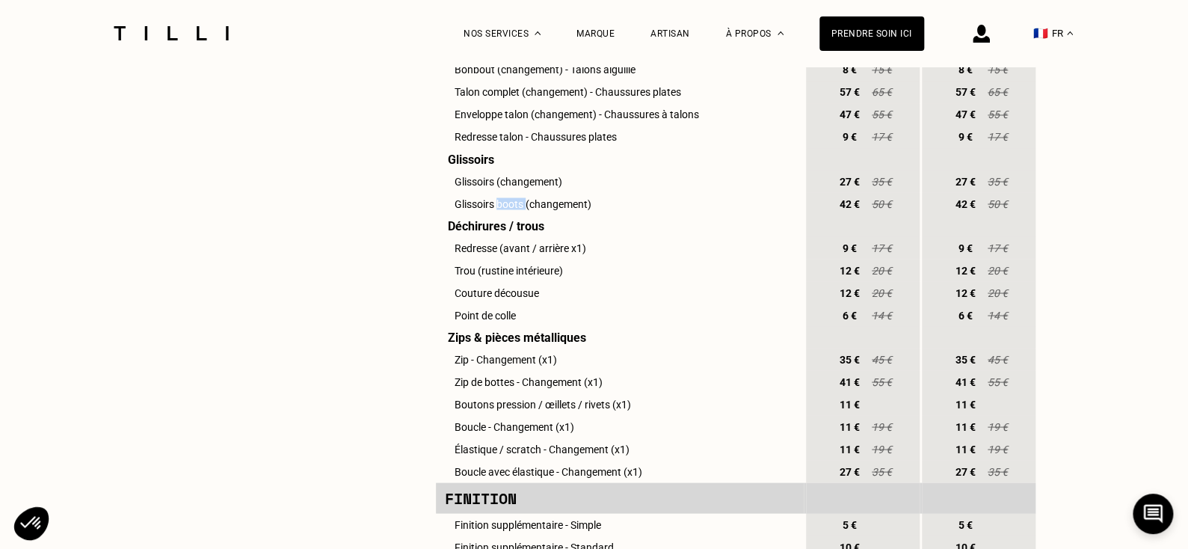
click at [496, 215] on td "Glissoirs boots (changement)" at bounding box center [620, 203] width 368 height 22
click at [484, 192] on td "Glissoirs (changement)" at bounding box center [620, 181] width 368 height 22
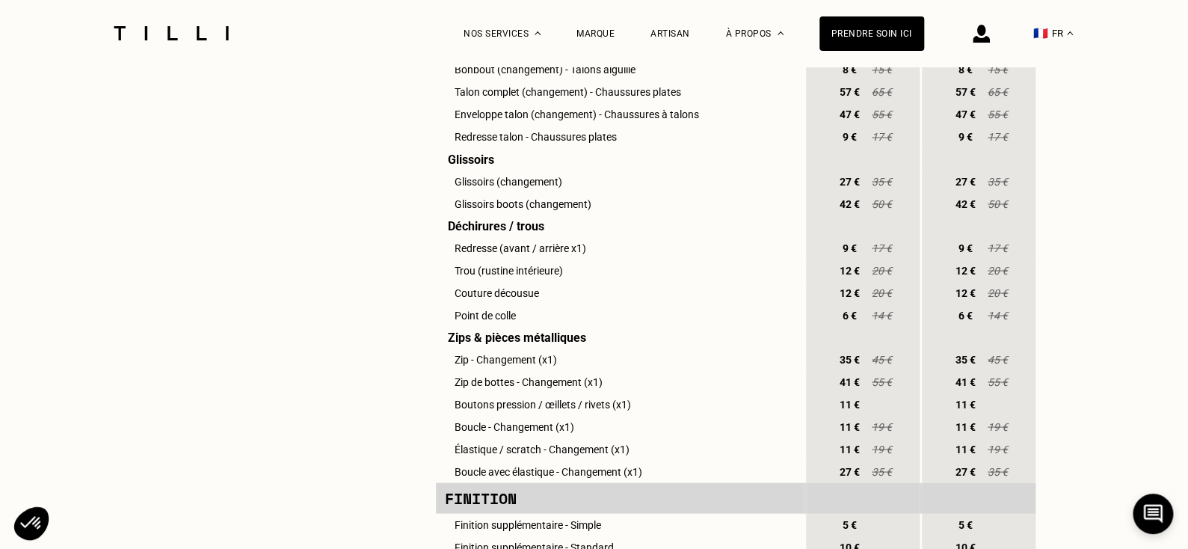
click at [503, 215] on td "Glissoirs boots (changement)" at bounding box center [620, 203] width 368 height 22
click at [528, 215] on td "Glissoirs boots (changement)" at bounding box center [620, 203] width 368 height 22
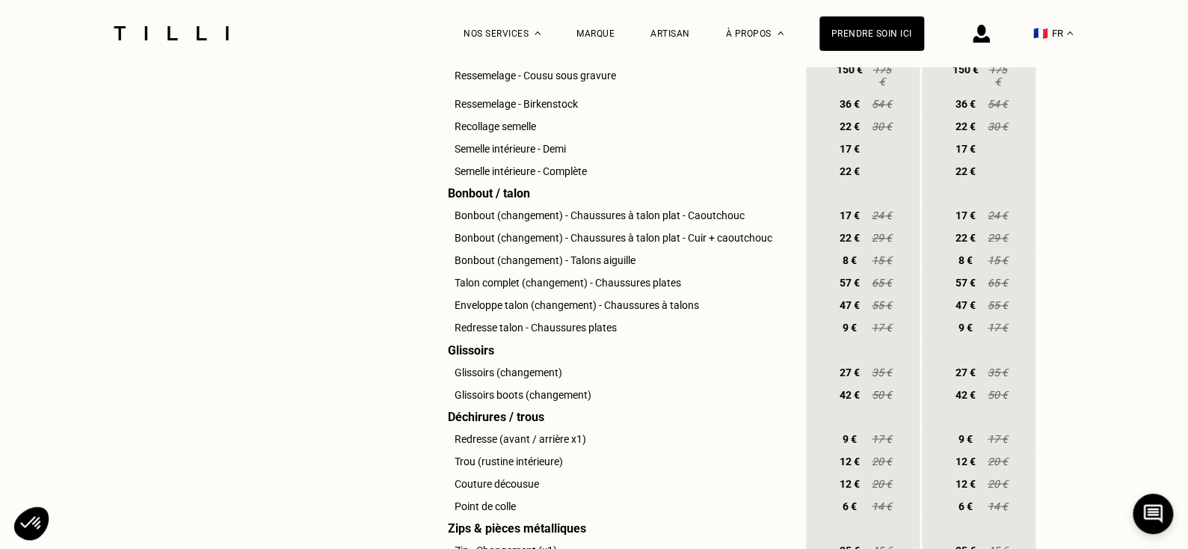
scroll to position [1043, 0]
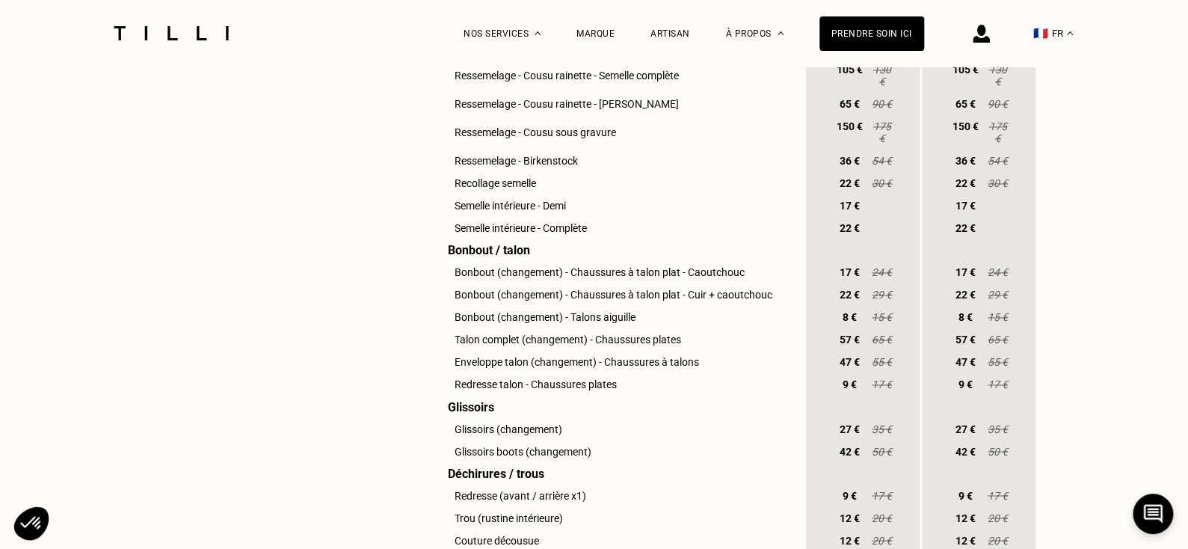
click at [506, 395] on td "Redresse talon - Chaussures plates" at bounding box center [620, 384] width 368 height 22
click at [566, 395] on td "Redresse talon - Chaussures plates" at bounding box center [620, 384] width 368 height 22
click at [532, 395] on td "Redresse talon - Chaussures plates" at bounding box center [620, 384] width 368 height 22
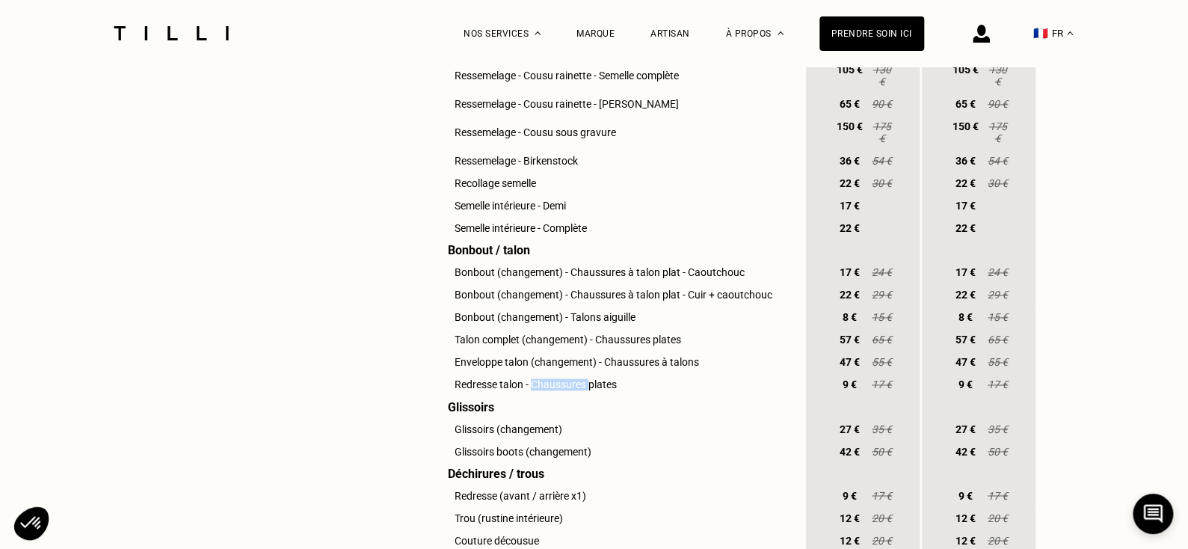
click at [532, 395] on td "Redresse talon - Chaussures plates" at bounding box center [620, 384] width 368 height 22
click at [554, 395] on td "Redresse talon - Chaussures plates" at bounding box center [620, 384] width 368 height 22
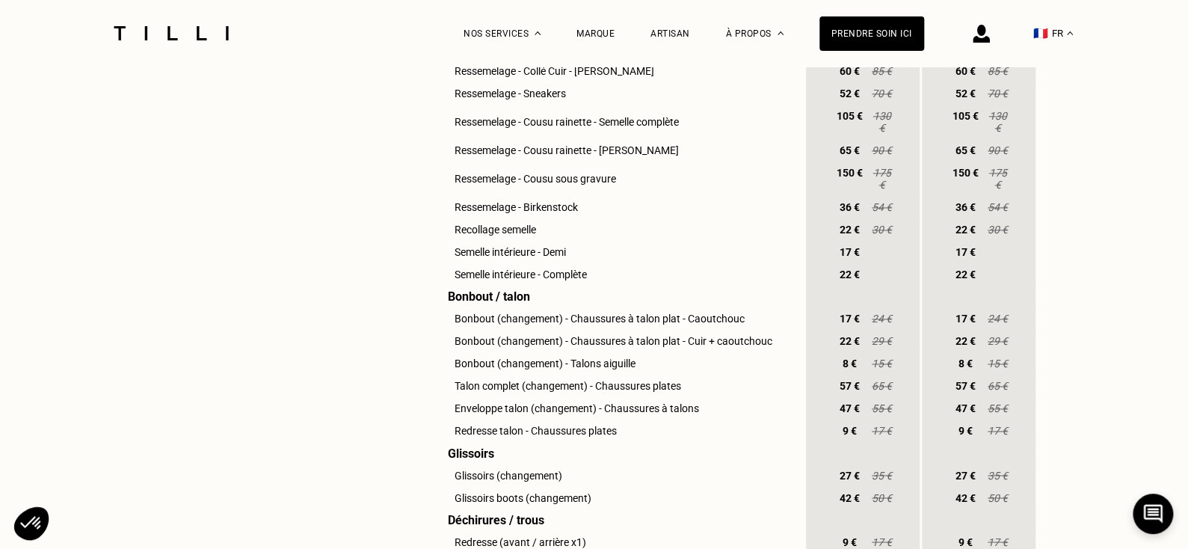
scroll to position [996, 0]
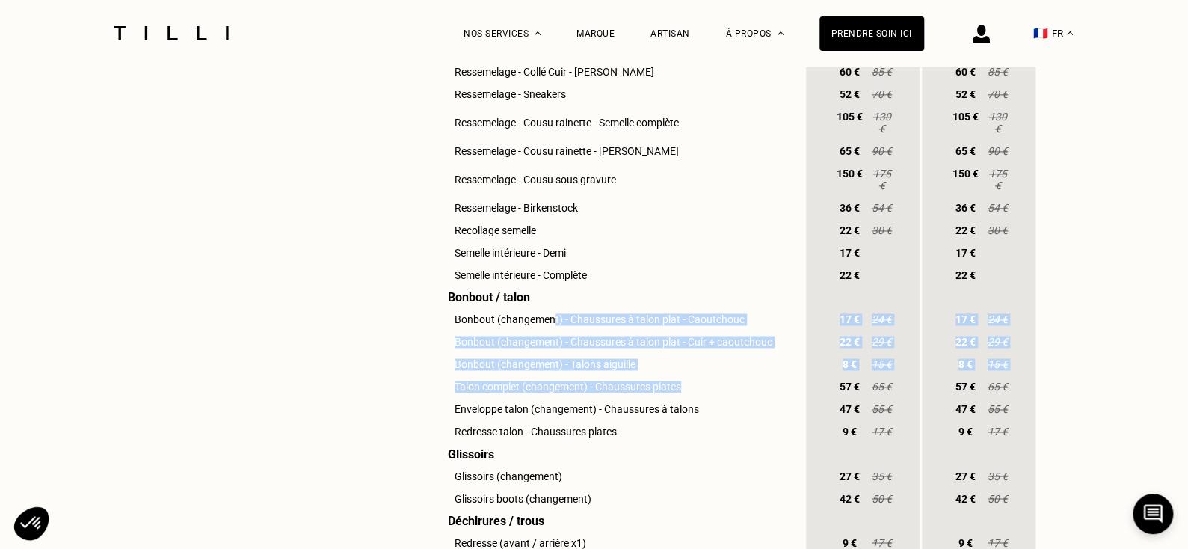
drag, startPoint x: 552, startPoint y: 339, endPoint x: 749, endPoint y: 415, distance: 211.3
click at [749, 415] on tbody "Entretenir - Bonus Réparation Soin du cuir Entretien (nettoyage & cirage) 25 € …" at bounding box center [735, 172] width 599 height 1406
click at [665, 375] on td "Bonbout (changement) - Talons aiguille" at bounding box center [620, 364] width 368 height 22
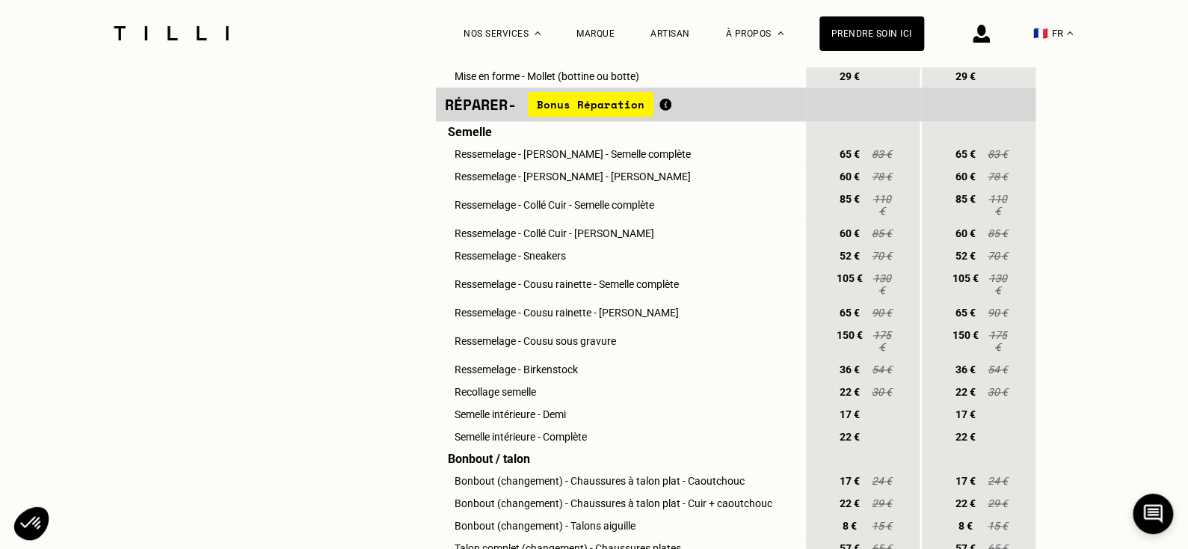
scroll to position [831, 0]
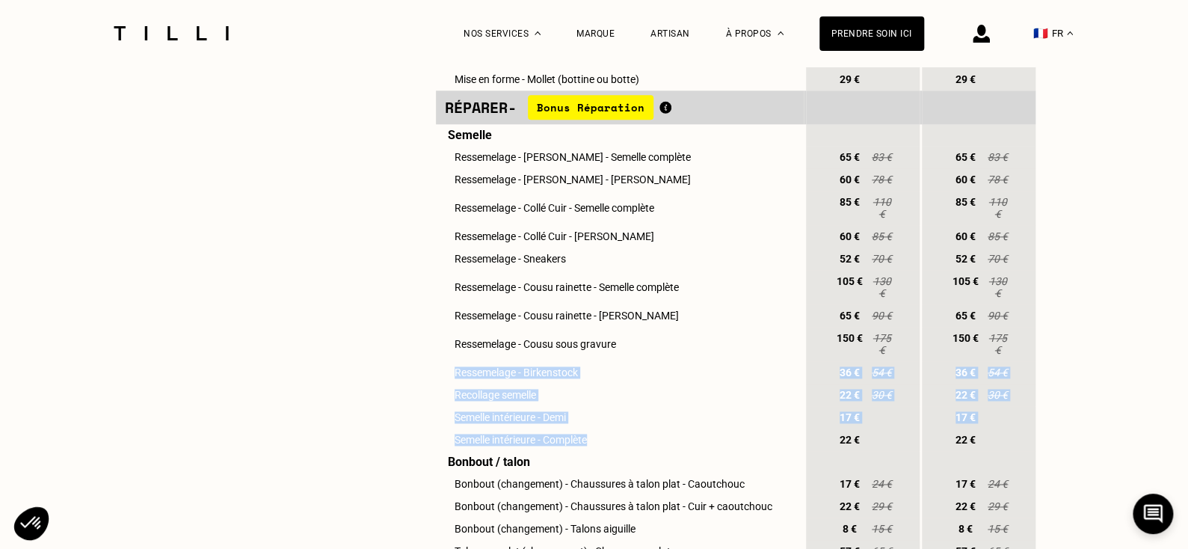
drag, startPoint x: 449, startPoint y: 389, endPoint x: 619, endPoint y: 486, distance: 195.2
click at [619, 486] on tbody "Entretenir - Bonus Réparation Soin du cuir Entretien (nettoyage & cirage) 25 € …" at bounding box center [735, 336] width 599 height 1406
click at [573, 451] on td "Semelle intérieure - Complète" at bounding box center [620, 439] width 368 height 22
drag, startPoint x: 621, startPoint y: 457, endPoint x: 440, endPoint y: 375, distance: 198.4
click at [440, 375] on tbody "Entretenir - Bonus Réparation Soin du cuir Entretien (nettoyage & cirage) 25 € …" at bounding box center [735, 336] width 599 height 1406
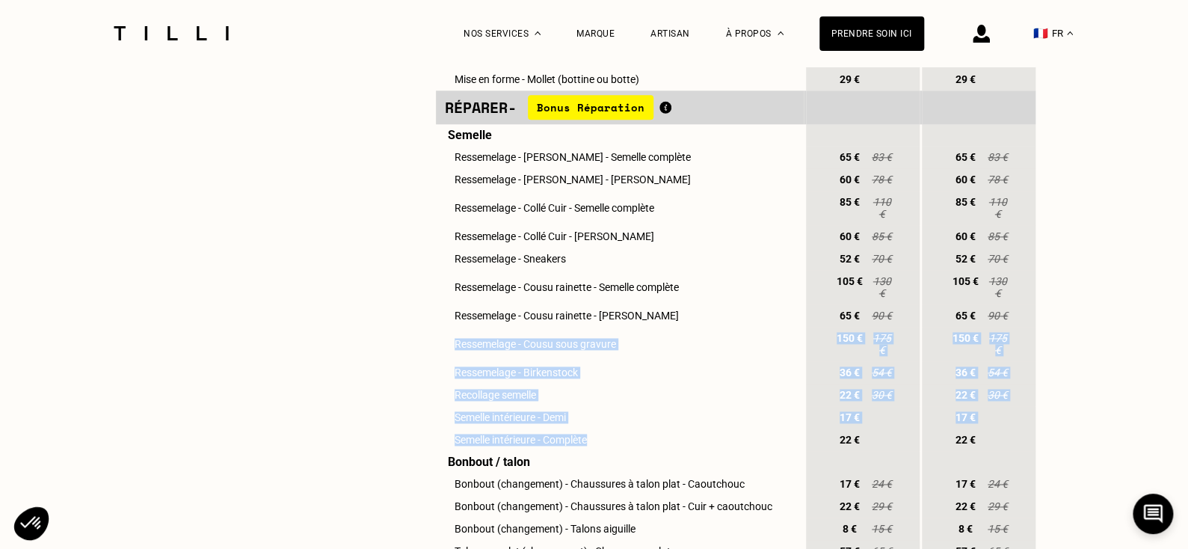
click at [460, 381] on td "Ressemelage - Birkenstock" at bounding box center [620, 372] width 368 height 22
drag, startPoint x: 457, startPoint y: 384, endPoint x: 600, endPoint y: 464, distance: 164.3
click at [600, 464] on tbody "Entretenir - Bonus Réparation Soin du cuir Entretien (nettoyage & cirage) 25 € …" at bounding box center [735, 336] width 599 height 1406
click at [600, 451] on td "Semelle intérieure - Complète" at bounding box center [620, 439] width 368 height 22
drag, startPoint x: 584, startPoint y: 452, endPoint x: 453, endPoint y: 386, distance: 146.4
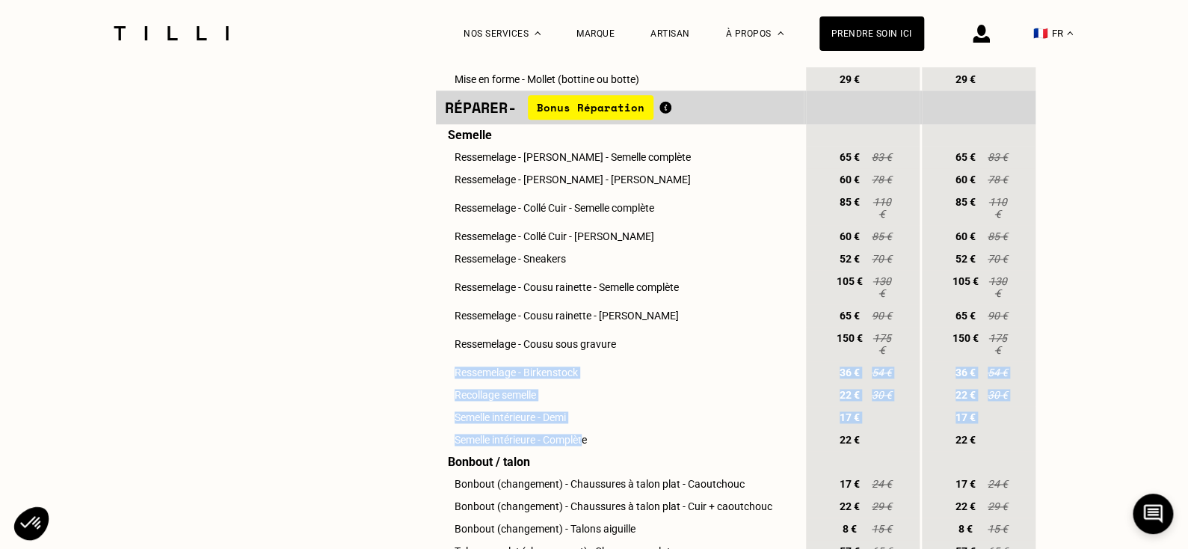
click at [453, 386] on tbody "Entretenir - Bonus Réparation Soin du cuir Entretien (nettoyage & cirage) 25 € …" at bounding box center [735, 336] width 599 height 1406
click at [466, 383] on td "Ressemelage - Birkenstock" at bounding box center [620, 372] width 368 height 22
drag, startPoint x: 457, startPoint y: 390, endPoint x: 609, endPoint y: 453, distance: 164.9
click at [609, 453] on tbody "Entretenir - Bonus Réparation Soin du cuir Entretien (nettoyage & cirage) 25 € …" at bounding box center [735, 336] width 599 height 1406
click at [608, 451] on td "Semelle intérieure - Complète" at bounding box center [620, 439] width 368 height 22
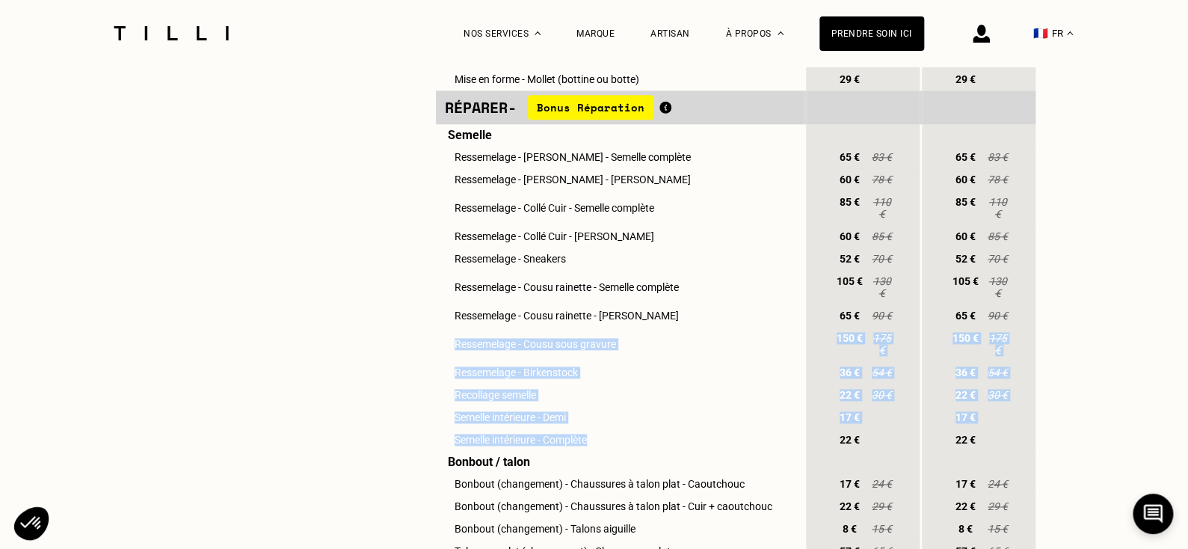
drag, startPoint x: 595, startPoint y: 457, endPoint x: 436, endPoint y: 371, distance: 180.9
click at [436, 371] on tbody "Entretenir - Bonus Réparation Soin du cuir Entretien (nettoyage & cirage) 25 € …" at bounding box center [735, 336] width 599 height 1406
click at [471, 361] on td "Ressemelage - Cousu sous gravure" at bounding box center [620, 344] width 368 height 34
drag, startPoint x: 451, startPoint y: 355, endPoint x: 635, endPoint y: 480, distance: 222.2
click at [635, 480] on tbody "Entretenir - Bonus Réparation Soin du cuir Entretien (nettoyage & cirage) 25 € …" at bounding box center [735, 336] width 599 height 1406
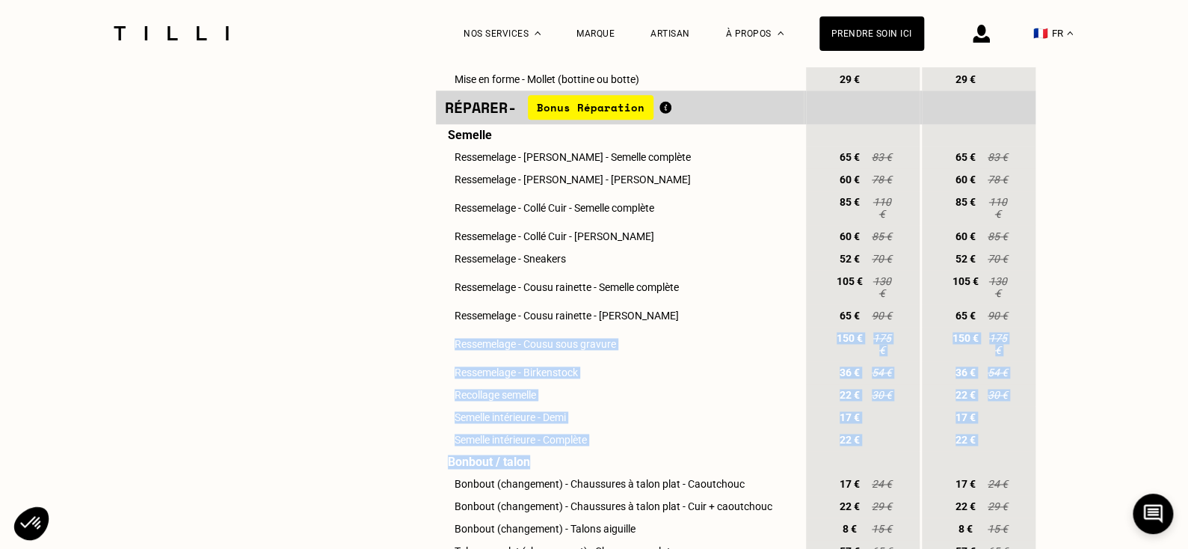
click at [628, 451] on td "Semelle intérieure - Complète" at bounding box center [620, 439] width 368 height 22
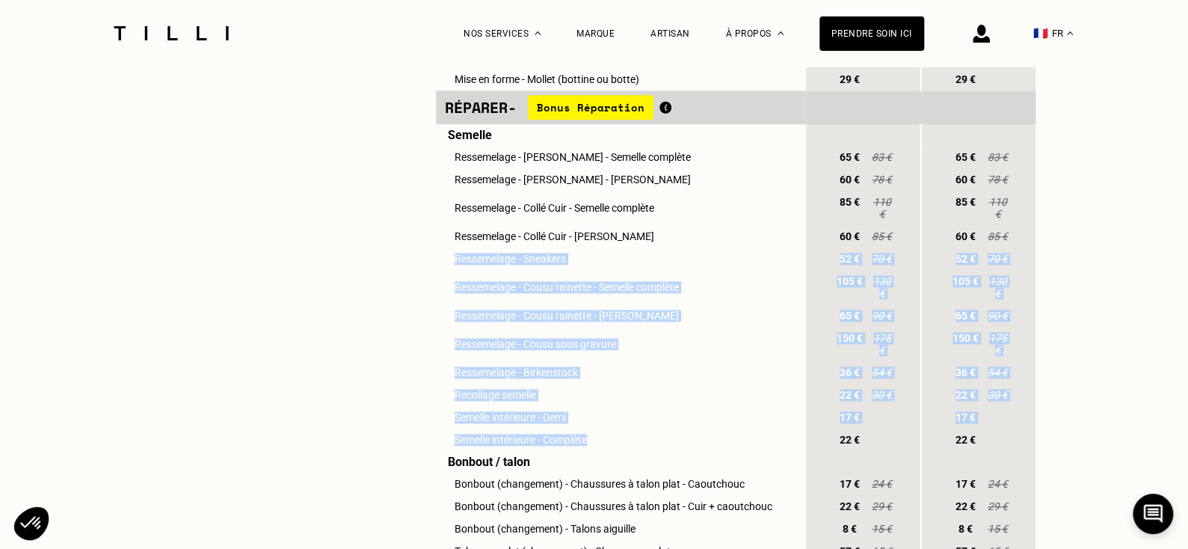
drag, startPoint x: 588, startPoint y: 453, endPoint x: 450, endPoint y: 274, distance: 225.5
click at [450, 274] on tbody "Entretenir - Bonus Réparation Soin du cuir Entretien (nettoyage & cirage) 25 € …" at bounding box center [735, 336] width 599 height 1406
click at [482, 287] on td "Ressemelage - Cousu rainette - Semelle complète" at bounding box center [620, 287] width 368 height 34
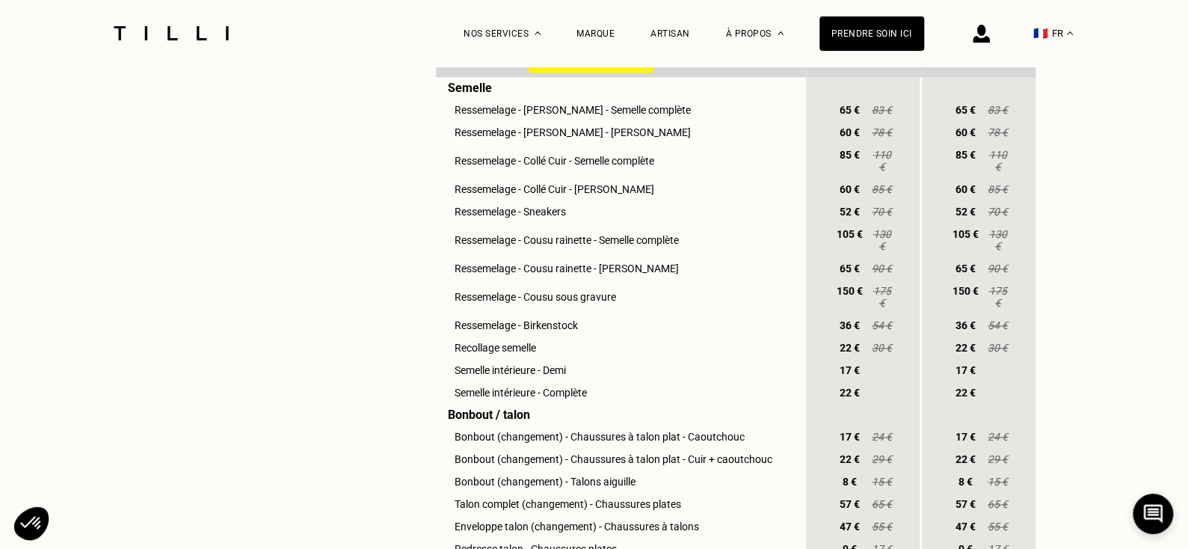
scroll to position [880, 0]
